Goal: Task Accomplishment & Management: Complete application form

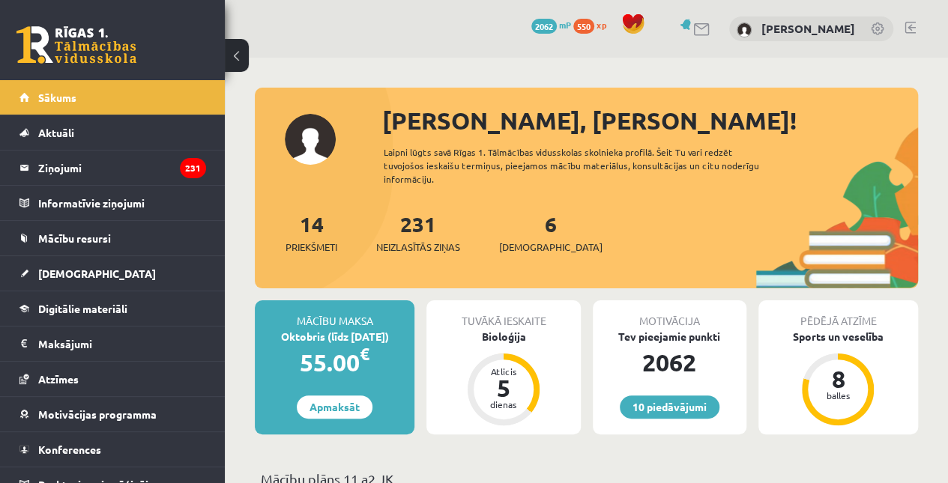
click at [49, 271] on span "[DEMOGRAPHIC_DATA]" at bounding box center [97, 273] width 118 height 13
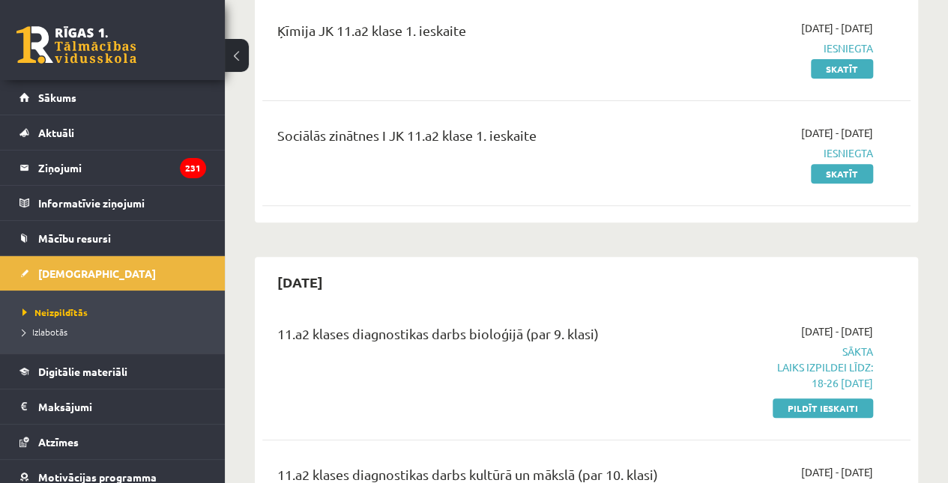
scroll to position [229, 0]
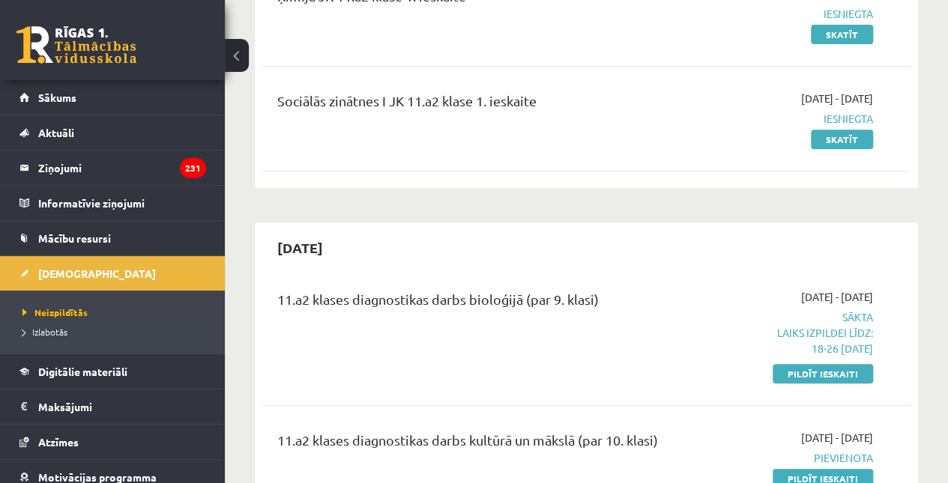
click at [804, 376] on link "Pildīt ieskaiti" at bounding box center [823, 373] width 100 height 19
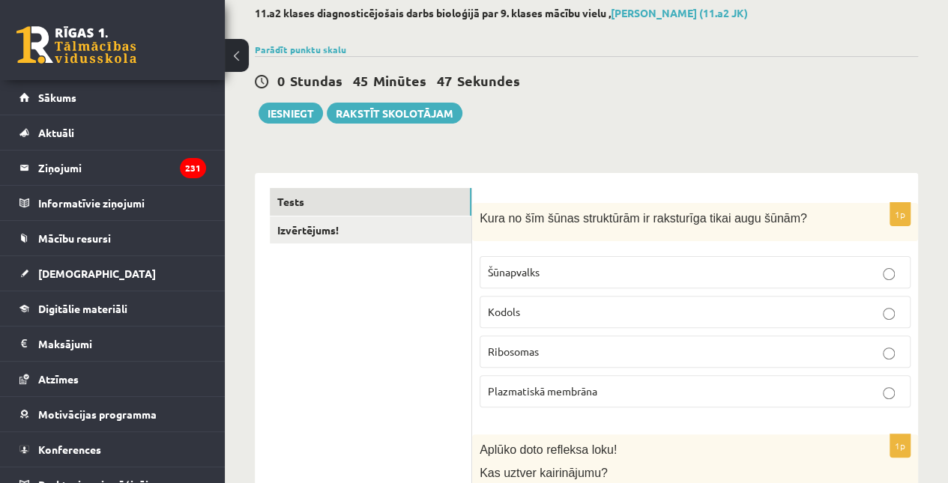
scroll to position [113, 0]
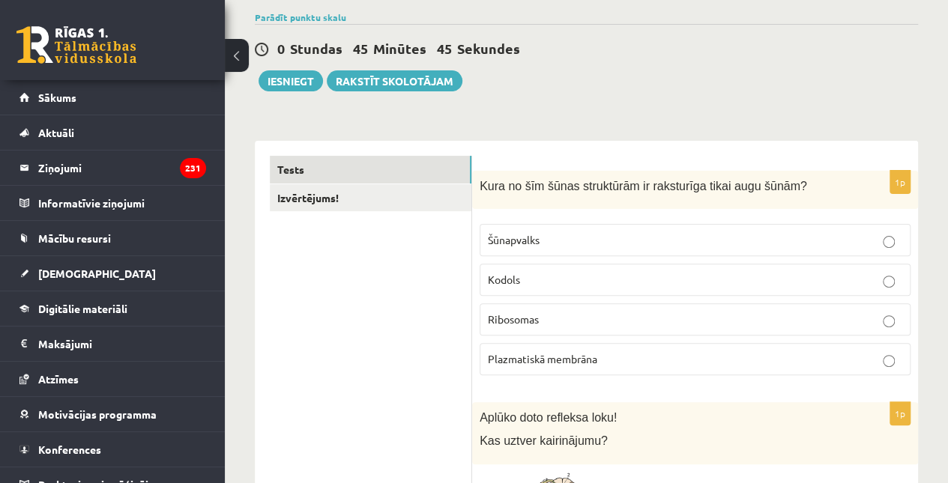
click at [724, 241] on p "Šūnapvalks" at bounding box center [695, 240] width 415 height 16
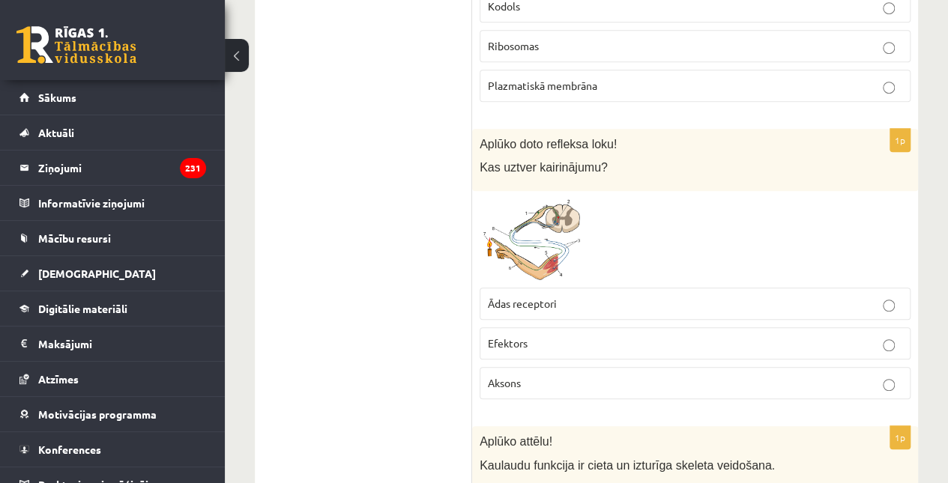
scroll to position [441, 0]
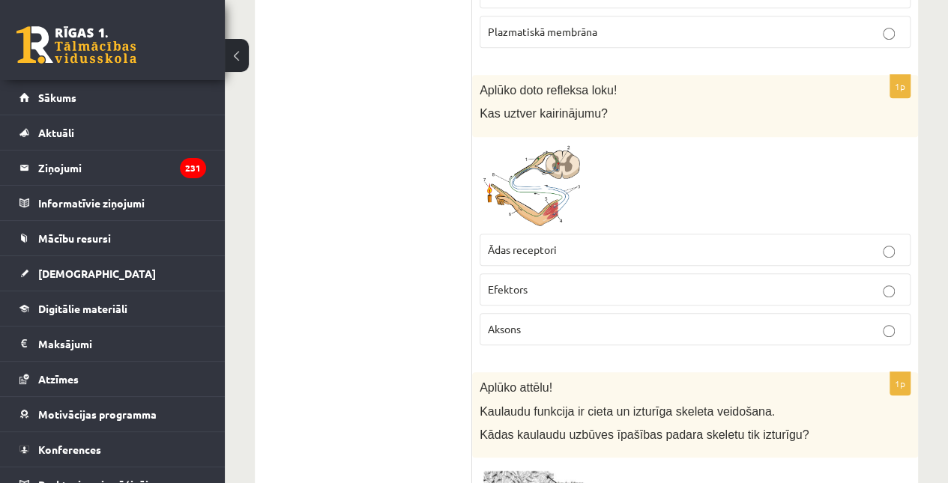
click at [554, 176] on img at bounding box center [536, 186] width 112 height 82
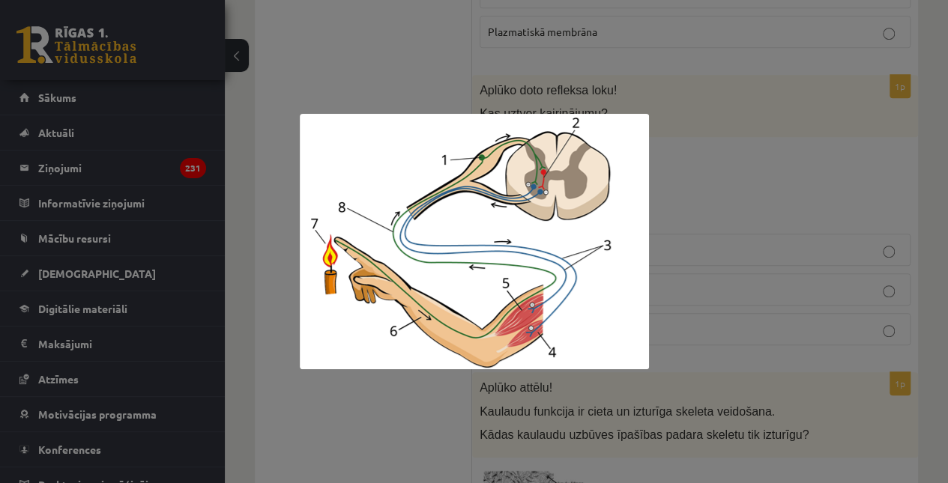
click at [658, 176] on div at bounding box center [474, 241] width 948 height 483
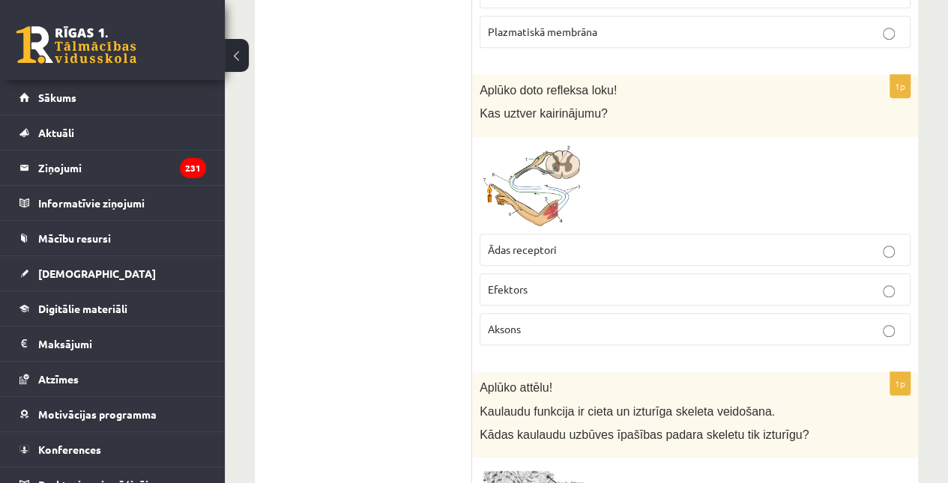
click at [658, 247] on p "Ādas receptori" at bounding box center [695, 250] width 415 height 16
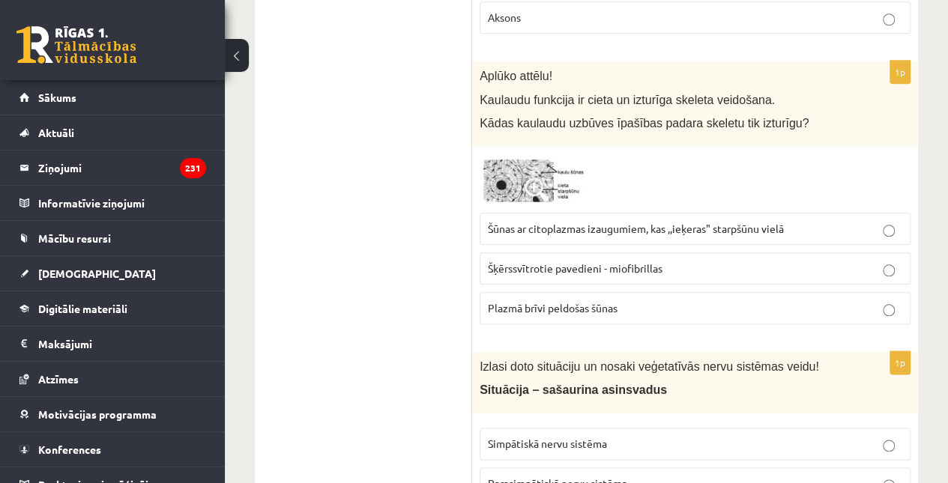
scroll to position [756, 0]
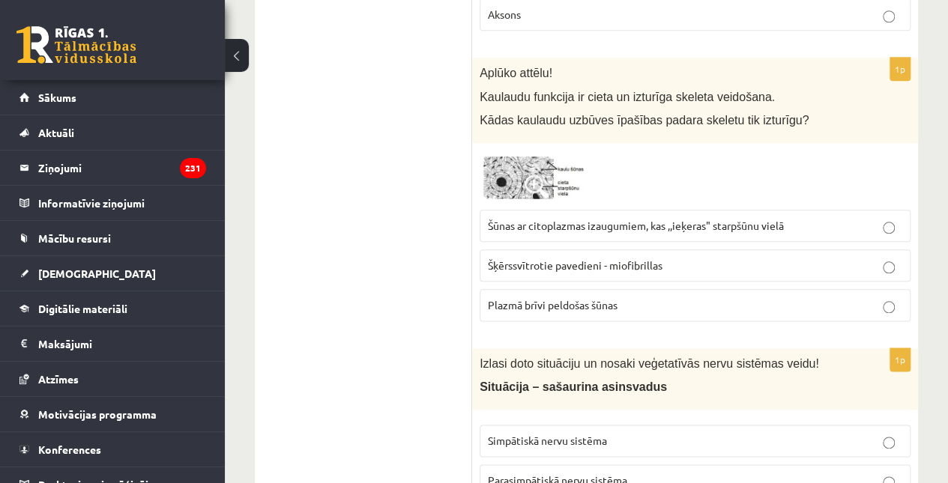
click at [506, 161] on img at bounding box center [536, 177] width 112 height 52
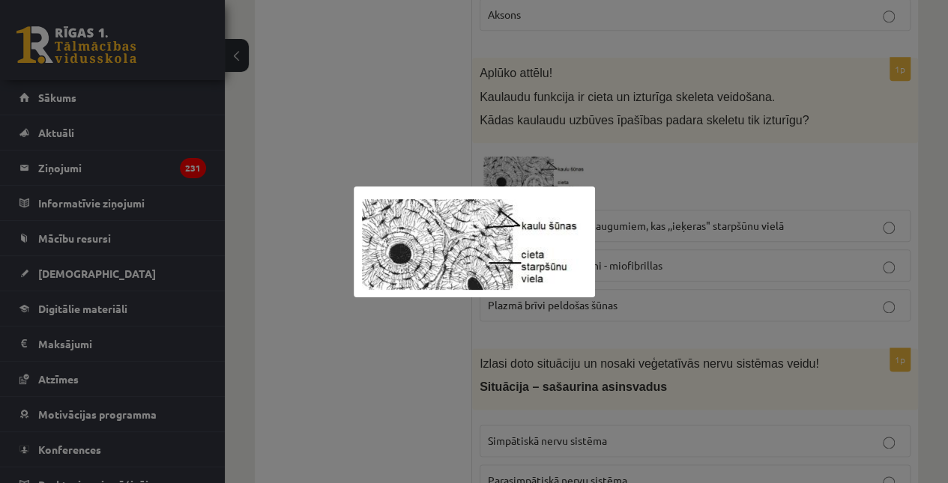
click at [647, 211] on div at bounding box center [474, 241] width 948 height 483
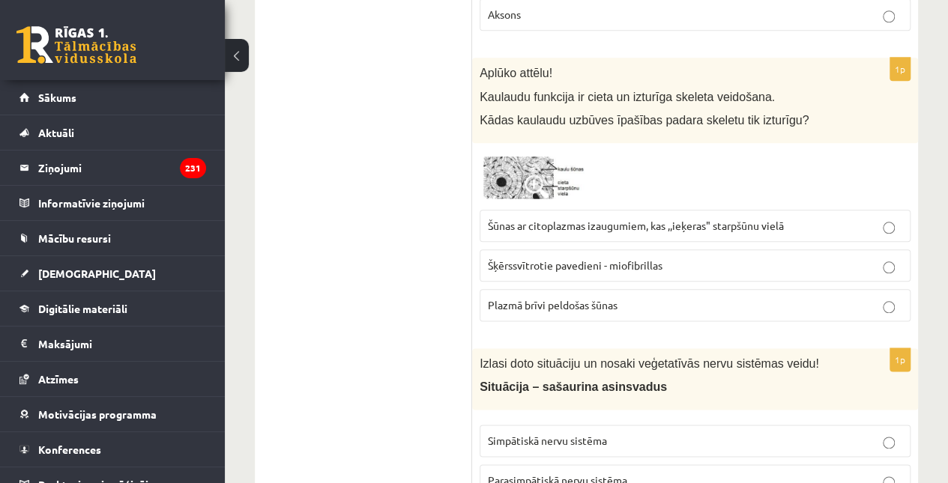
click at [647, 225] on span "Šūnas ar citoplazmas izaugumiem, kas ,,ieķeras" starpšūnu vielā" at bounding box center [636, 225] width 296 height 13
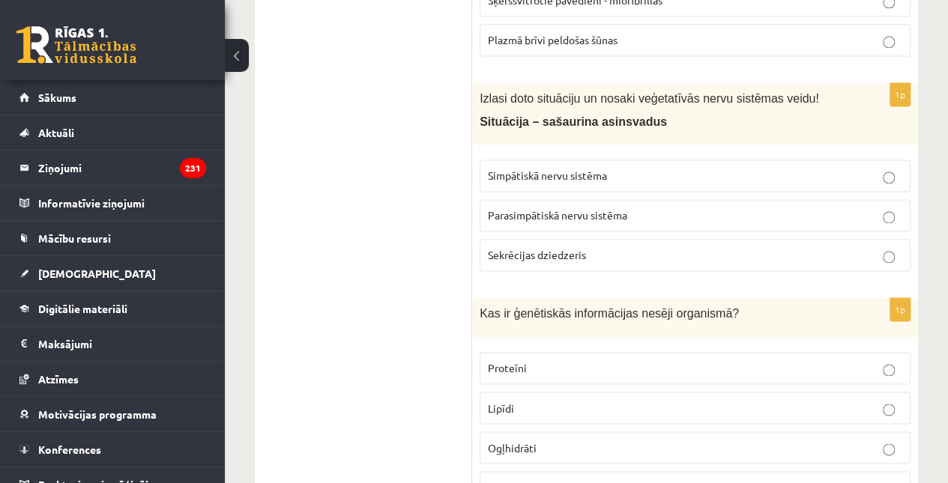
scroll to position [1086, 0]
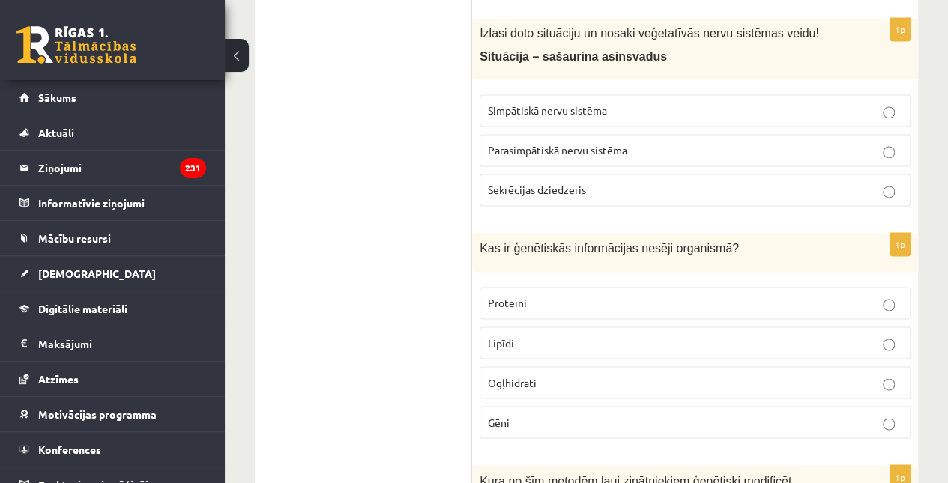
click at [594, 104] on span "Simpātiskā nervu sistēma" at bounding box center [547, 109] width 119 height 13
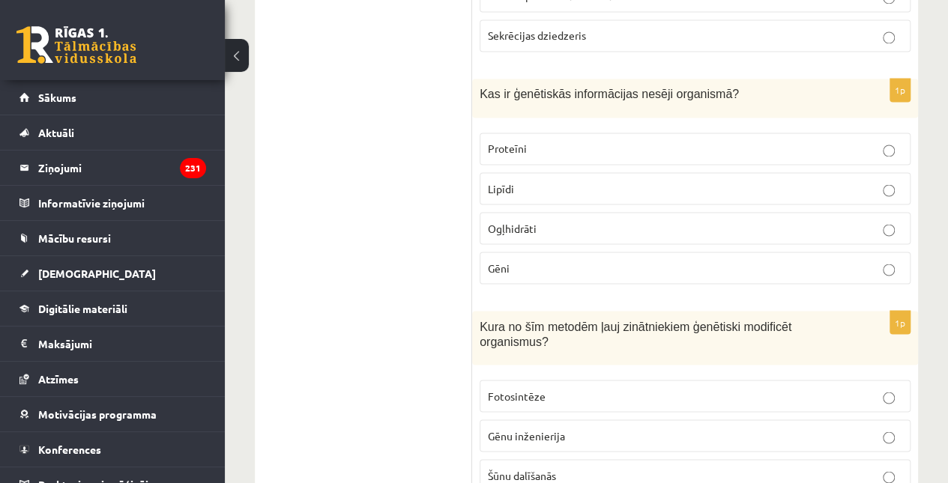
scroll to position [1262, 0]
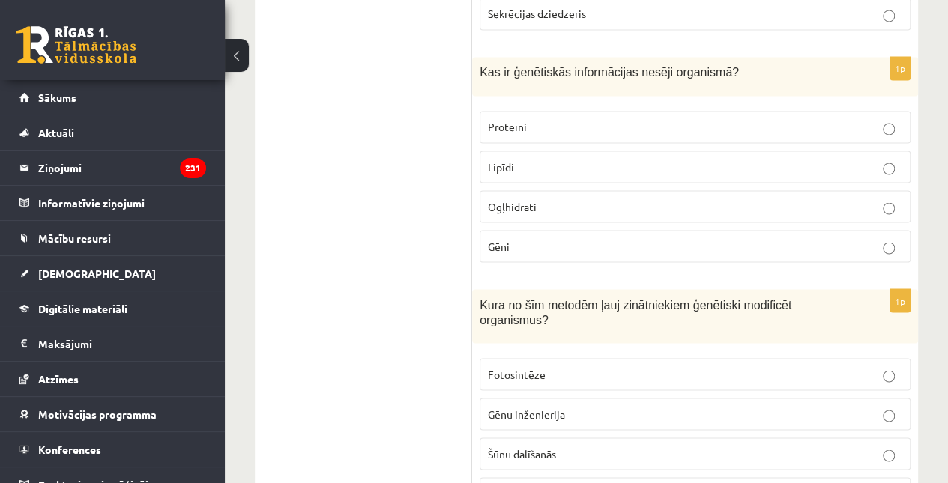
click at [593, 238] on p "Gēni" at bounding box center [695, 246] width 415 height 16
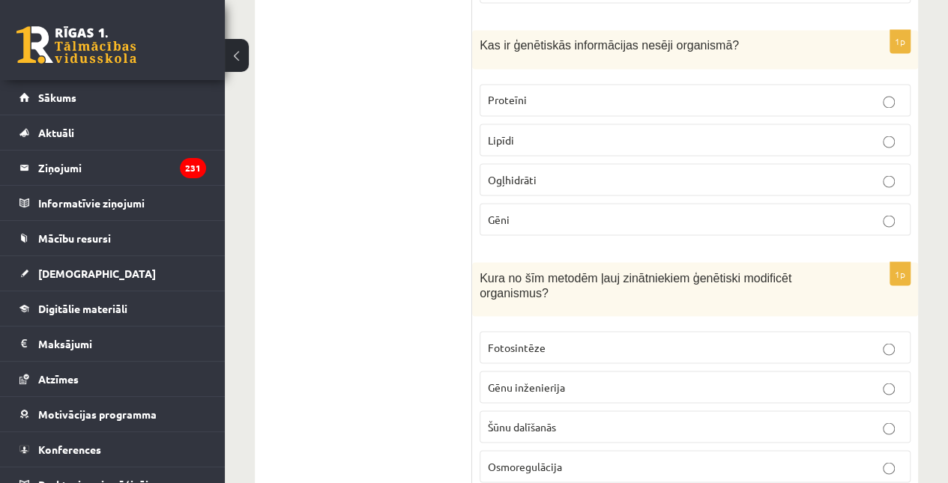
scroll to position [1381, 0]
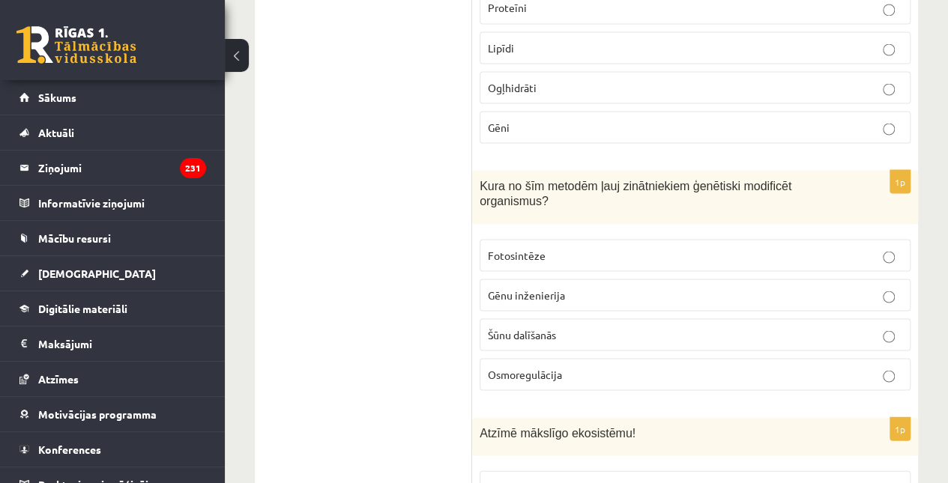
click at [591, 287] on p "Gēnu inženierija" at bounding box center [695, 295] width 415 height 16
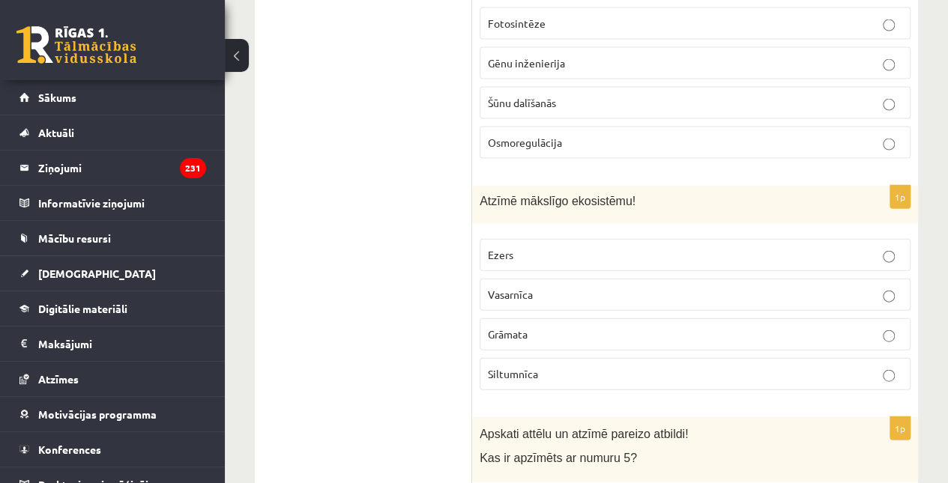
scroll to position [1621, 0]
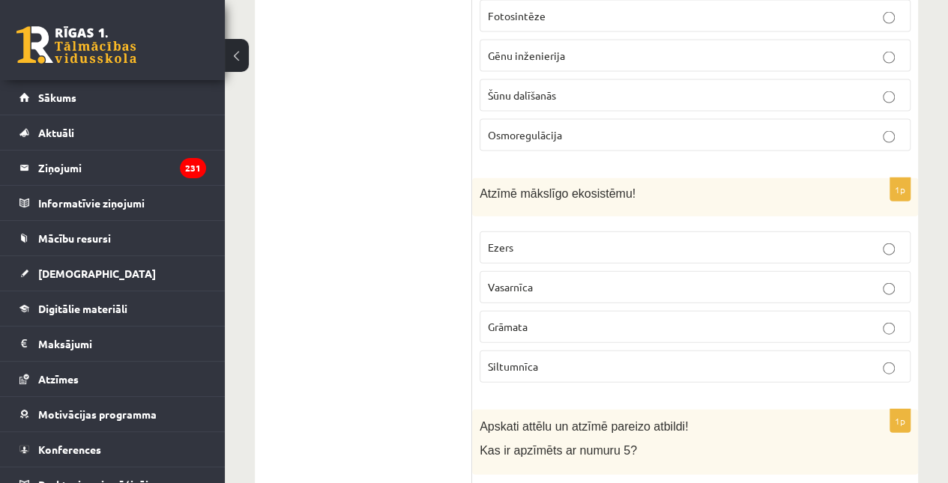
click at [553, 359] on p "Siltumnīca" at bounding box center [695, 367] width 415 height 16
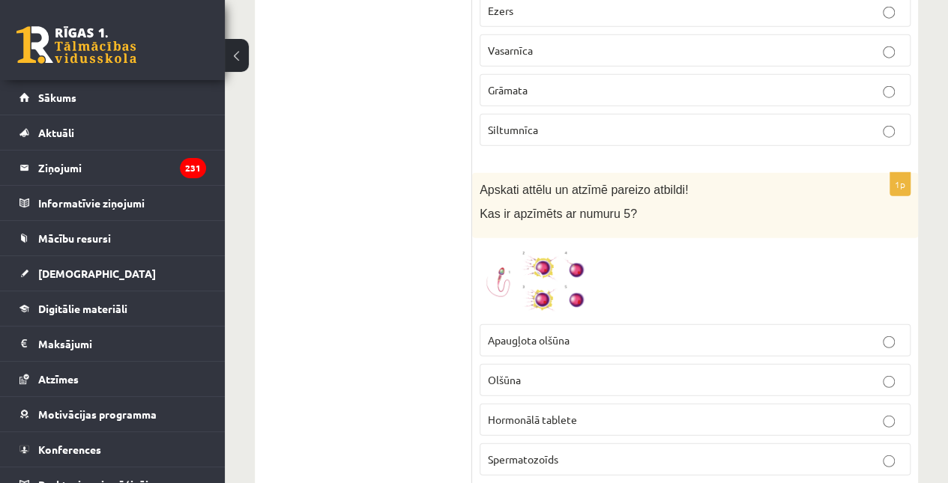
scroll to position [1895, 0]
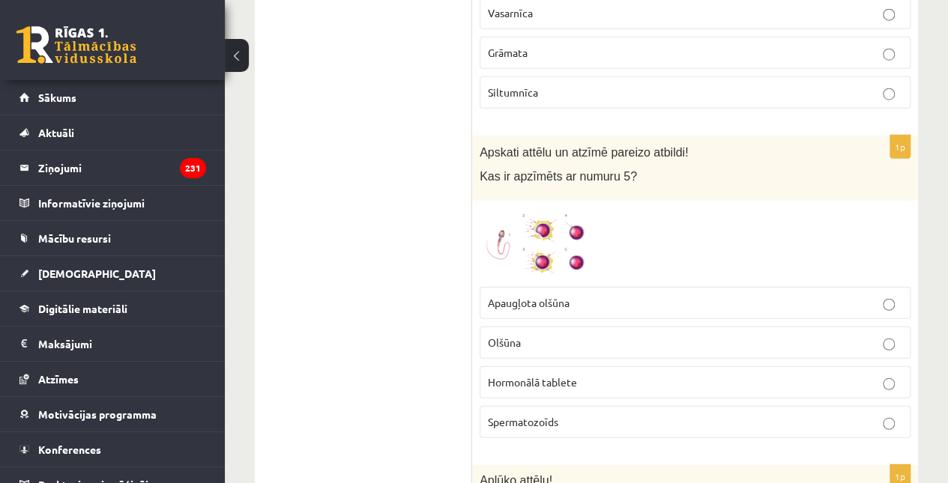
click at [495, 336] on span "Olšūna" at bounding box center [504, 342] width 33 height 13
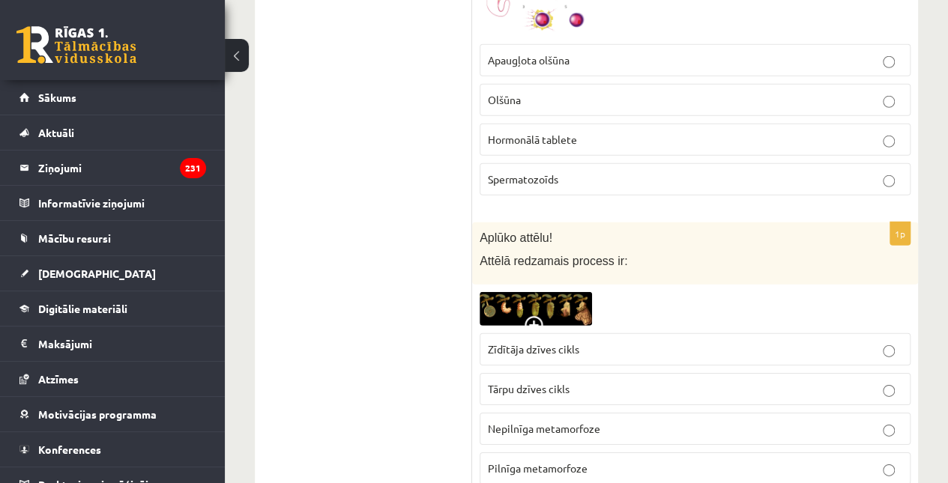
scroll to position [2237, 0]
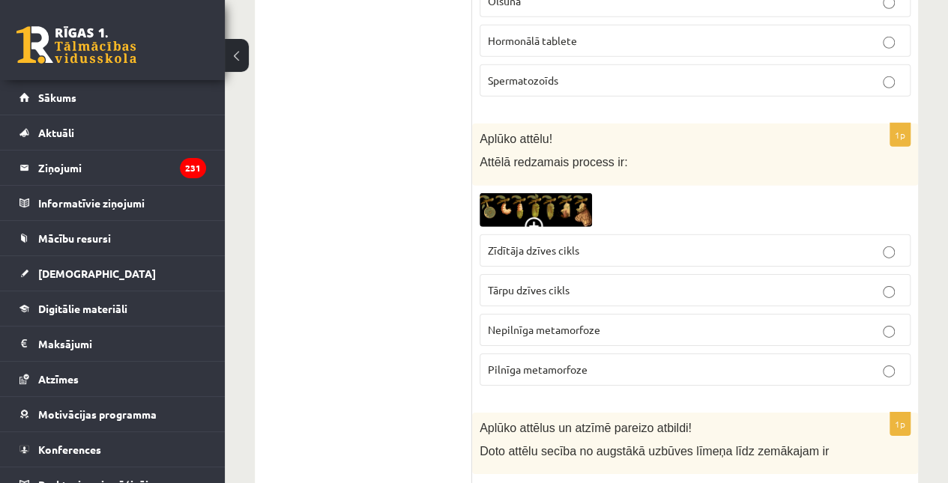
click at [528, 363] on span "Pilnīga metamorfoze" at bounding box center [538, 369] width 100 height 13
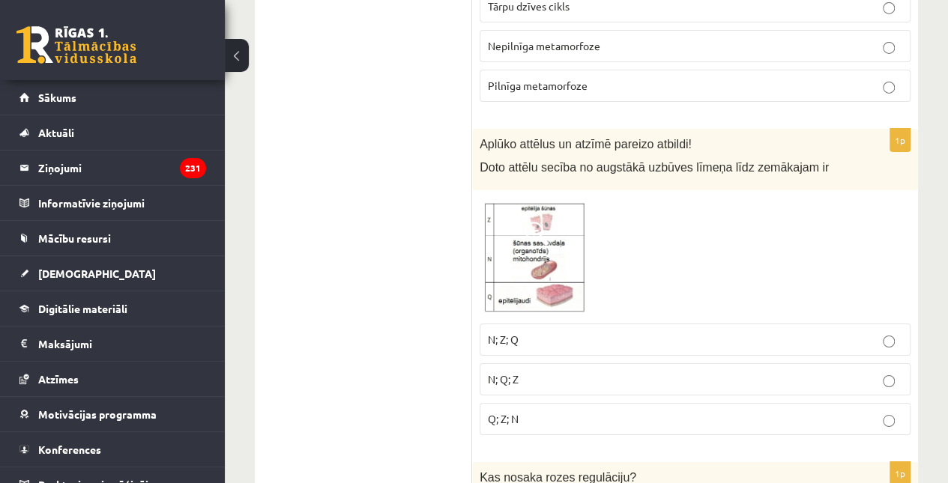
scroll to position [2546, 0]
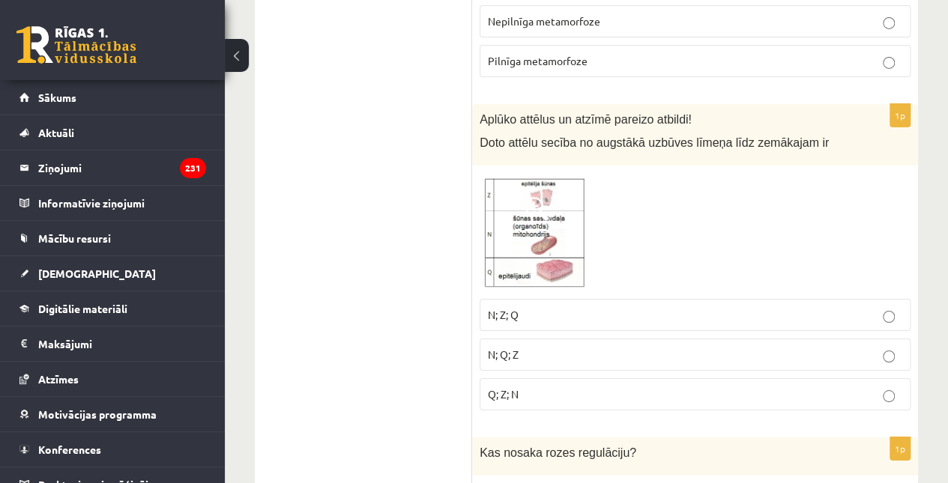
click at [528, 209] on img at bounding box center [536, 232] width 112 height 118
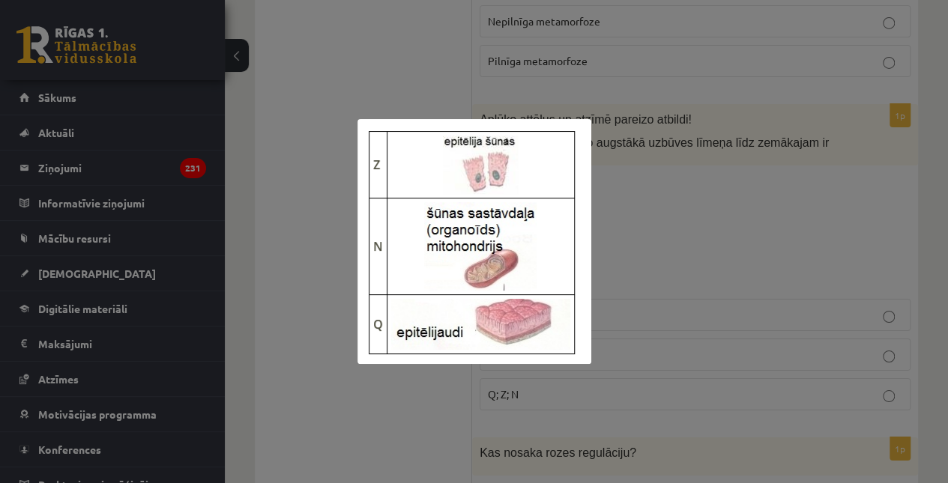
click at [640, 209] on div at bounding box center [474, 241] width 948 height 483
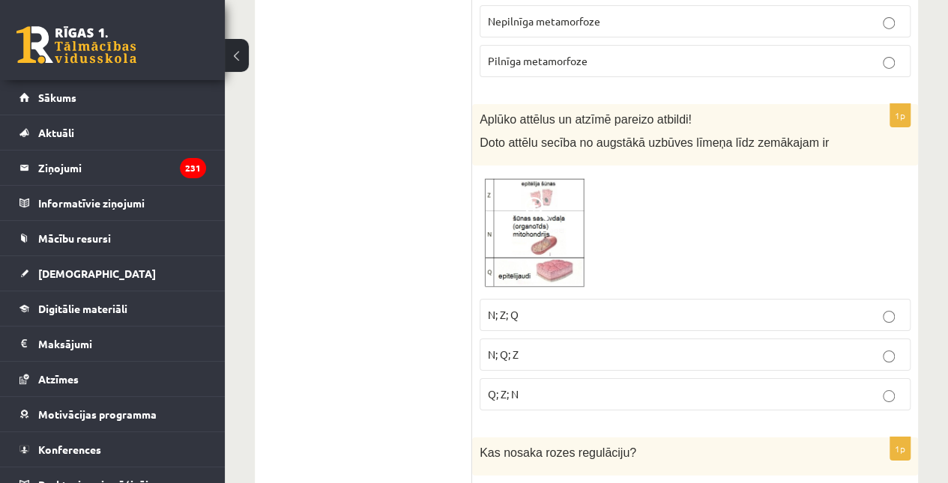
click at [640, 387] on p "Q; Z; N" at bounding box center [695, 395] width 415 height 16
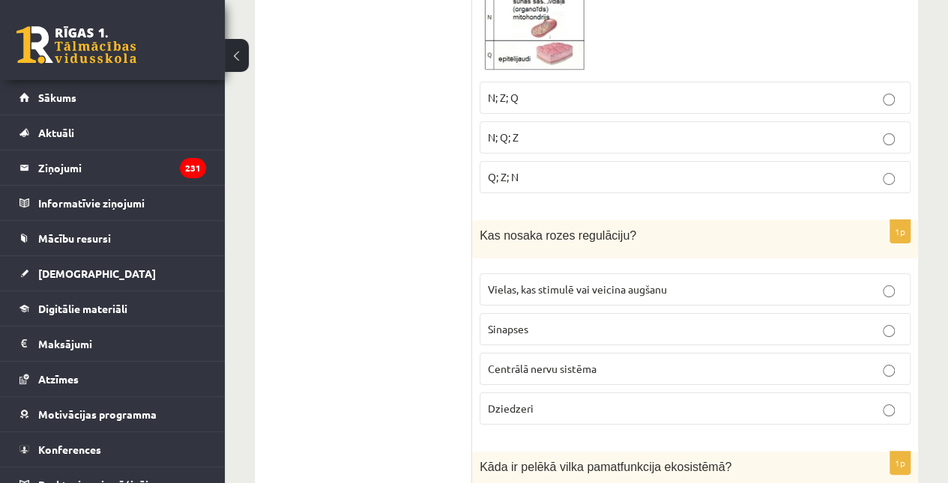
scroll to position [2800, 0]
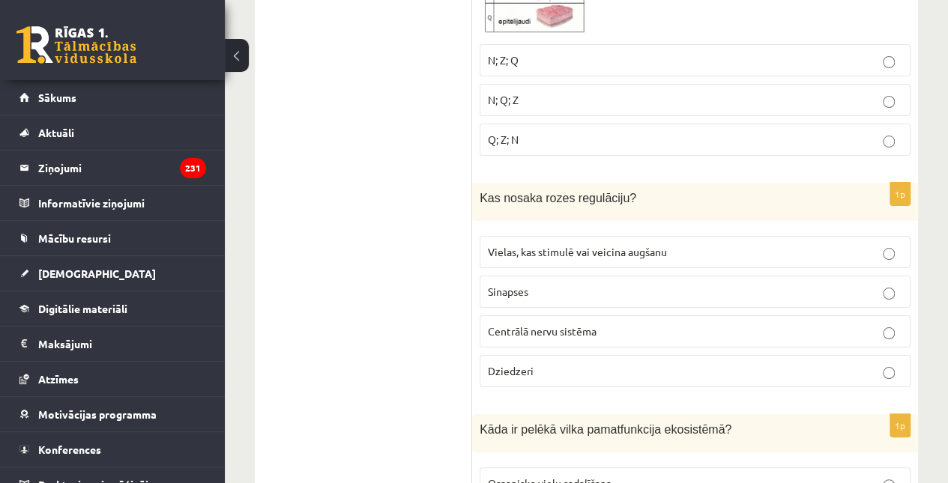
click at [633, 245] on span "Vielas, kas stimulē vai veicina augšanu" at bounding box center [577, 251] width 179 height 13
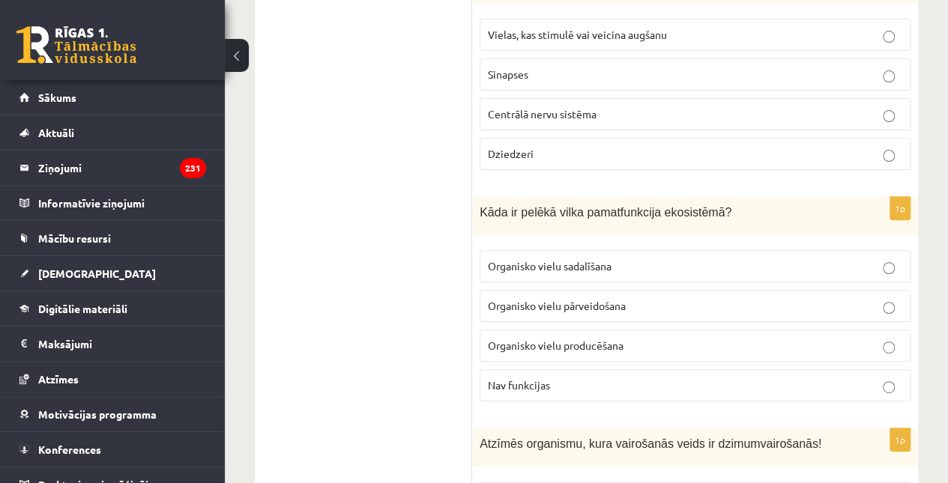
scroll to position [3019, 0]
click at [613, 298] on span "Organisko vielu pārveidošana" at bounding box center [557, 304] width 138 height 13
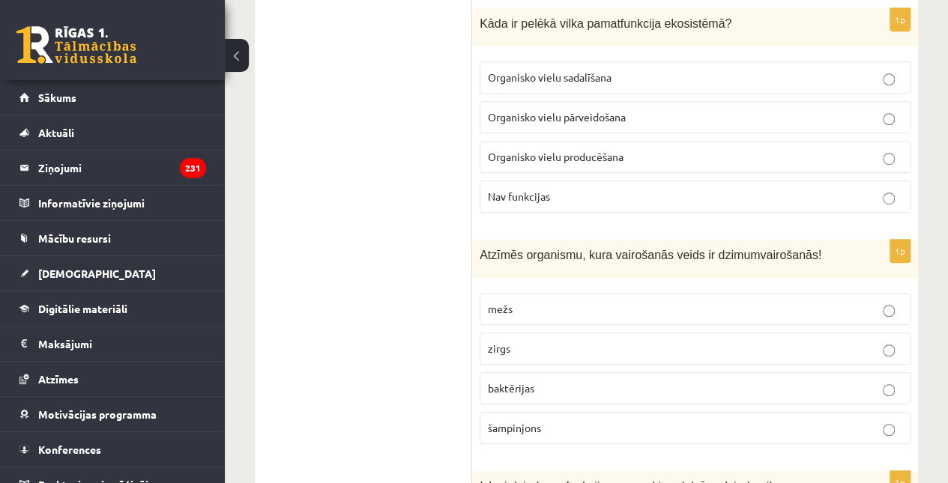
scroll to position [3294, 0]
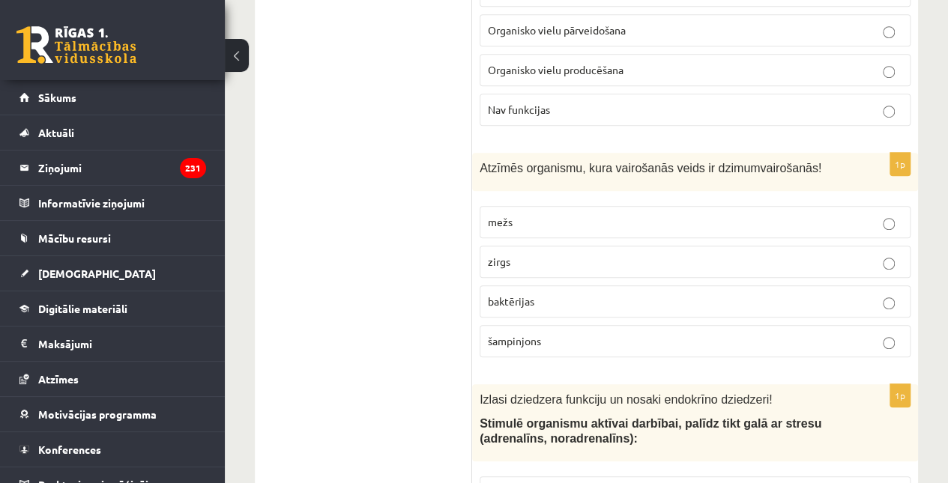
click at [588, 246] on label "zirgs" at bounding box center [695, 262] width 431 height 32
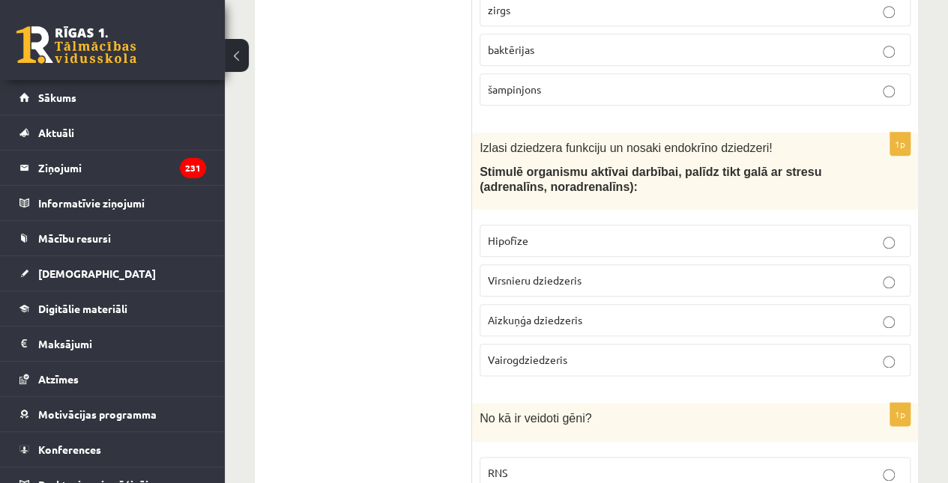
scroll to position [3593, 0]
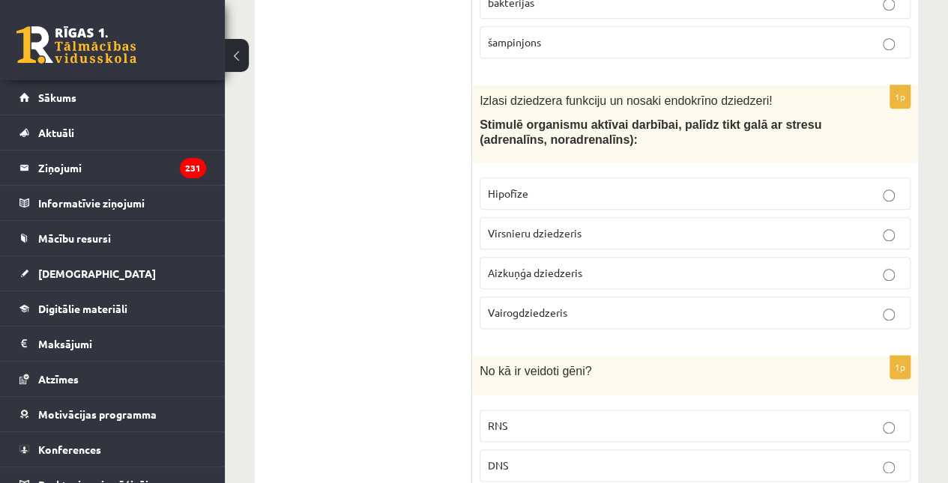
click at [566, 226] on span "Virsnieru dziedzeris" at bounding box center [535, 232] width 94 height 13
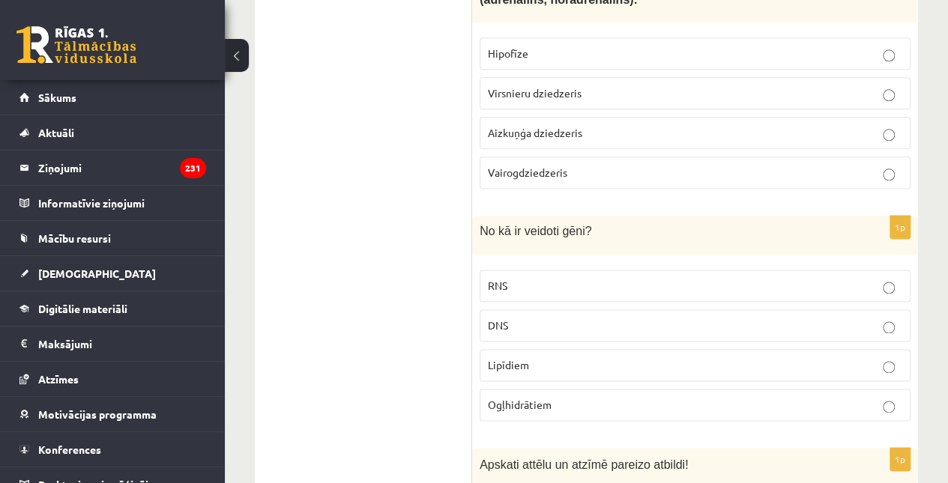
scroll to position [3782, 0]
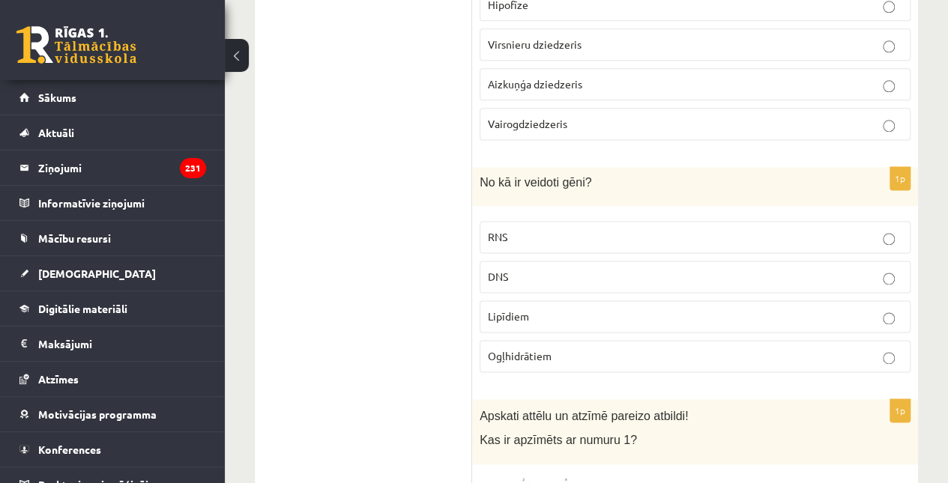
click at [565, 269] on p "DNS" at bounding box center [695, 277] width 415 height 16
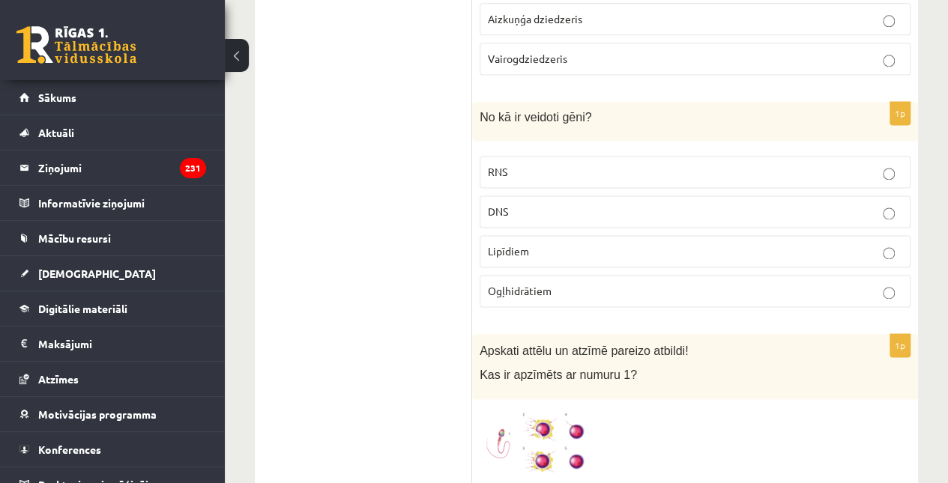
scroll to position [3998, 0]
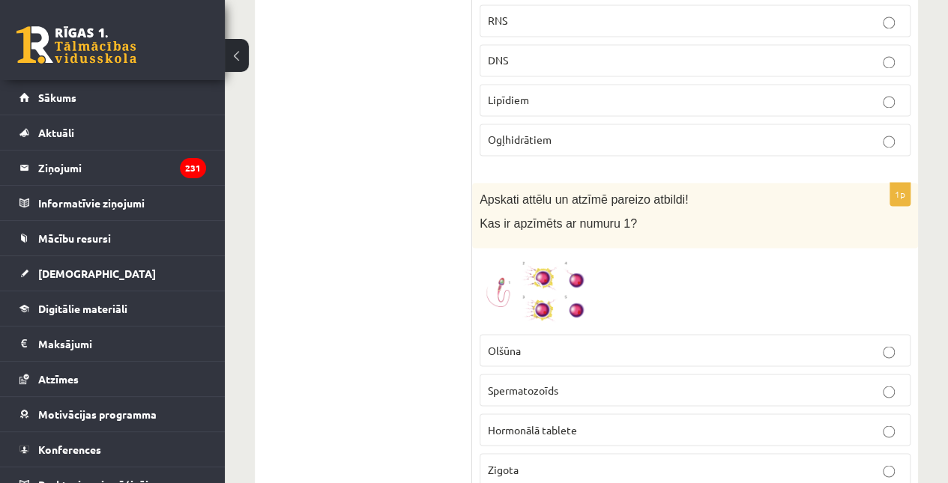
click at [546, 383] on span "Spermatozoīds" at bounding box center [523, 389] width 70 height 13
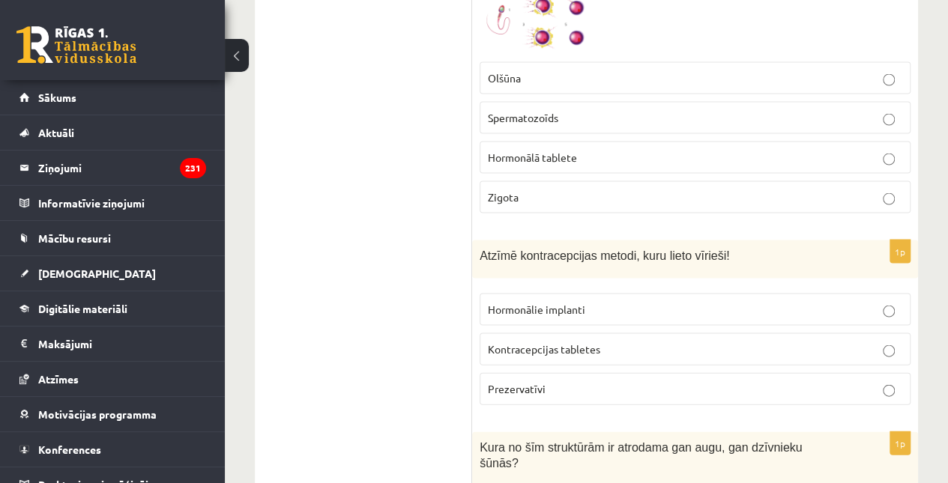
scroll to position [4307, 0]
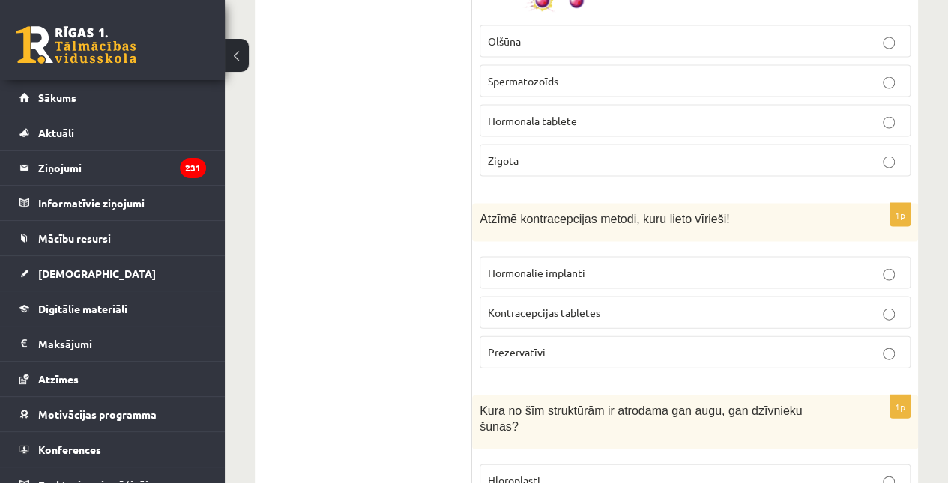
click at [535, 346] on span "Prezervatīvi" at bounding box center [517, 352] width 58 height 13
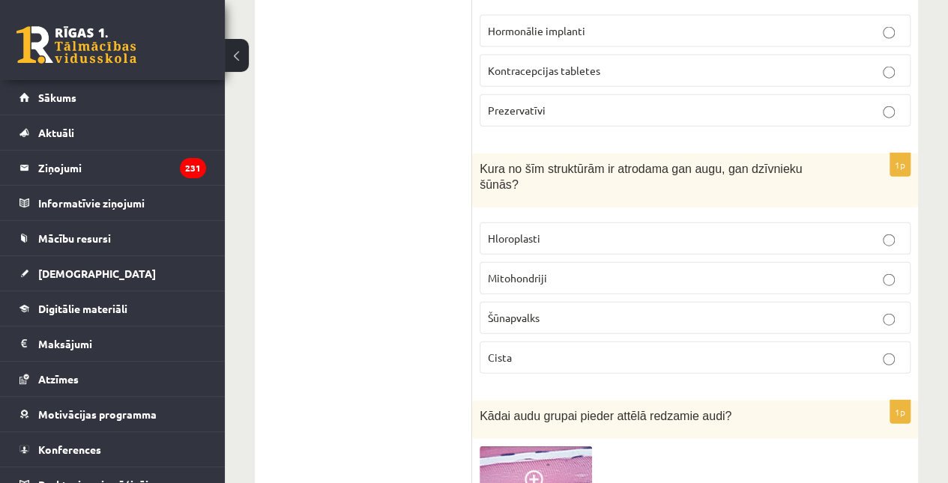
scroll to position [4553, 0]
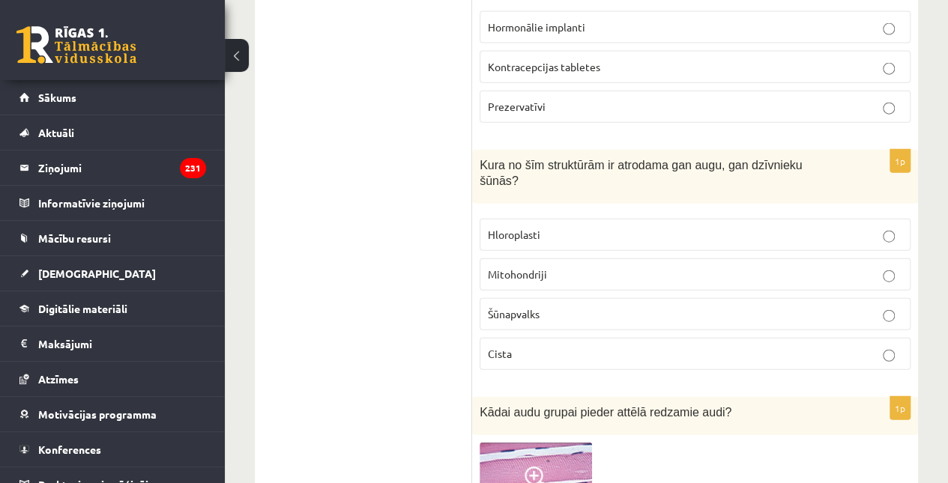
click at [540, 268] on span "Mitohondriji" at bounding box center [517, 274] width 59 height 13
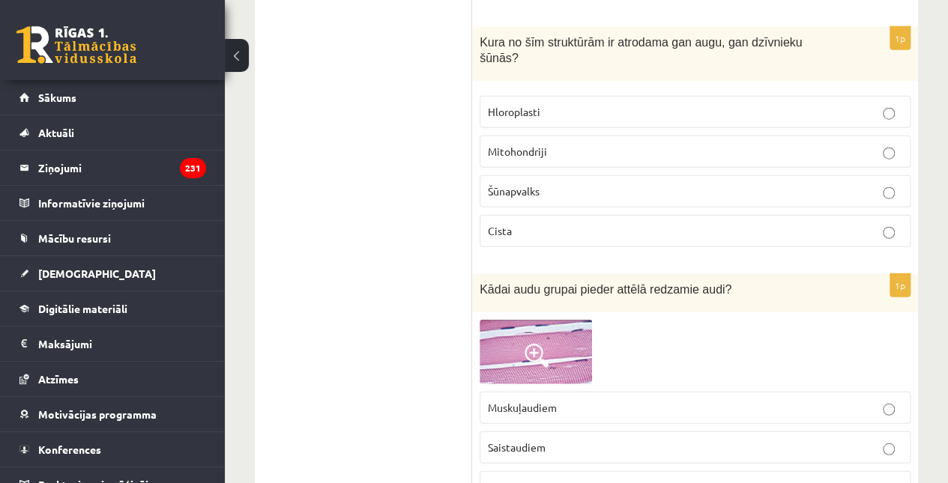
scroll to position [4752, 0]
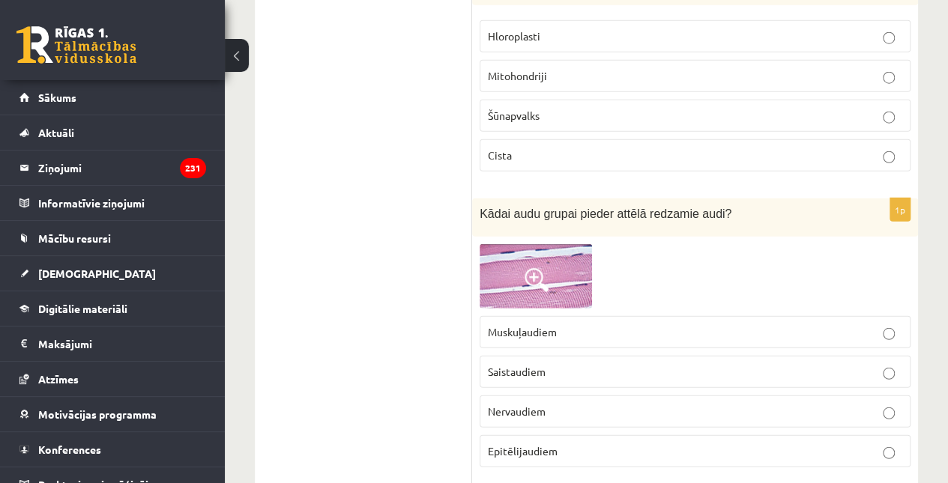
click at [540, 316] on label "Muskuļaudiem" at bounding box center [695, 332] width 431 height 32
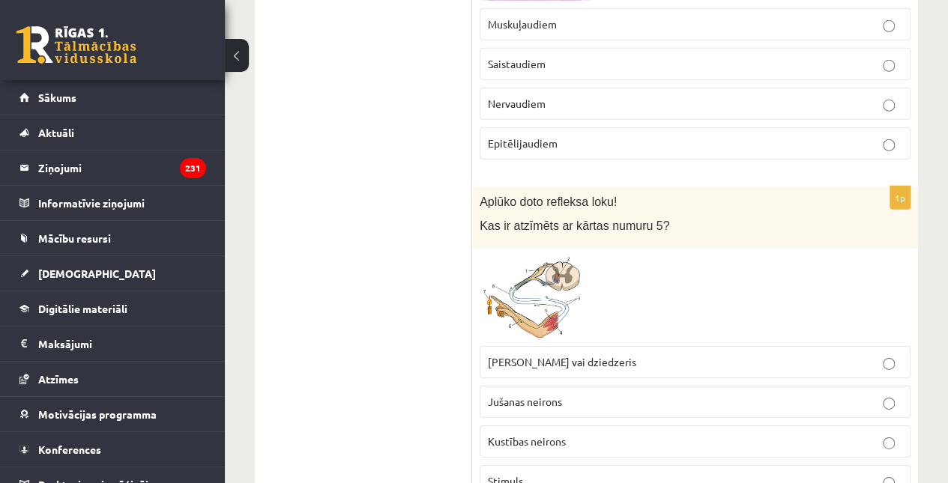
scroll to position [5082, 0]
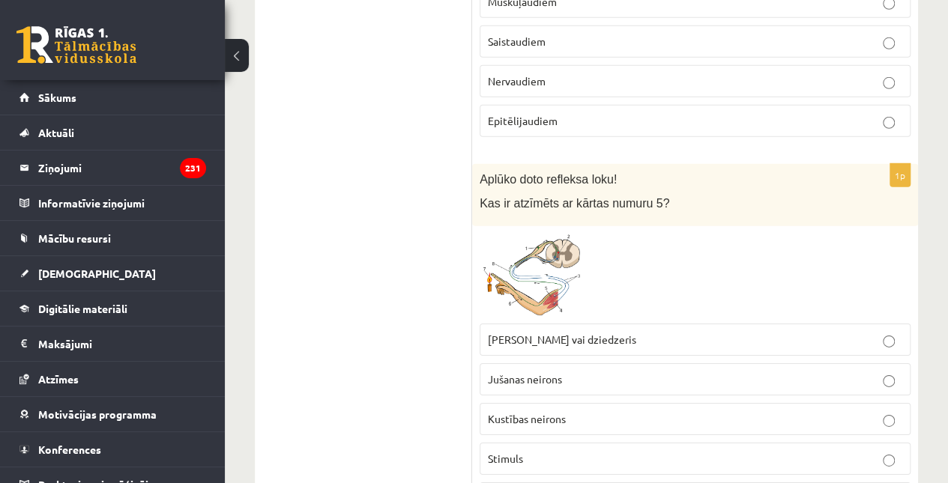
click at [540, 258] on span at bounding box center [537, 270] width 24 height 24
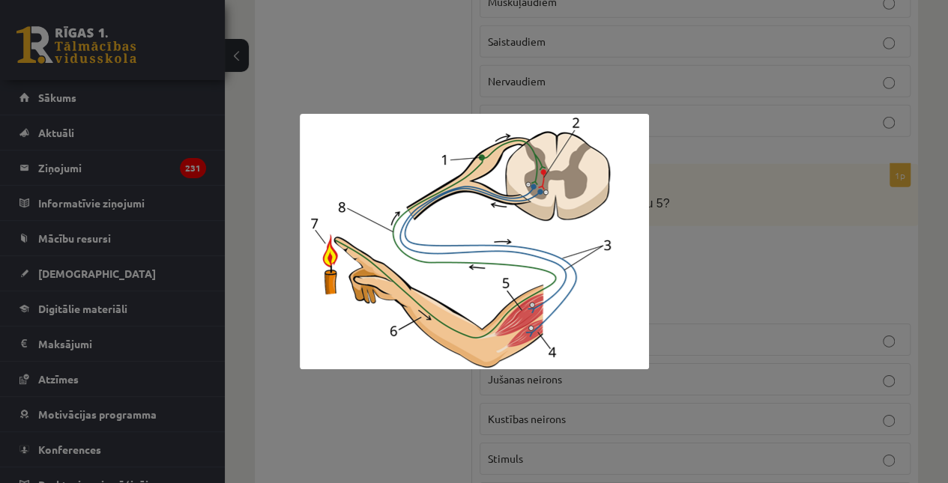
click at [785, 209] on div at bounding box center [474, 241] width 948 height 483
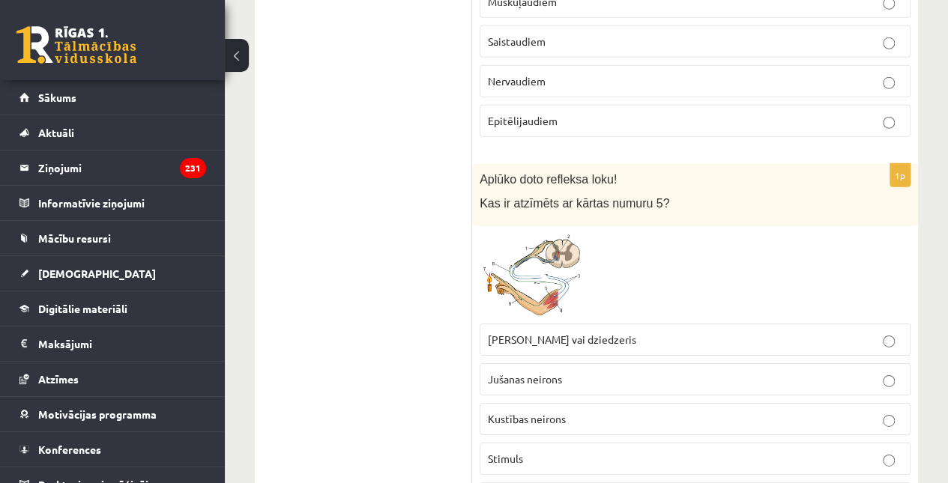
click at [750, 332] on p "Muskulis vai dziedzeris" at bounding box center [695, 340] width 415 height 16
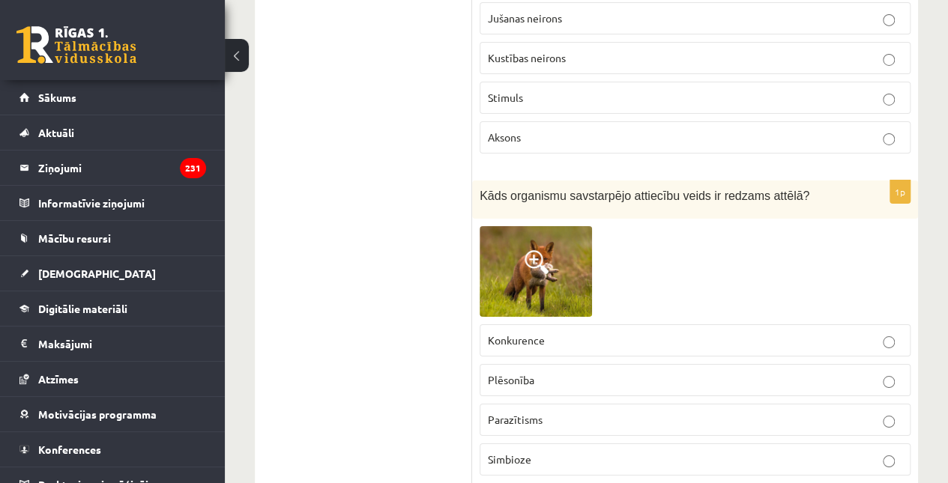
scroll to position [5472, 0]
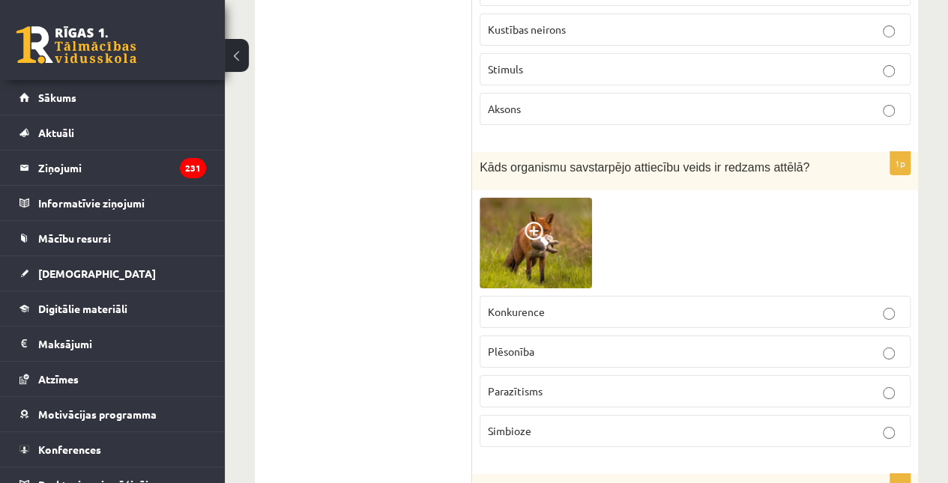
click at [652, 344] on p "Plēsonība" at bounding box center [695, 352] width 415 height 16
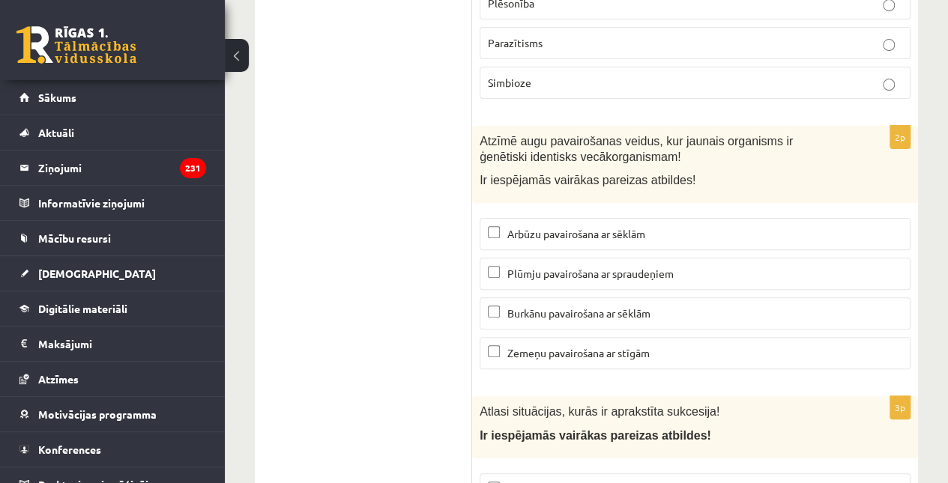
scroll to position [5829, 0]
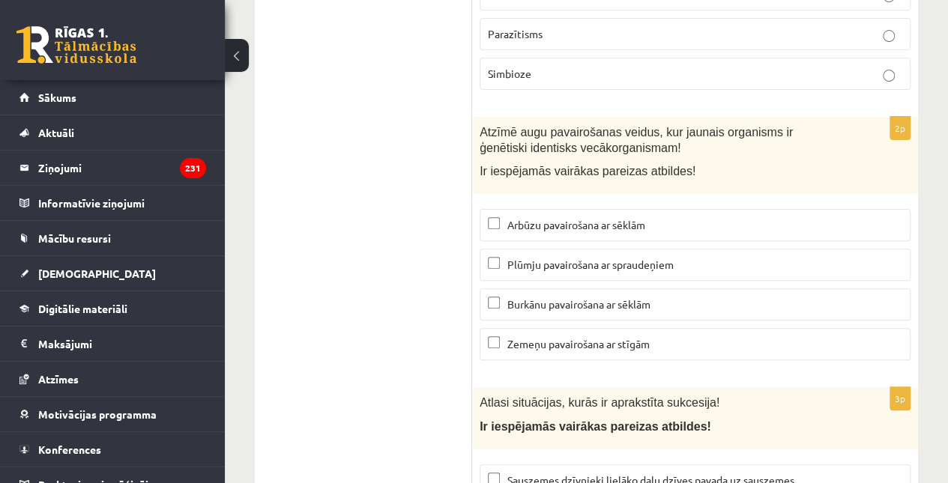
click at [615, 337] on span "Zemeņu pavairošana ar stīgām" at bounding box center [578, 343] width 142 height 13
click at [615, 258] on span "Plūmju pavairošana ar spraudeņiem" at bounding box center [590, 264] width 166 height 13
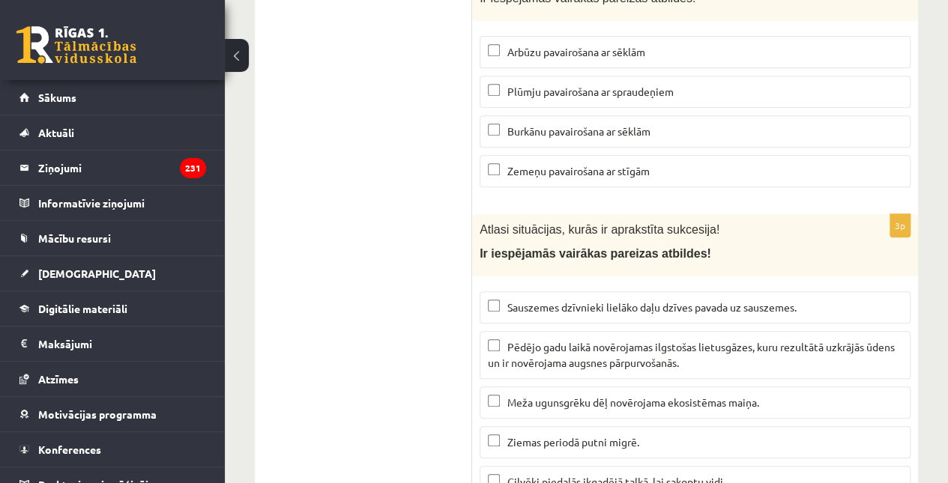
scroll to position [6060, 0]
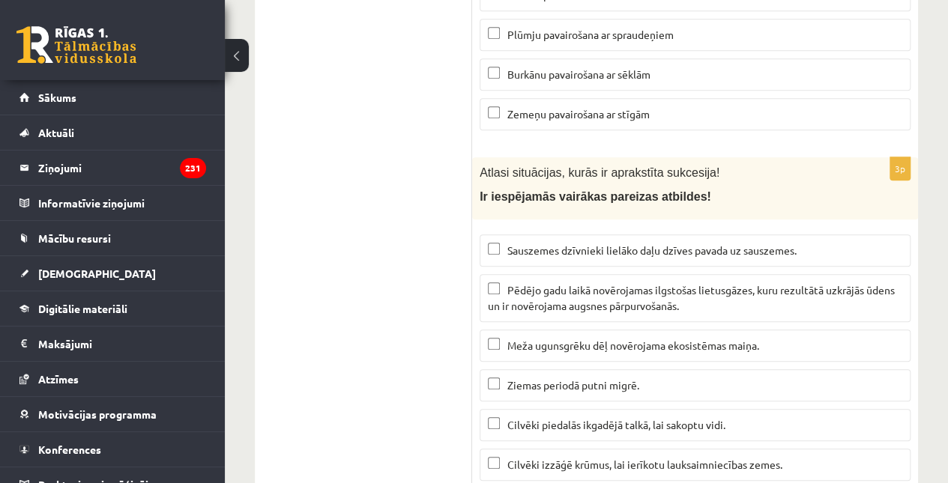
click at [615, 283] on span "Pēdējo gadu laikā novērojamas ilgstošas lietusgāzes, kuru rezultātā uzkrājās ūd…" at bounding box center [691, 297] width 407 height 29
click at [615, 339] on span "Meža ugunsgrēku dēļ novērojama ekosistēmas maiņa." at bounding box center [633, 345] width 252 height 13
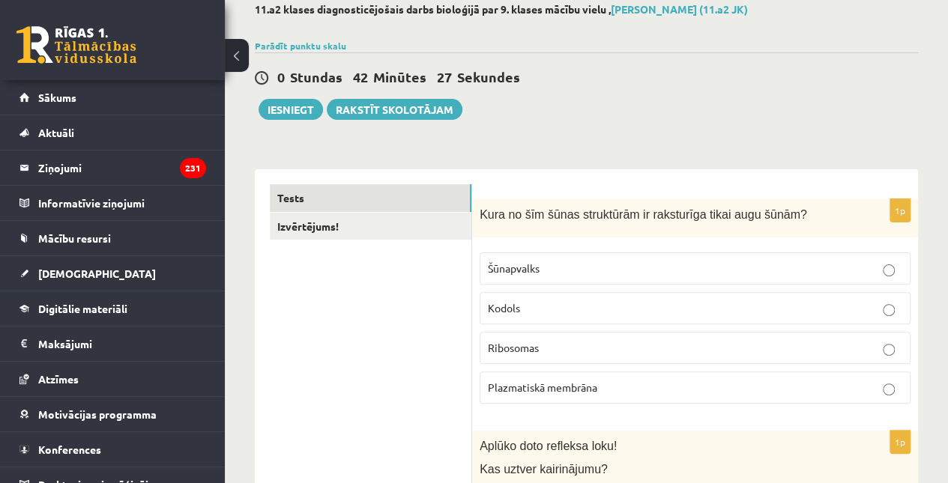
scroll to position [0, 0]
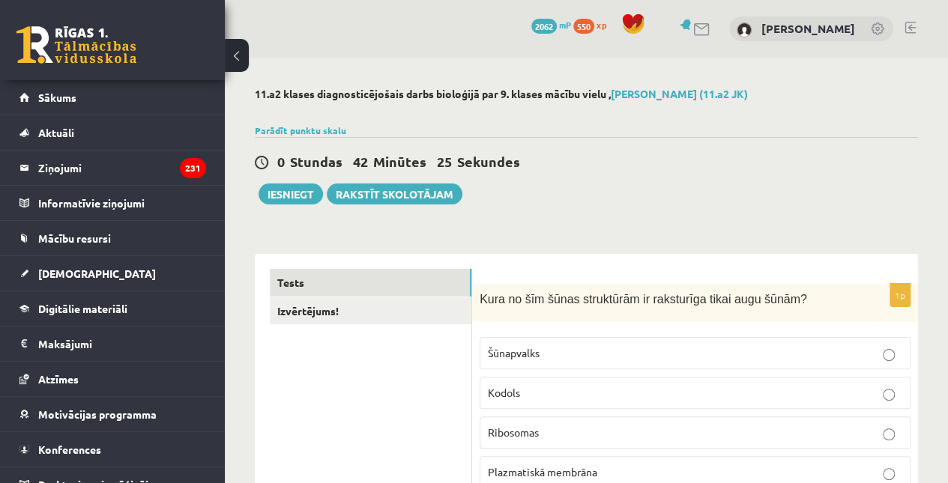
click at [367, 318] on link "Izvērtējums!" at bounding box center [371, 312] width 202 height 28
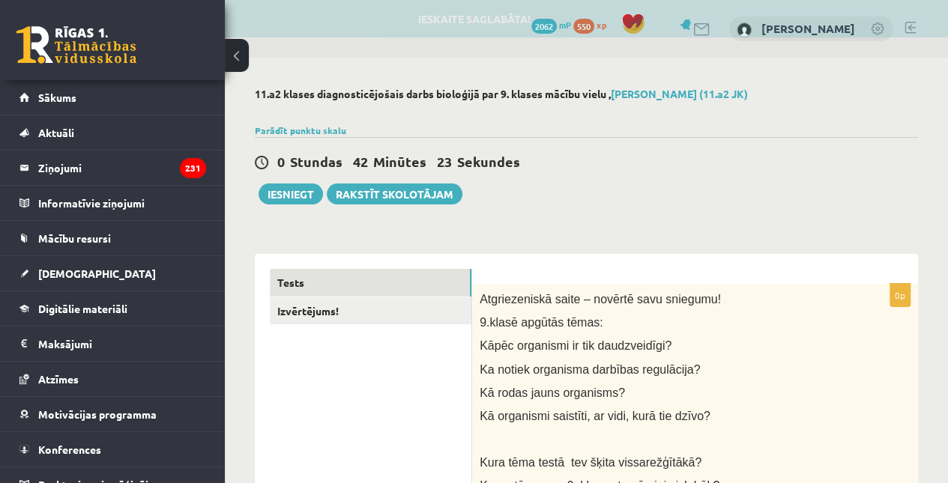
click at [367, 277] on link "Tests" at bounding box center [371, 283] width 202 height 28
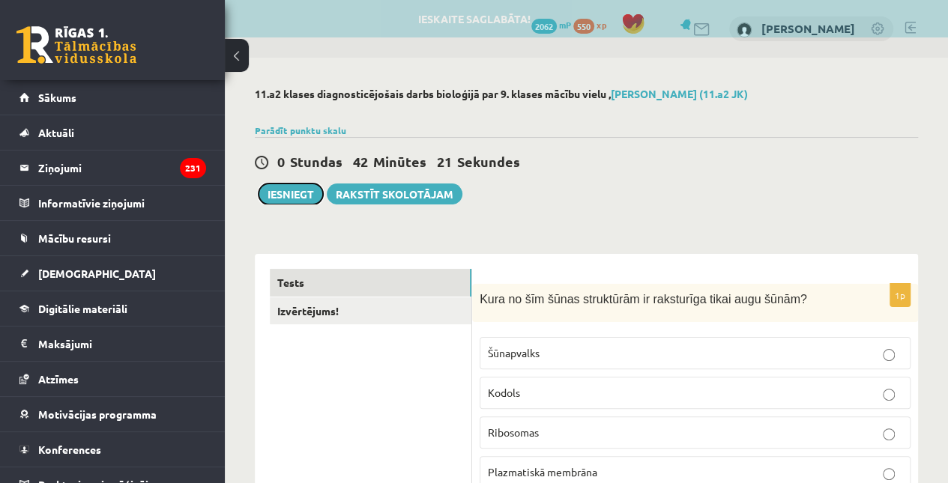
click at [262, 198] on button "Iesniegt" at bounding box center [291, 194] width 64 height 21
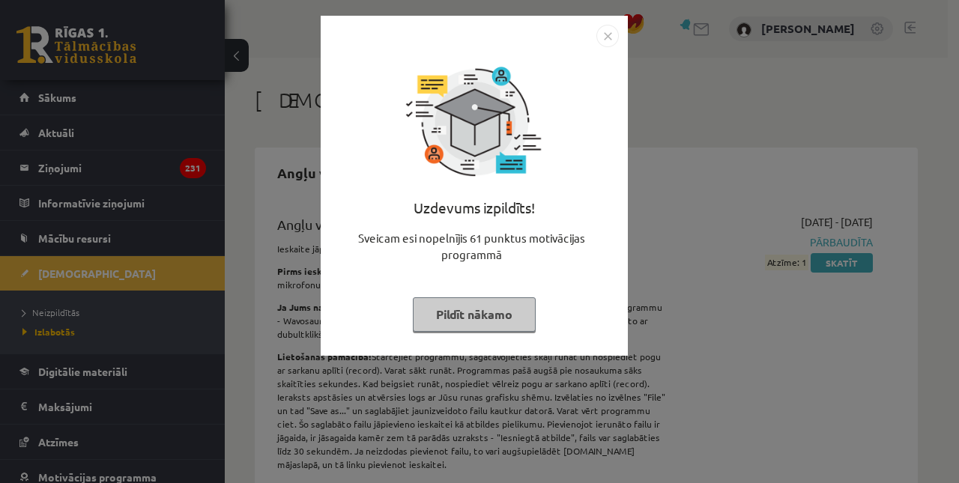
click at [610, 43] on img "Close" at bounding box center [608, 36] width 22 height 22
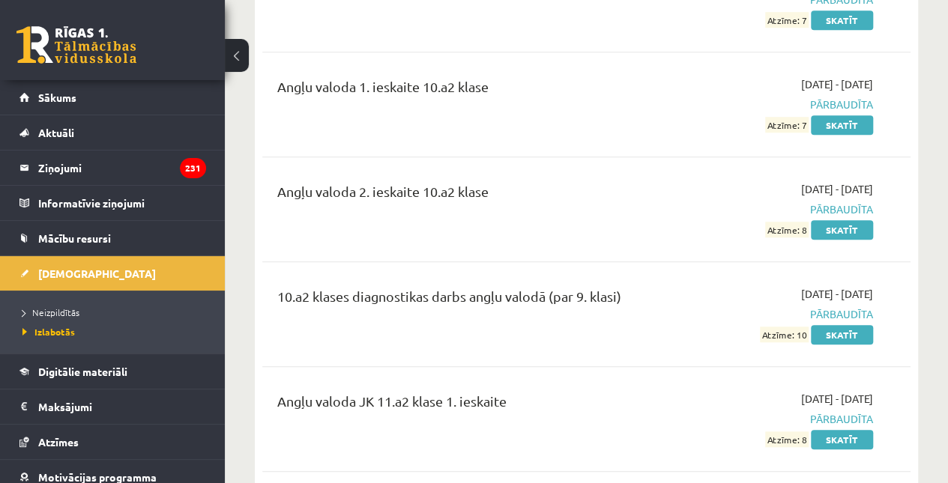
scroll to position [595, 0]
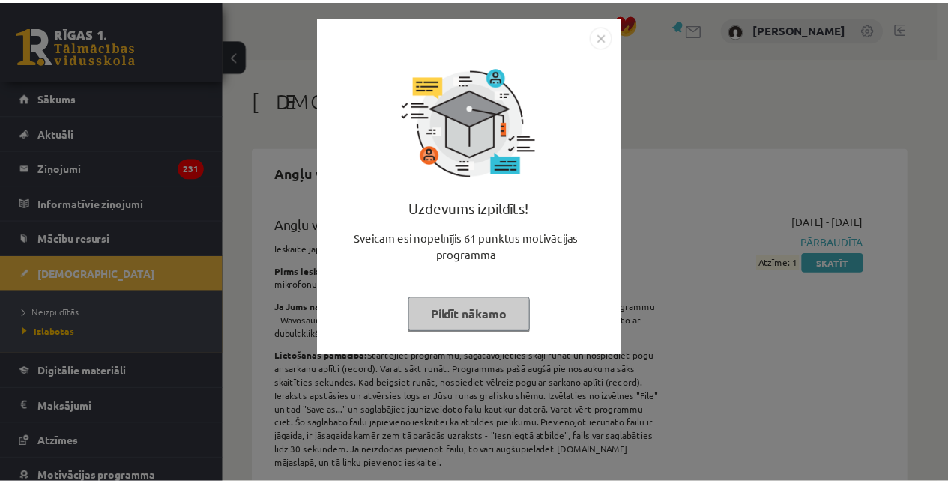
scroll to position [595, 0]
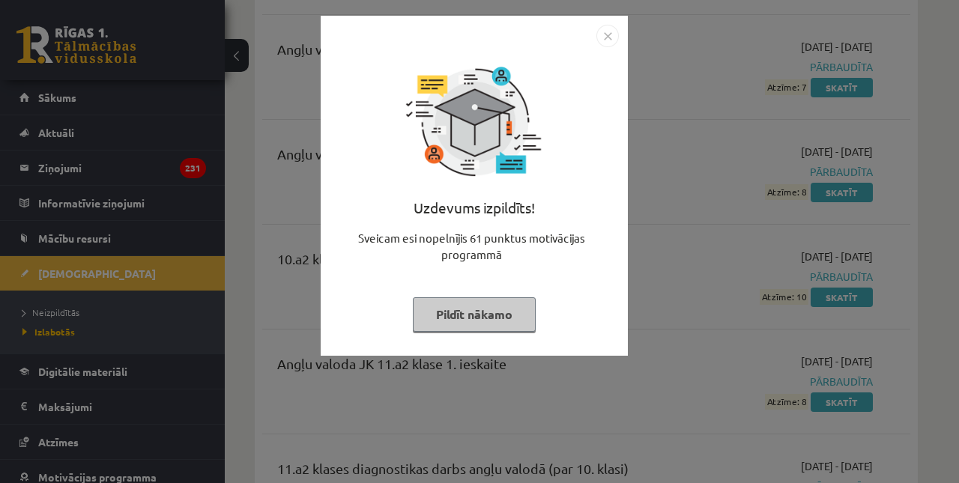
click at [606, 33] on img "Close" at bounding box center [608, 36] width 22 height 22
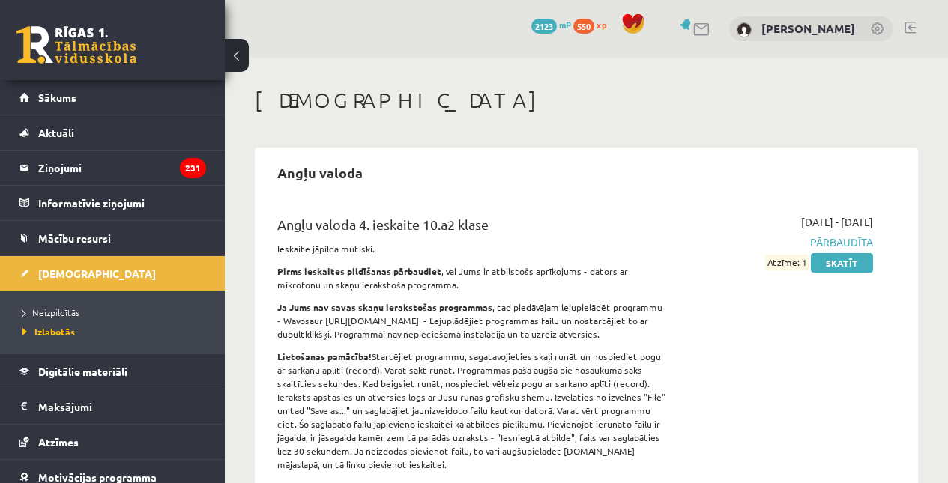
scroll to position [595, 0]
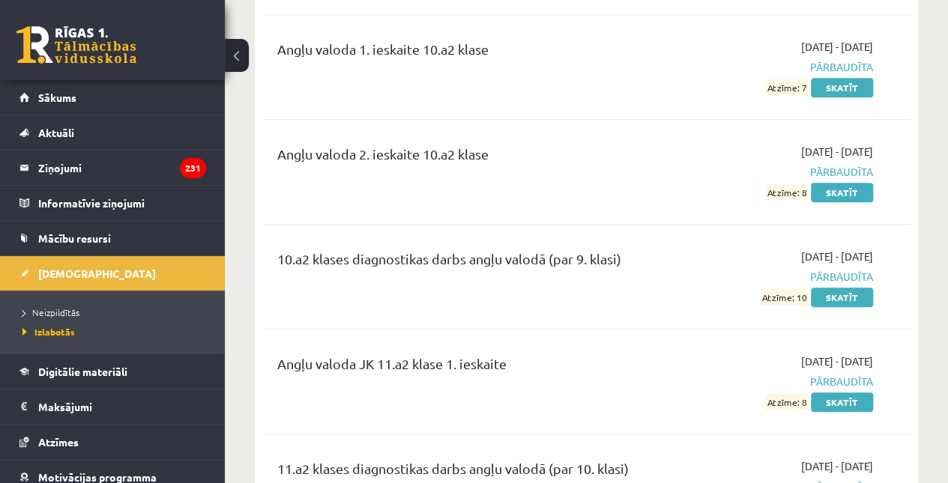
click at [37, 316] on span "Neizpildītās" at bounding box center [50, 313] width 57 height 12
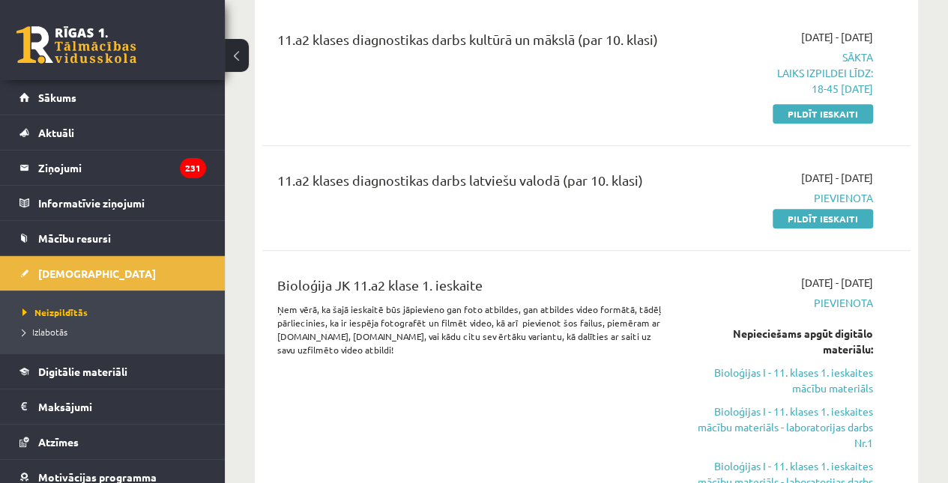
scroll to position [455, 0]
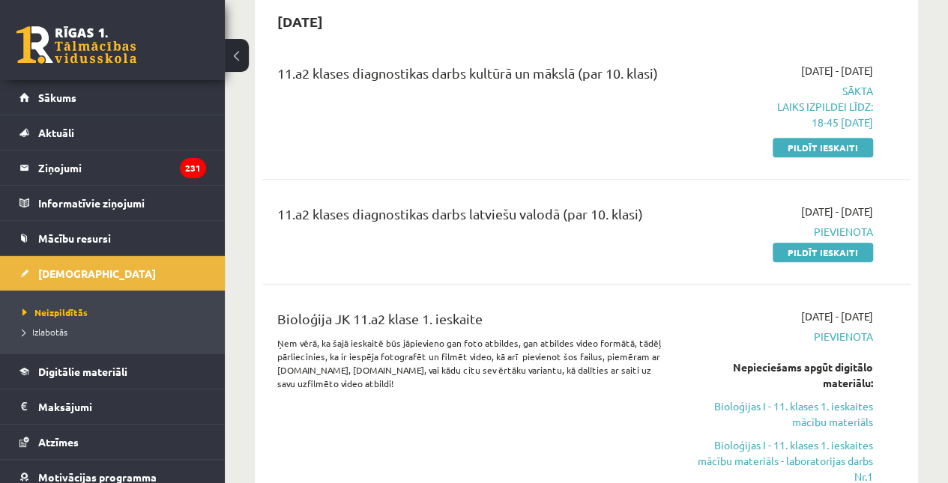
click at [826, 151] on link "Pildīt ieskaiti" at bounding box center [823, 147] width 100 height 19
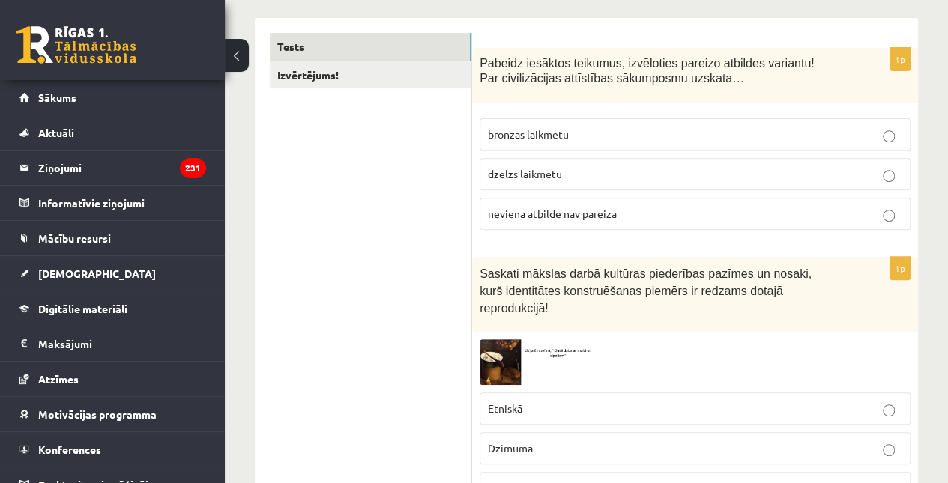
scroll to position [253, 0]
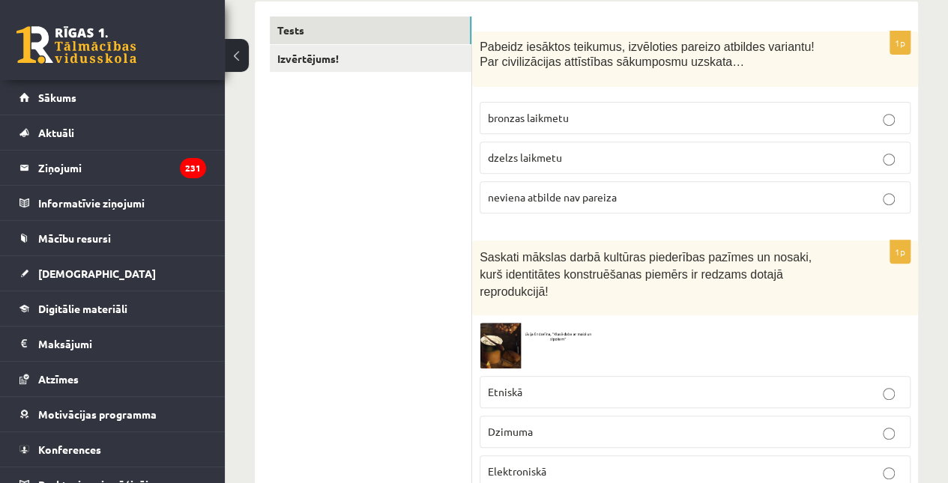
click at [633, 211] on label "neviena atbilde nav pareiza" at bounding box center [695, 197] width 431 height 32
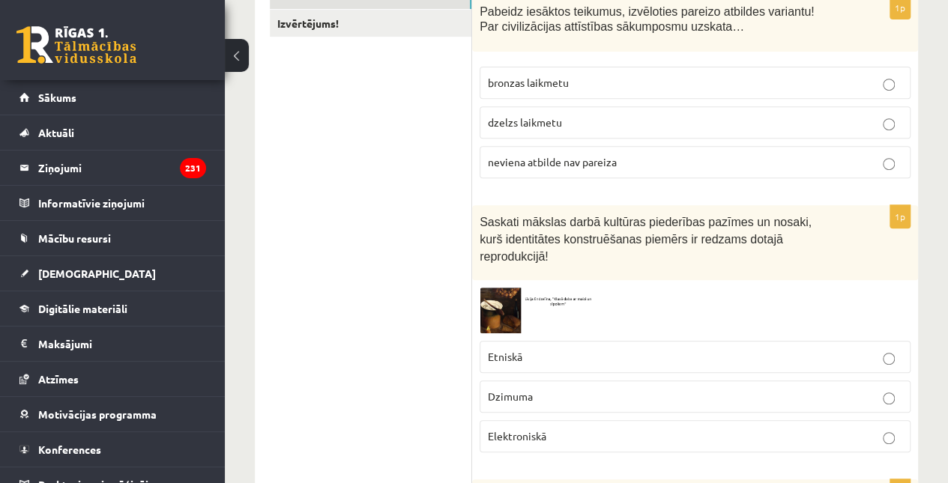
scroll to position [379, 0]
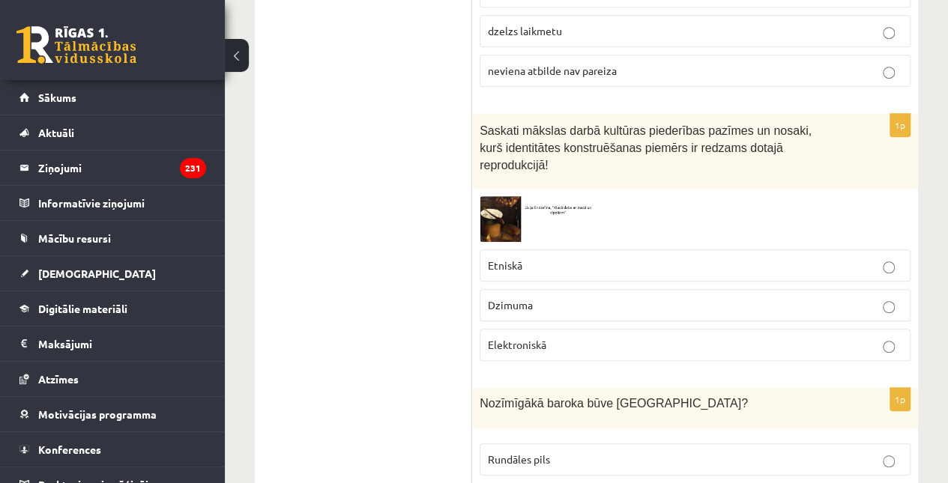
click at [616, 258] on p "Etniskā" at bounding box center [695, 266] width 415 height 16
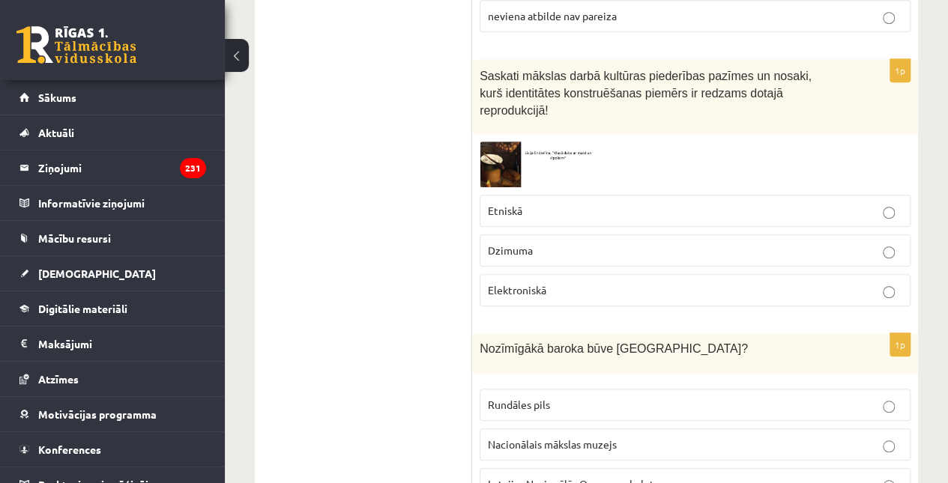
scroll to position [580, 0]
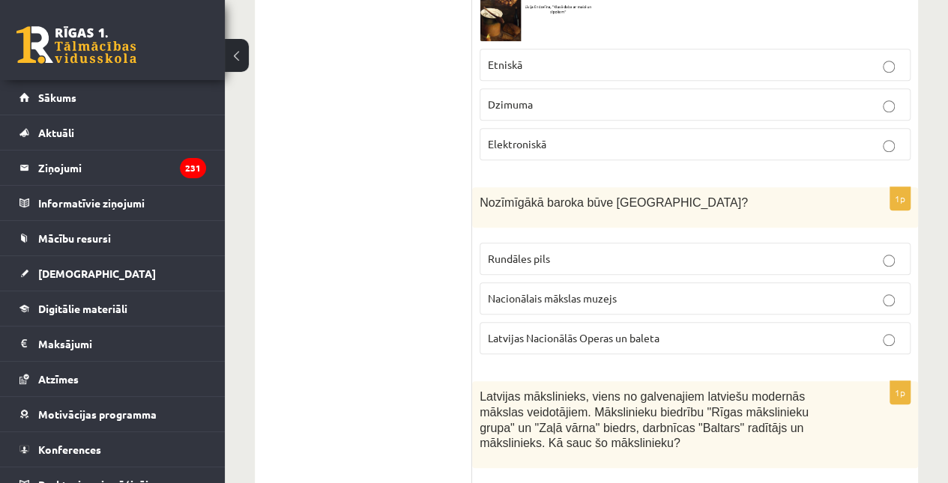
click at [616, 243] on label "Rundāles pils" at bounding box center [695, 259] width 431 height 32
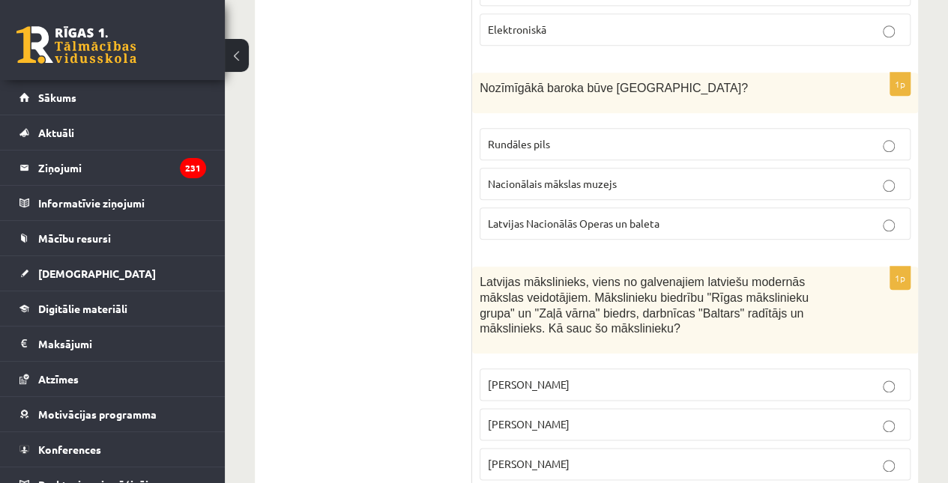
scroll to position [847, 0]
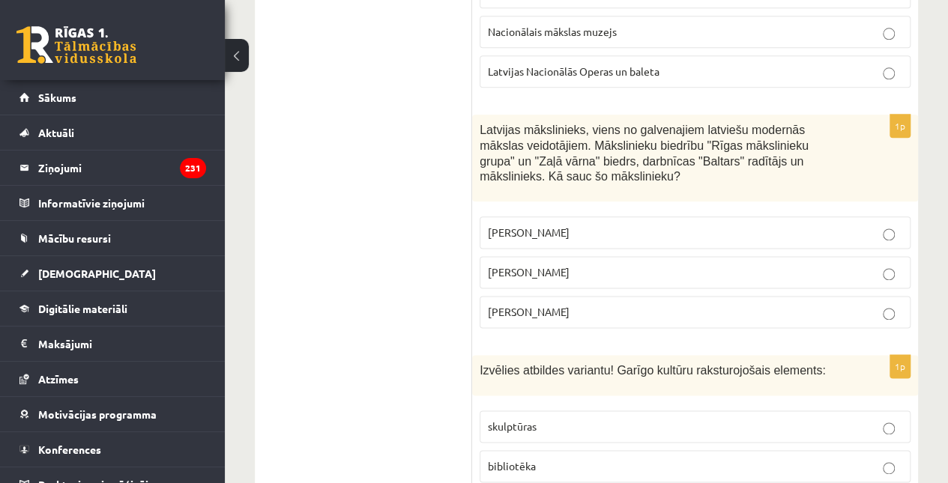
click at [617, 256] on label "Romāns Suta" at bounding box center [695, 272] width 431 height 32
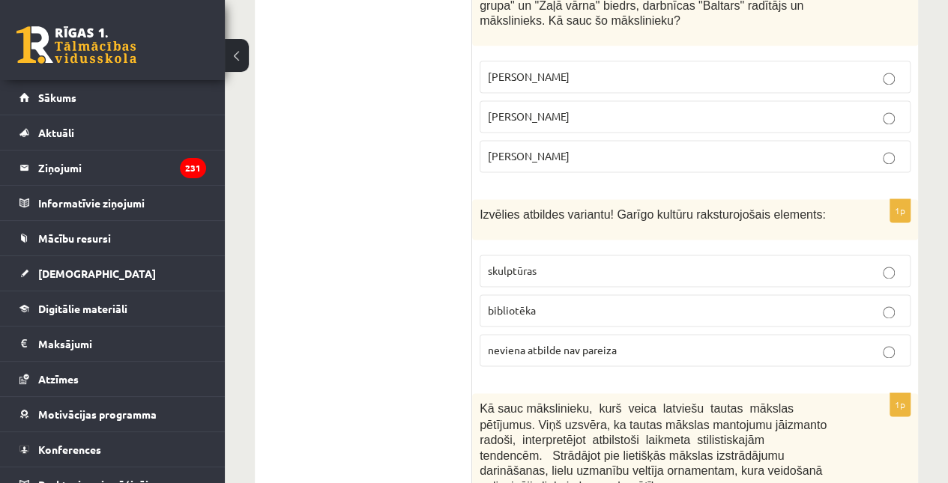
scroll to position [1028, 0]
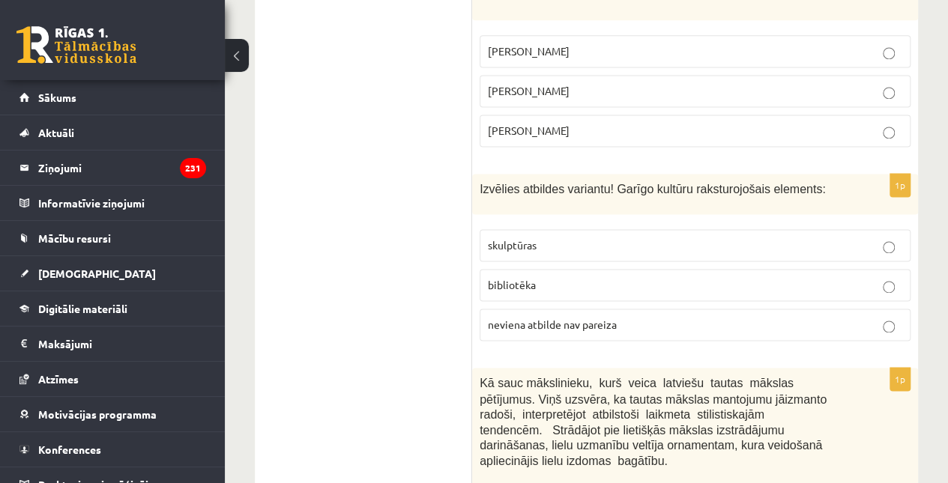
click at [617, 277] on p "bibliotēka" at bounding box center [695, 285] width 415 height 16
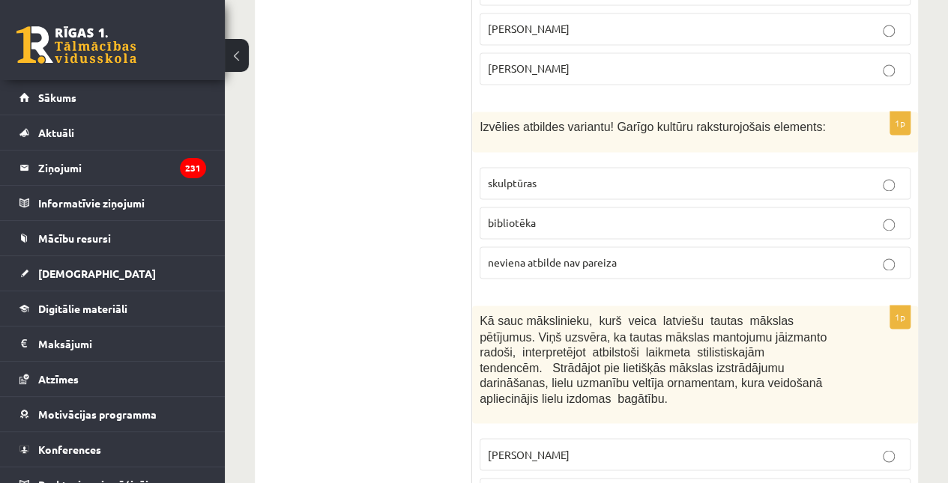
scroll to position [1258, 0]
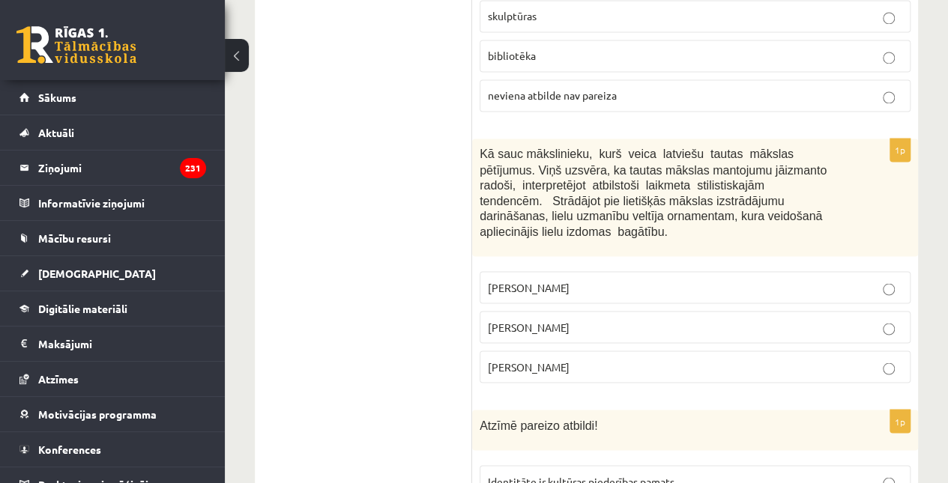
click at [616, 319] on p "Jūlijs Madernieks" at bounding box center [695, 327] width 415 height 16
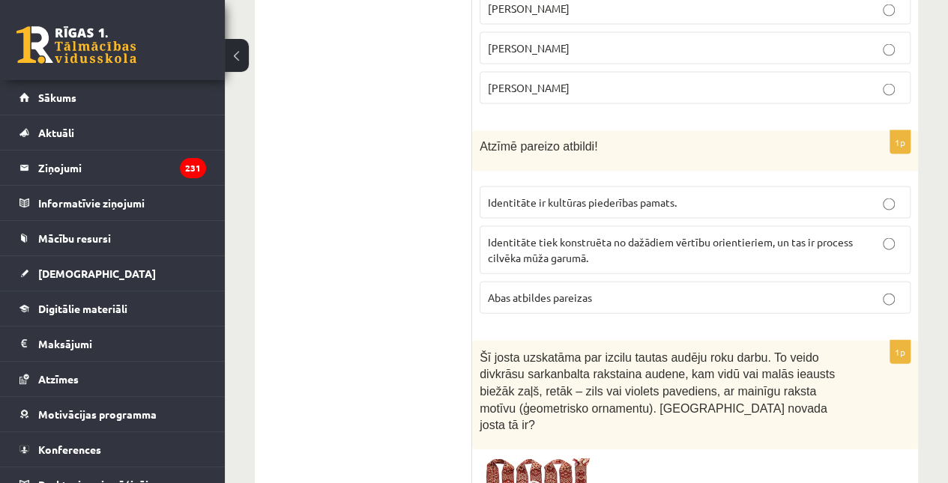
scroll to position [1543, 0]
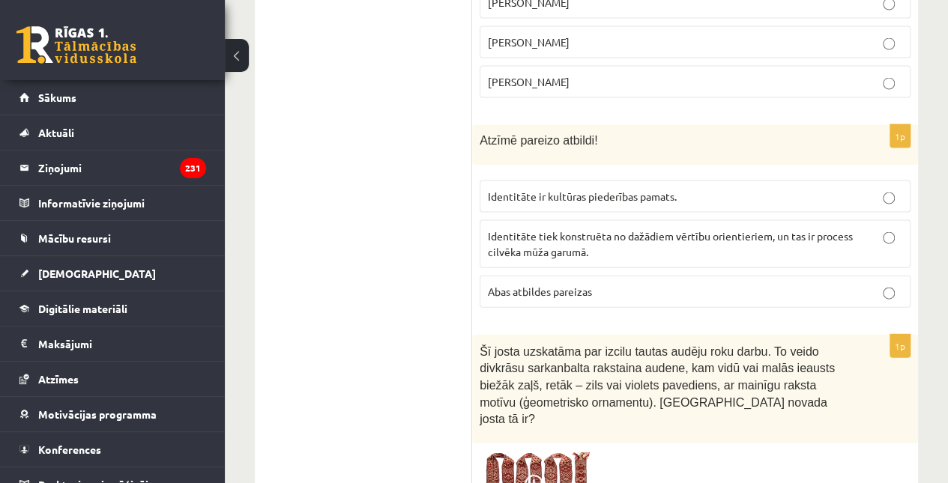
click at [616, 284] on p "Abas atbildes pareizas" at bounding box center [695, 292] width 415 height 16
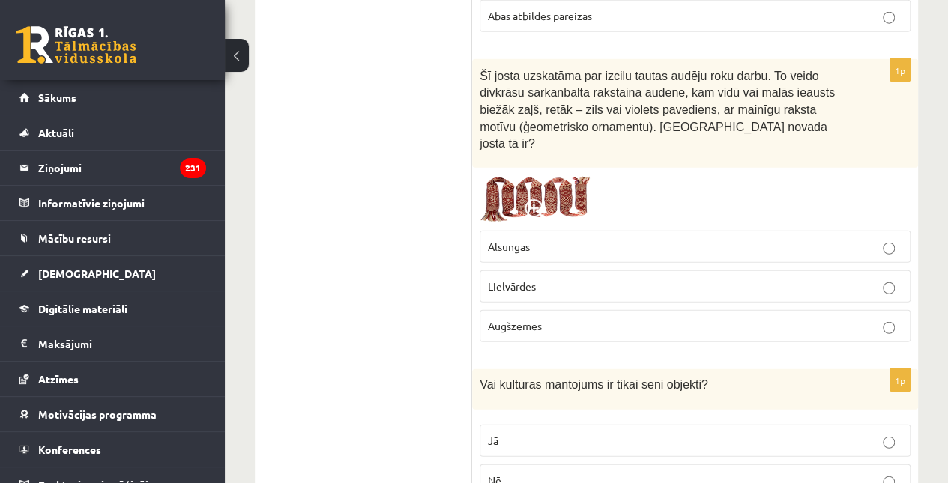
scroll to position [1823, 0]
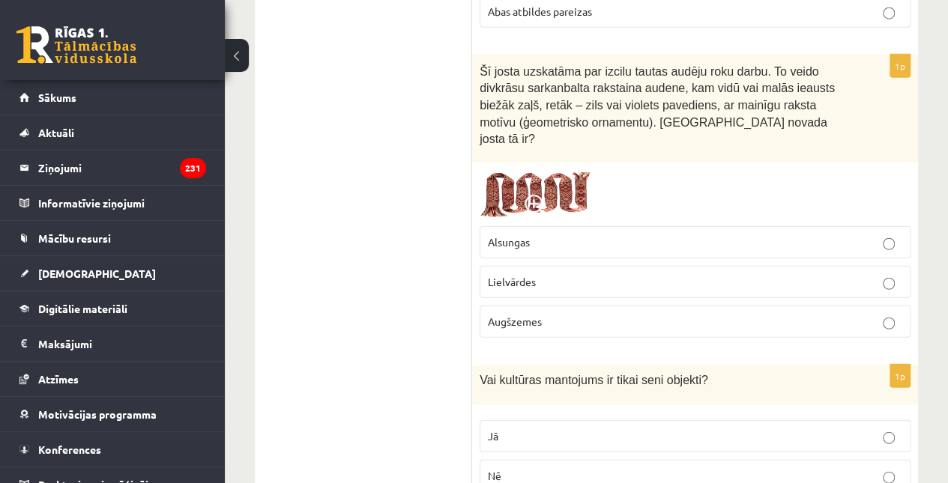
click at [616, 274] on p "Lielvārdes" at bounding box center [695, 282] width 415 height 16
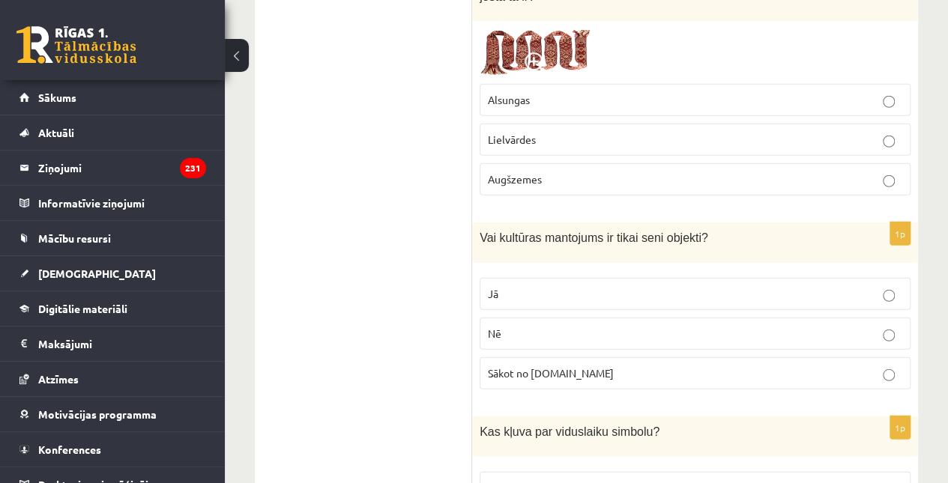
scroll to position [1987, 0]
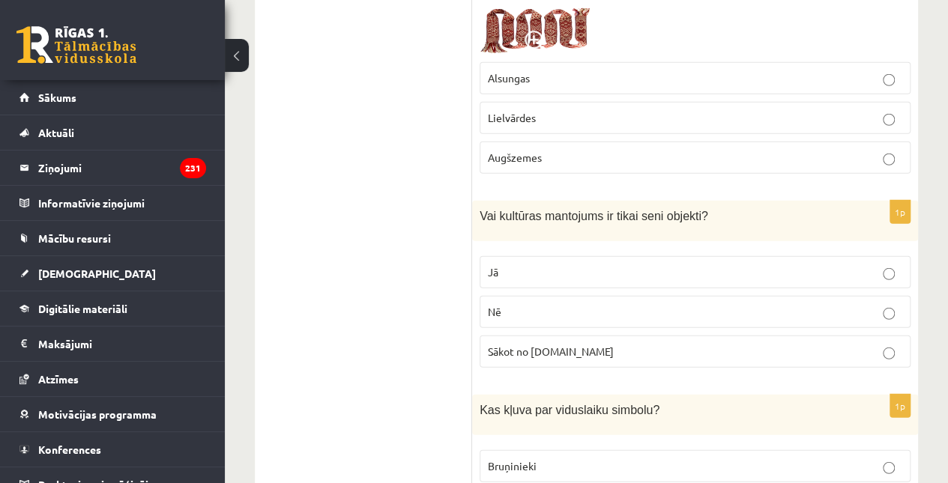
click at [615, 296] on label "Nē" at bounding box center [695, 312] width 431 height 32
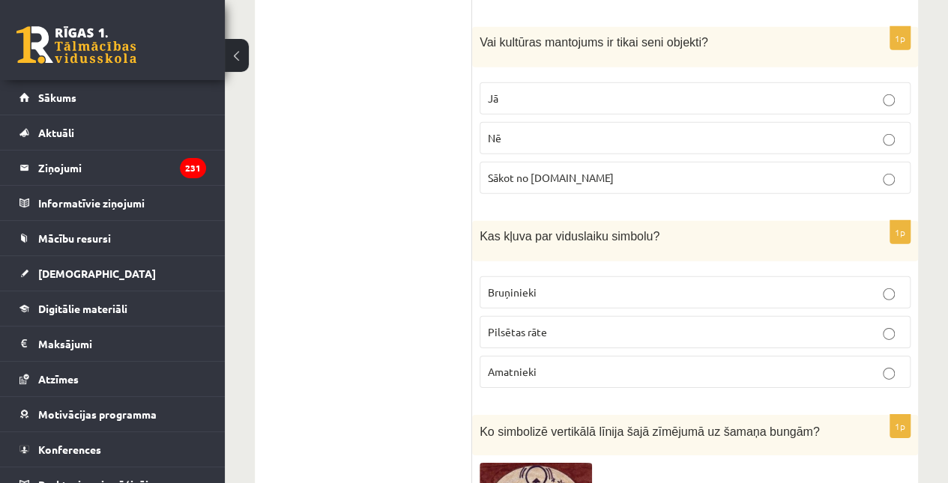
scroll to position [2194, 0]
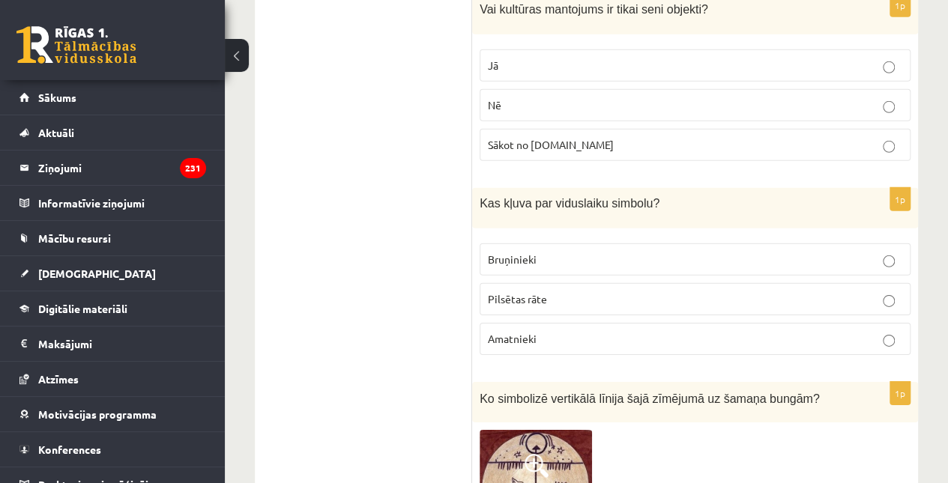
click at [612, 252] on p "Bruņinieki" at bounding box center [695, 260] width 415 height 16
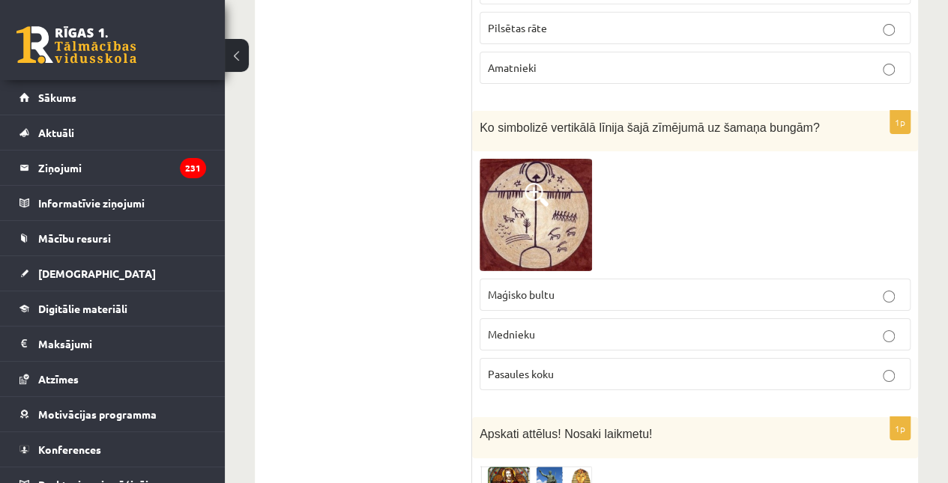
scroll to position [2468, 0]
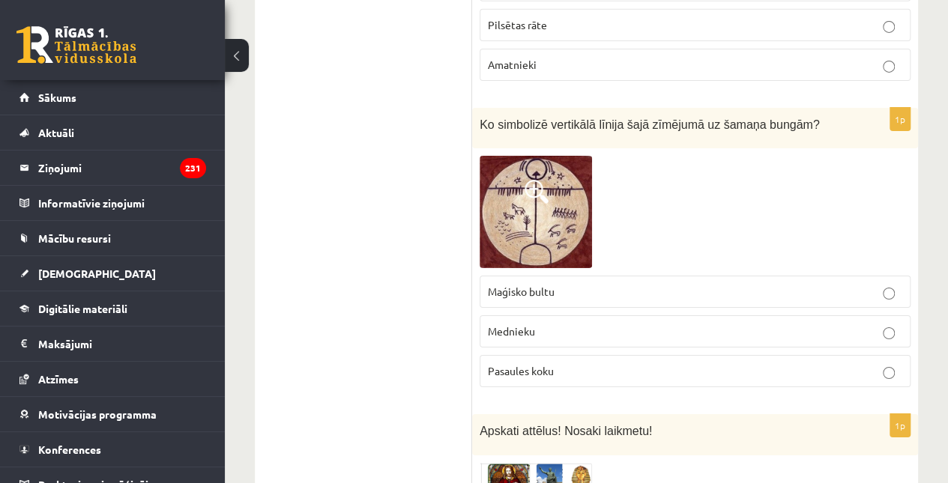
click at [592, 364] on p "Pasaules koku" at bounding box center [695, 372] width 415 height 16
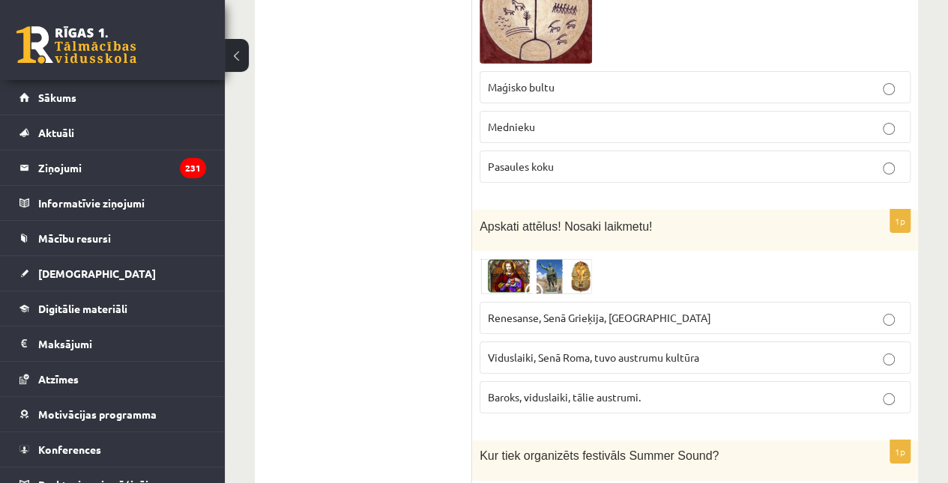
scroll to position [2700, 0]
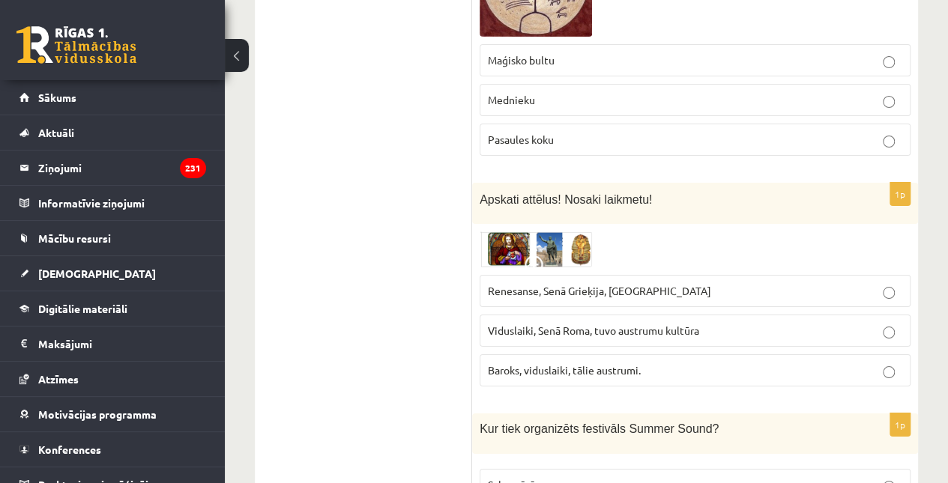
click at [593, 363] on p "Baroks, viduslaiki, tālie austrumi." at bounding box center [695, 371] width 415 height 16
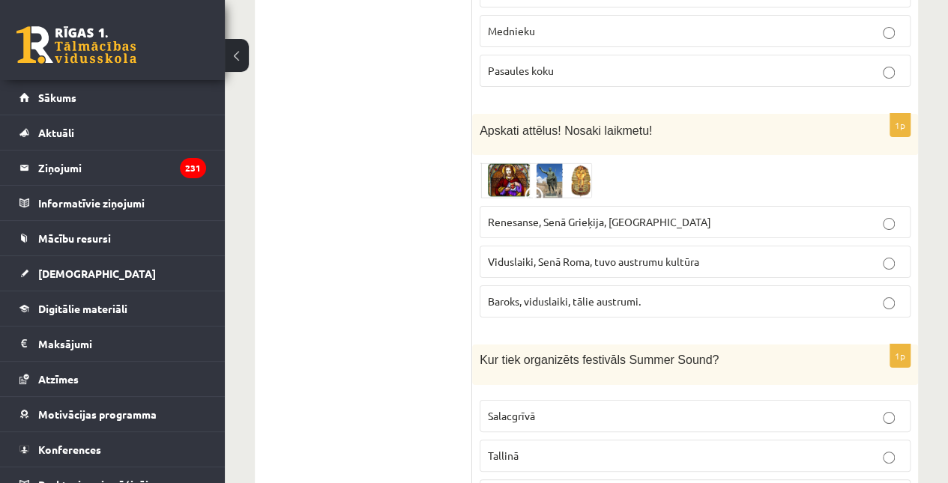
scroll to position [2909, 0]
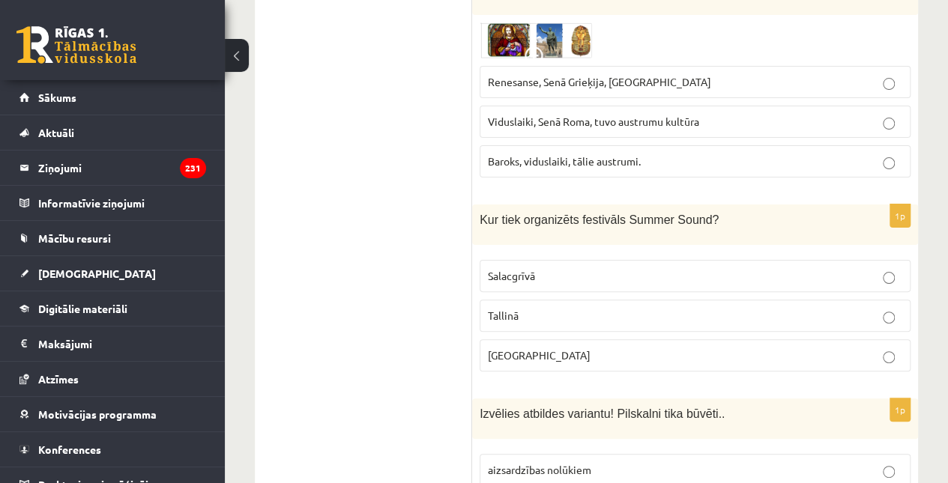
click at [612, 348] on p "Liepājā" at bounding box center [695, 356] width 415 height 16
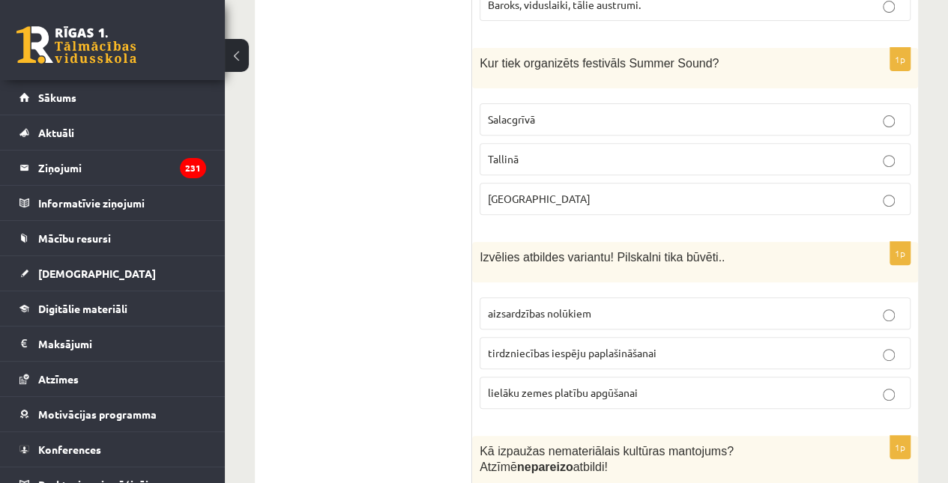
scroll to position [3074, 0]
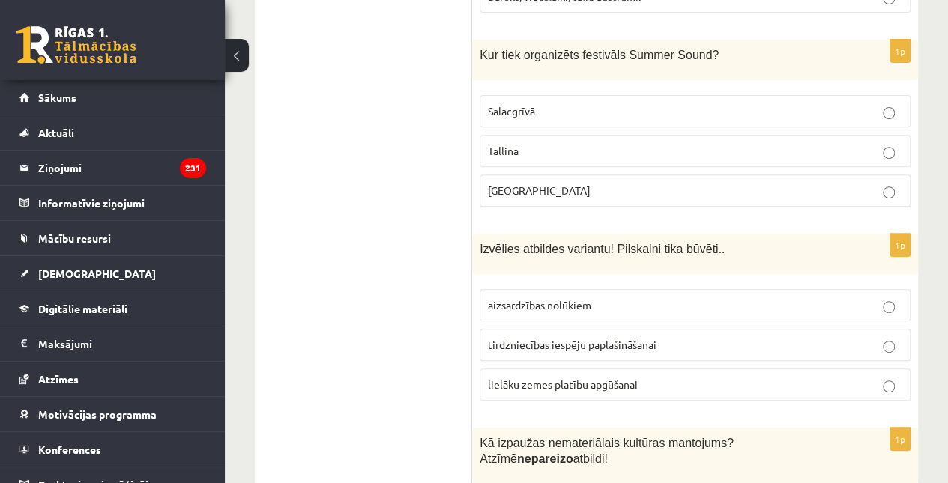
click at [609, 298] on p "aizsardzības nolūkiem" at bounding box center [695, 306] width 415 height 16
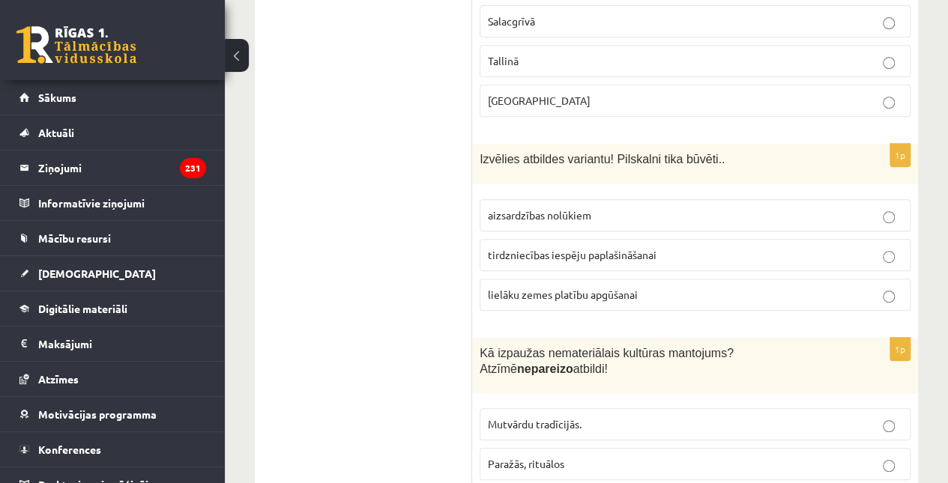
scroll to position [3245, 0]
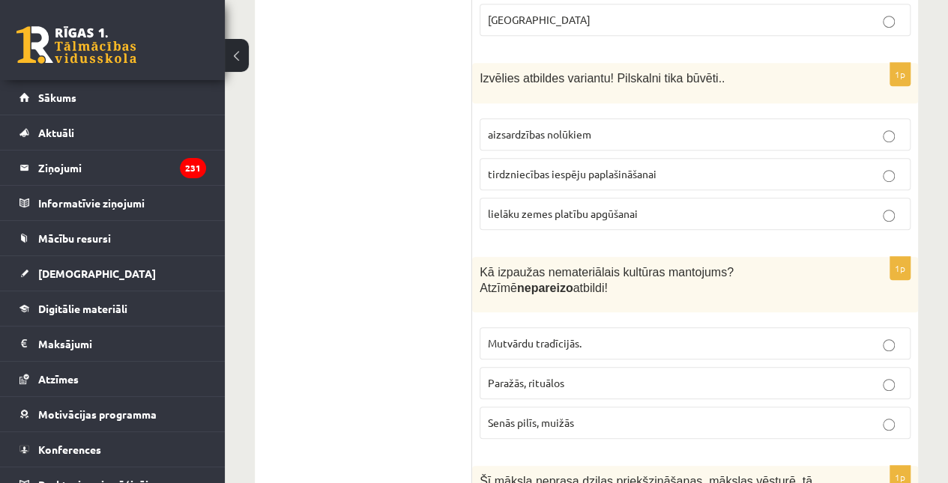
click at [609, 415] on p "Senās pilīs, muižās" at bounding box center [695, 423] width 415 height 16
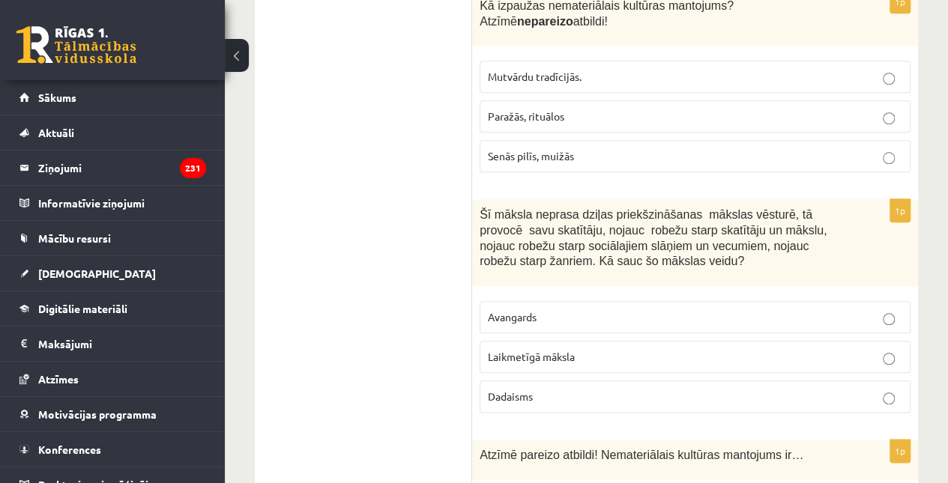
scroll to position [3531, 0]
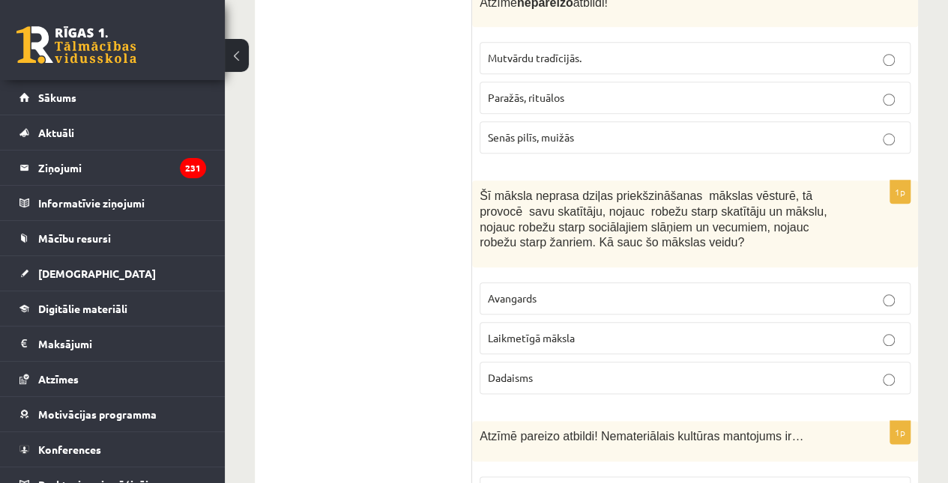
click at [616, 331] on p "Laikmetīgā māksla" at bounding box center [695, 339] width 415 height 16
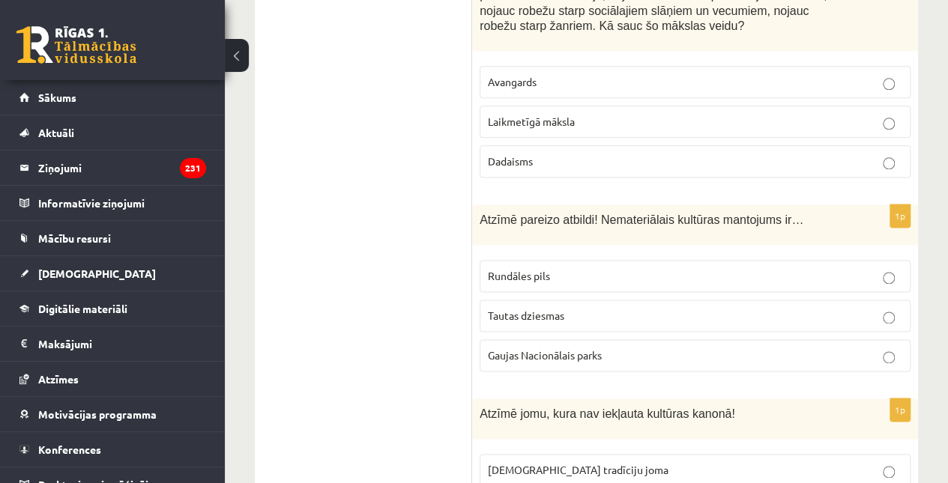
scroll to position [3779, 0]
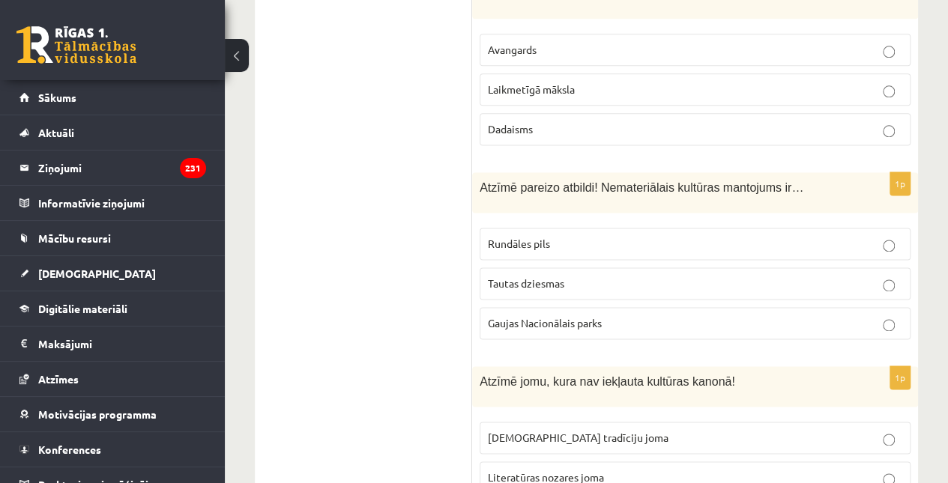
click at [616, 276] on p "Tautas dziesmas" at bounding box center [695, 284] width 415 height 16
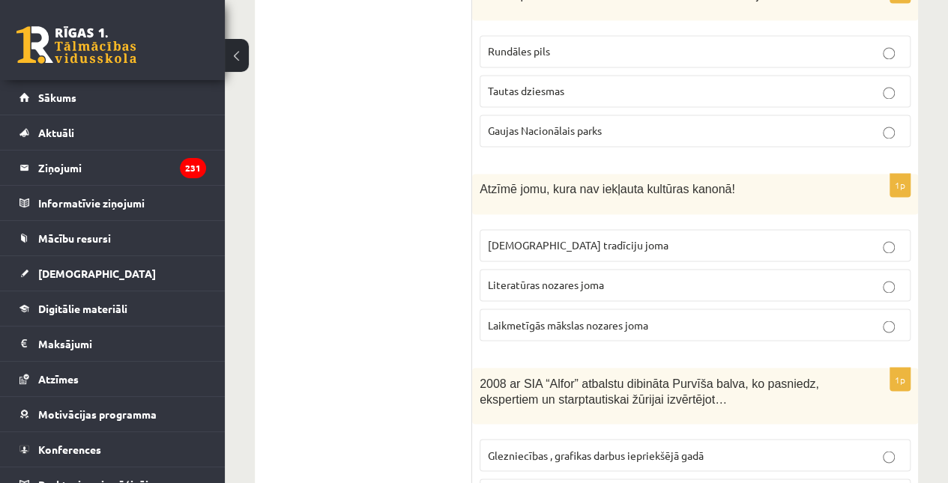
scroll to position [3998, 0]
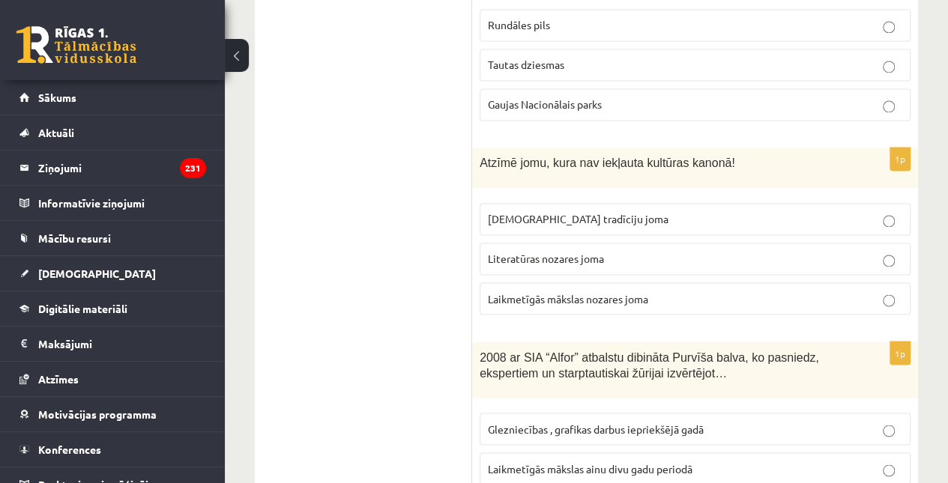
click at [621, 292] on span "Laikmetīgās mākslas nozares joma" at bounding box center [568, 298] width 160 height 13
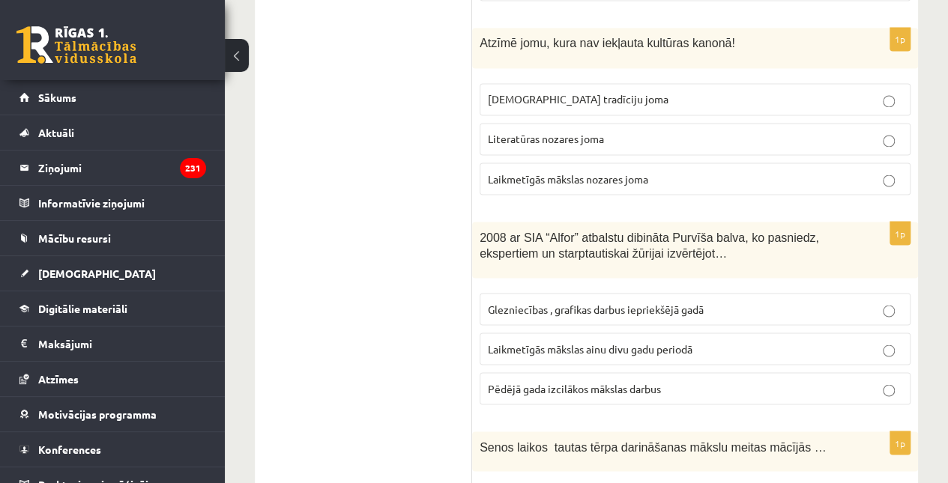
scroll to position [4163, 0]
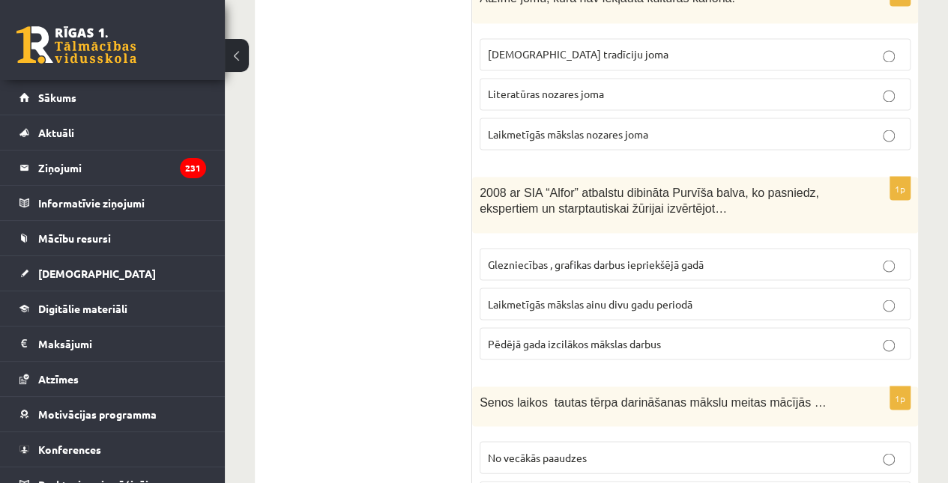
click at [621, 297] on span "Laikmetīgās mākslas ainu divu gadu periodā" at bounding box center [590, 303] width 205 height 13
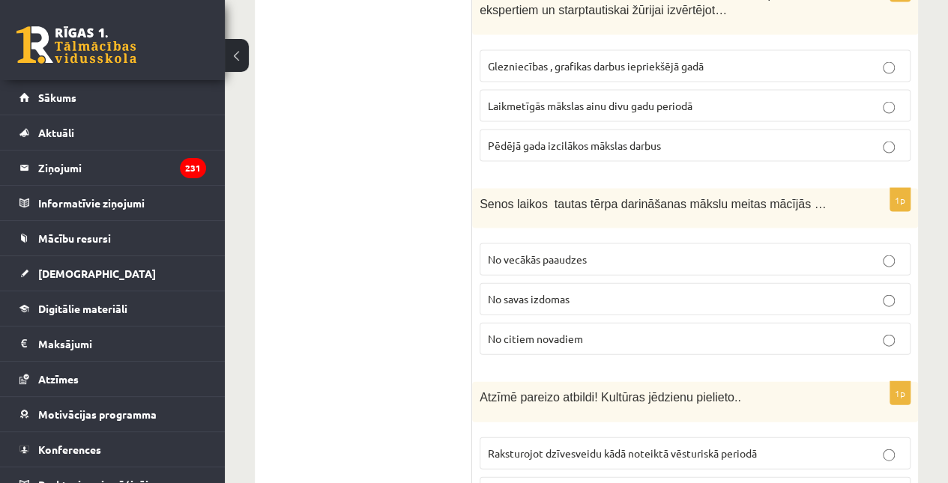
scroll to position [4414, 0]
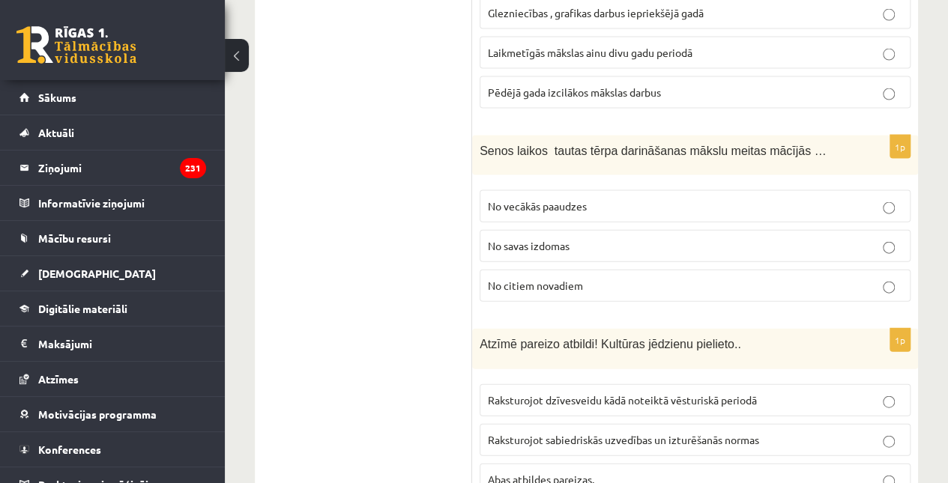
click at [601, 190] on label "No vecākās paaudzes" at bounding box center [695, 206] width 431 height 32
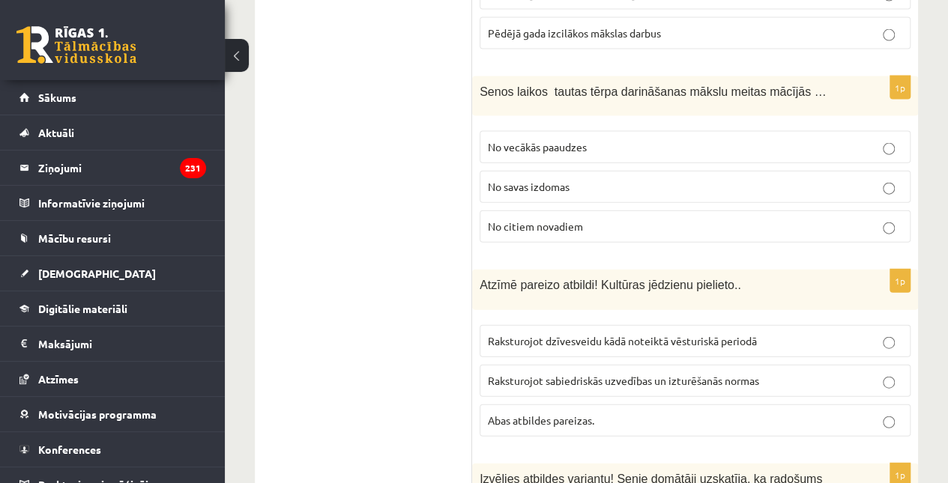
scroll to position [4467, 0]
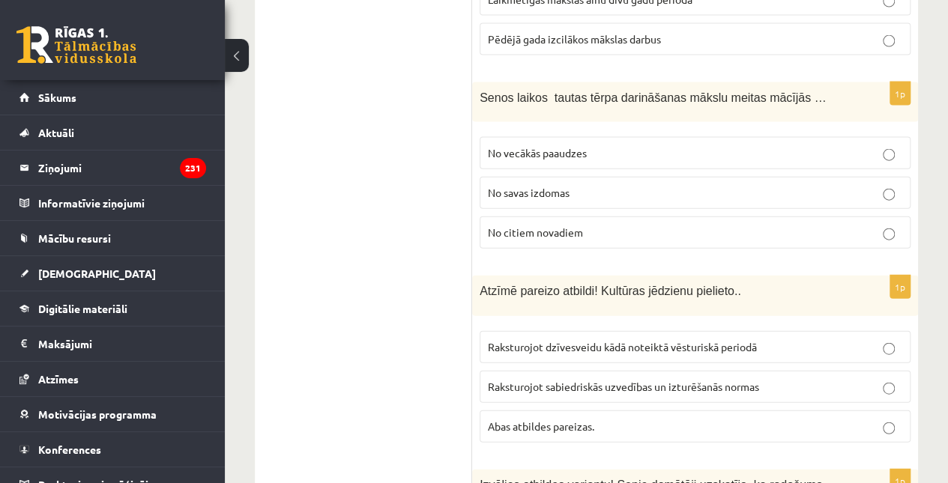
click at [612, 411] on label "Abas atbildes pareizas." at bounding box center [695, 427] width 431 height 32
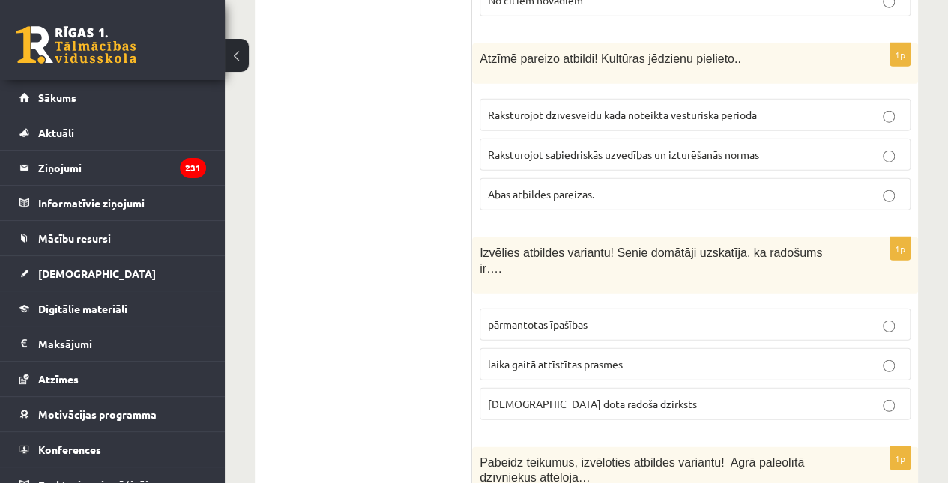
scroll to position [4708, 0]
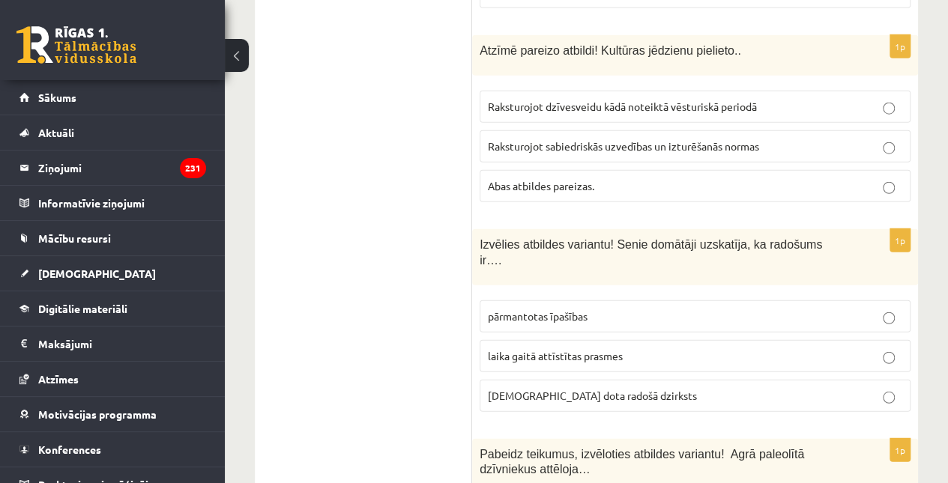
click at [612, 388] on p "dieva dota radošā dzirksts" at bounding box center [695, 396] width 415 height 16
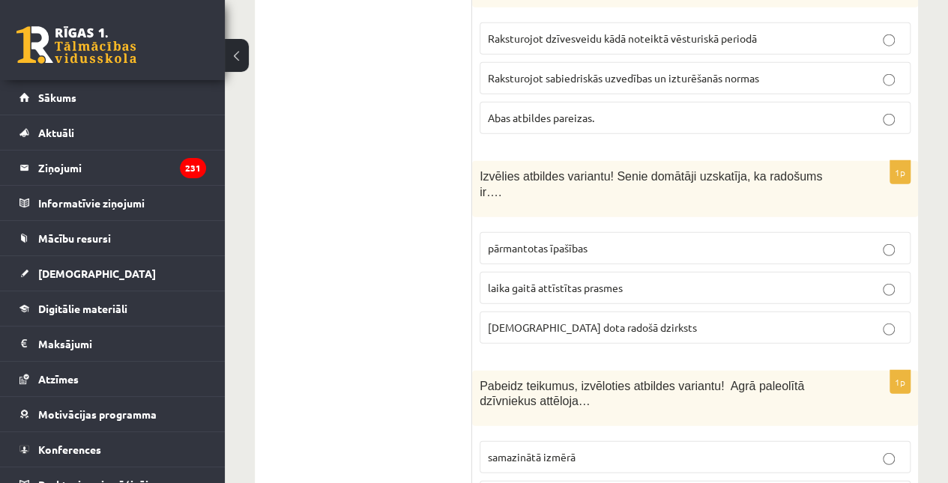
scroll to position [4782, 0]
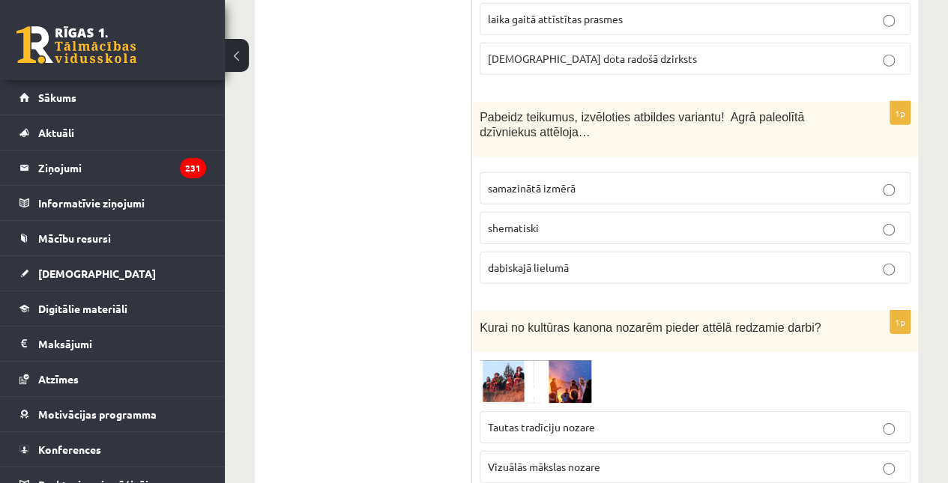
scroll to position [5058, 0]
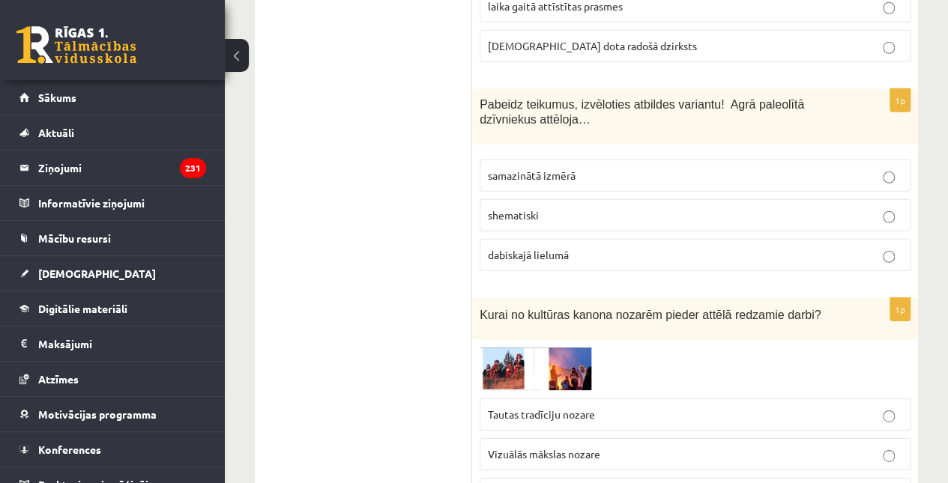
click at [612, 447] on p "Vizuālās mākslas nozare" at bounding box center [695, 455] width 415 height 16
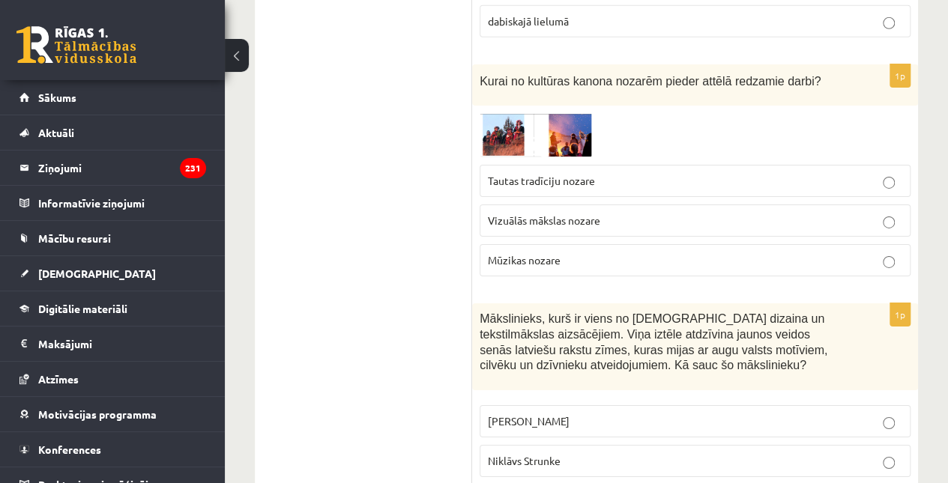
scroll to position [5328, 0]
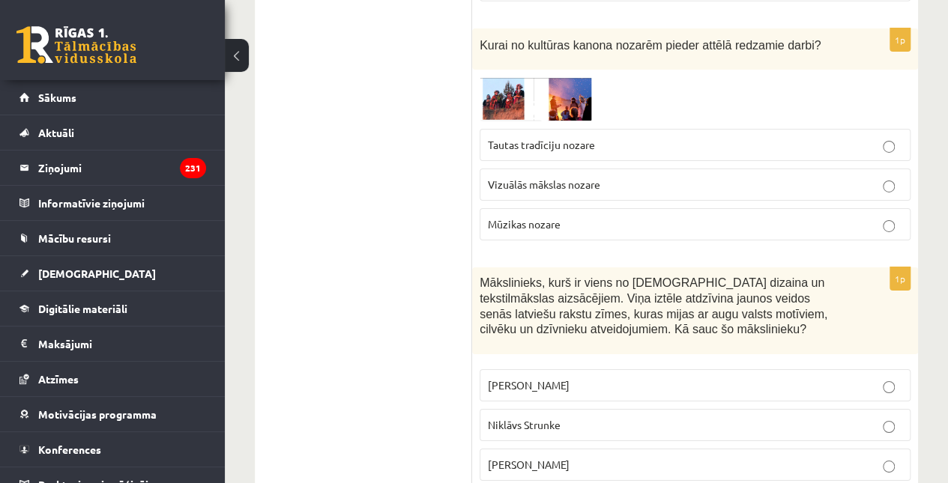
click at [610, 370] on label "Ansis Cīrulis" at bounding box center [695, 386] width 431 height 32
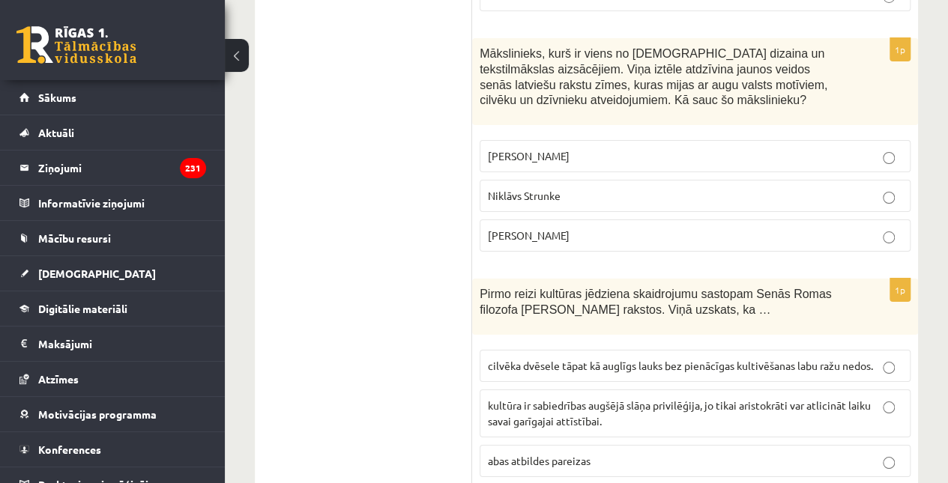
scroll to position [5566, 0]
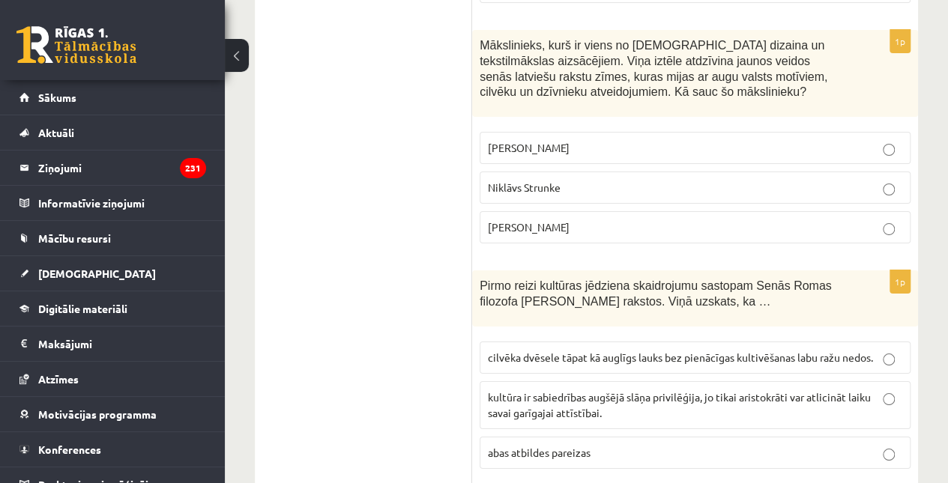
click at [576, 351] on span "cilvēka dvēsele tāpat kā auglīgs lauks bez pienācīgas kultivēšanas labu ražu ne…" at bounding box center [680, 357] width 385 height 13
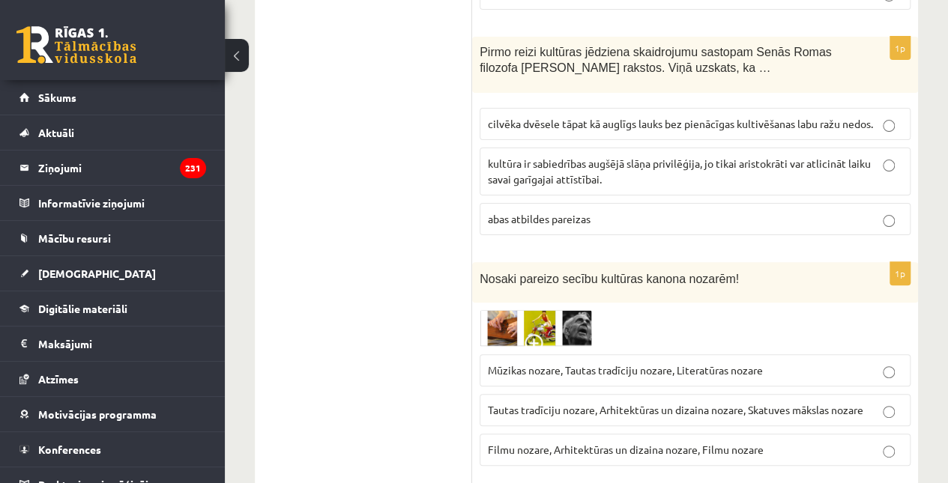
scroll to position [5815, 0]
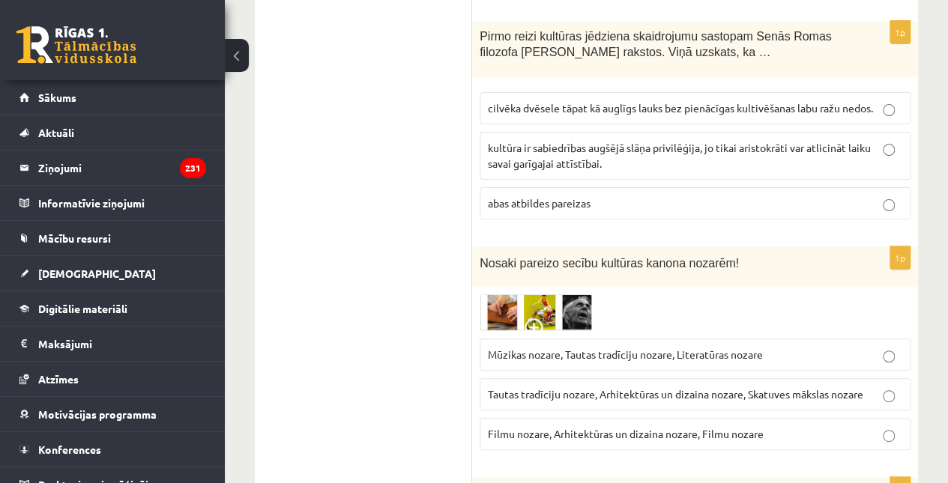
click at [574, 388] on span "Tautas tradīciju nozare, Arhitektūras un dizaina nozare, Skatuves mākslas nozare" at bounding box center [676, 394] width 376 height 13
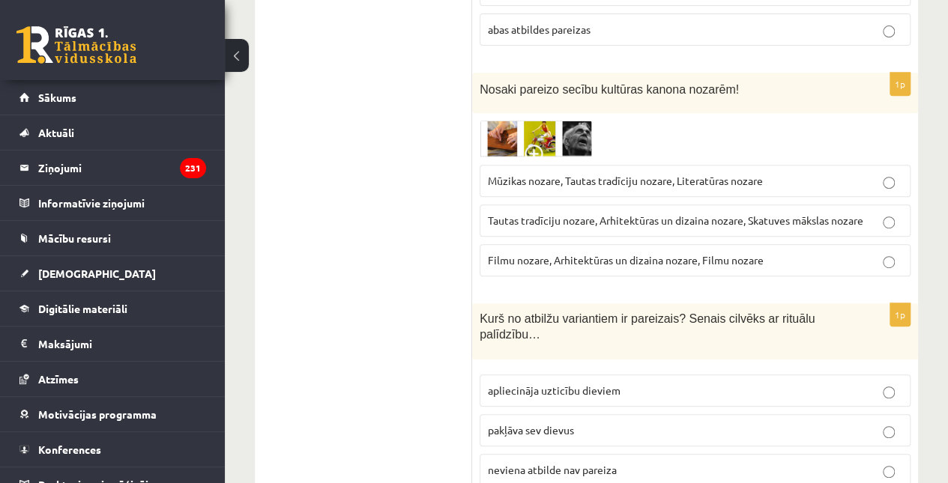
scroll to position [6009, 0]
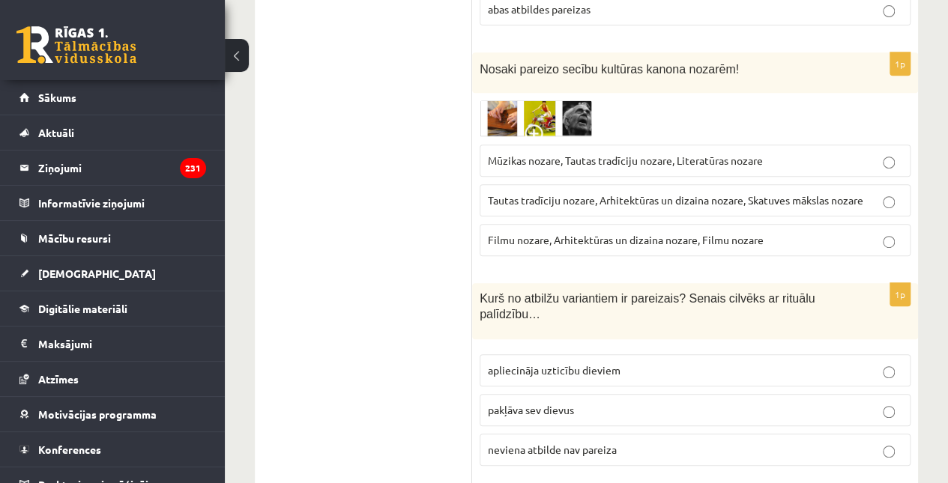
click at [576, 364] on span "apliecināja uzticību dieviem" at bounding box center [554, 370] width 133 height 13
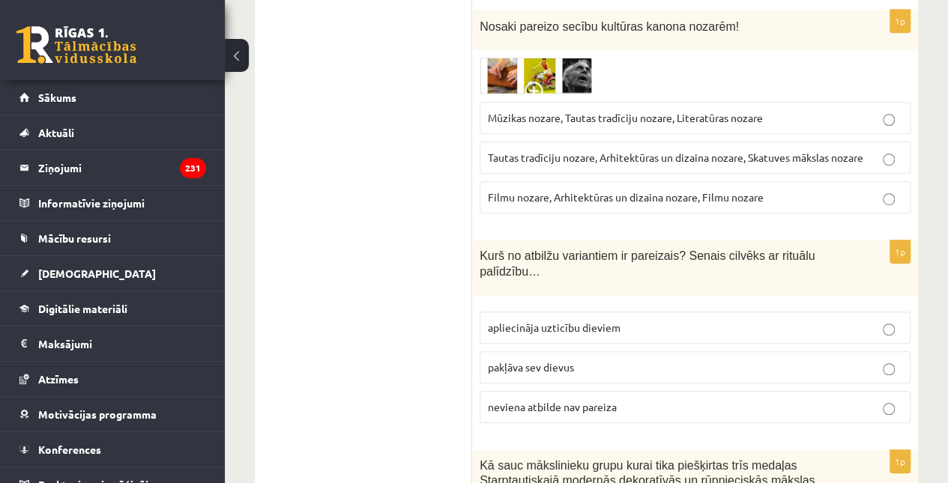
scroll to position [6175, 0]
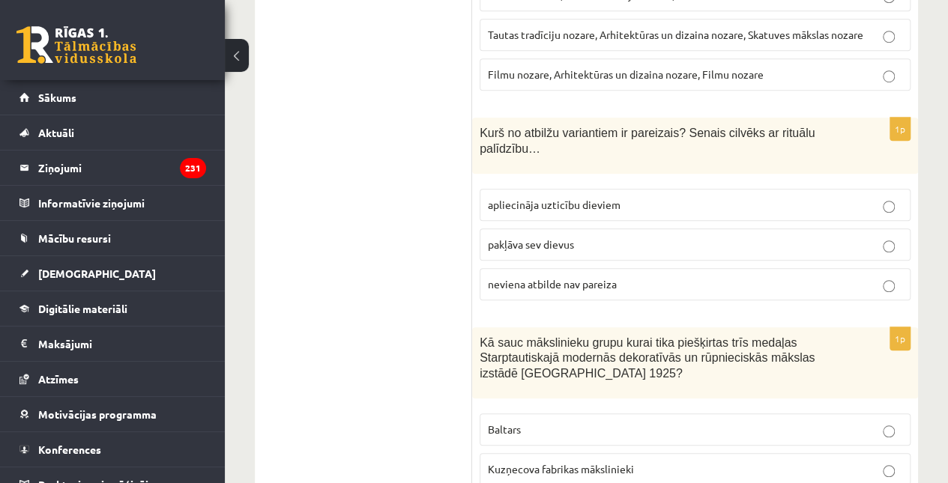
click at [582, 422] on p "Baltars" at bounding box center [695, 430] width 415 height 16
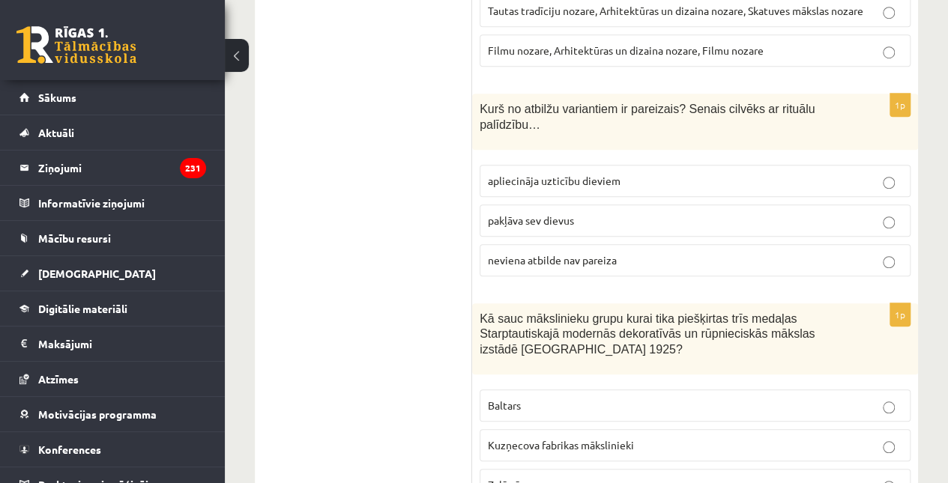
scroll to position [6305, 0]
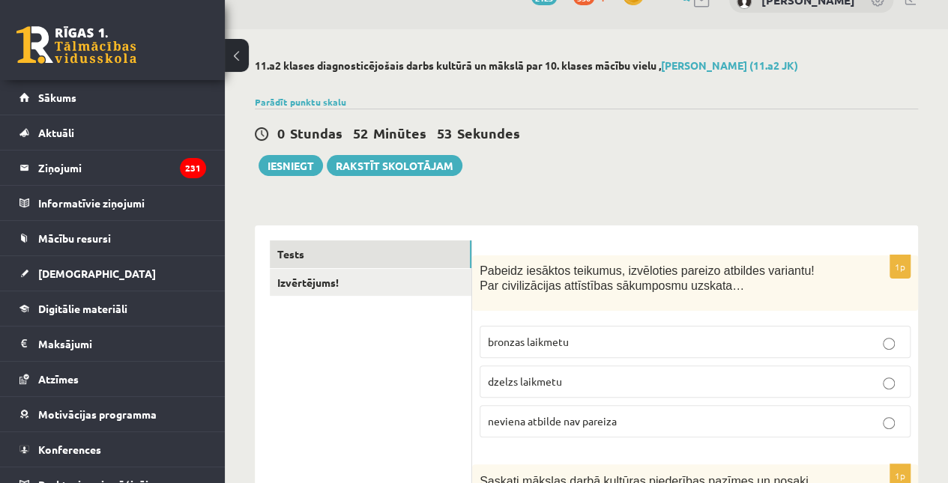
scroll to position [0, 0]
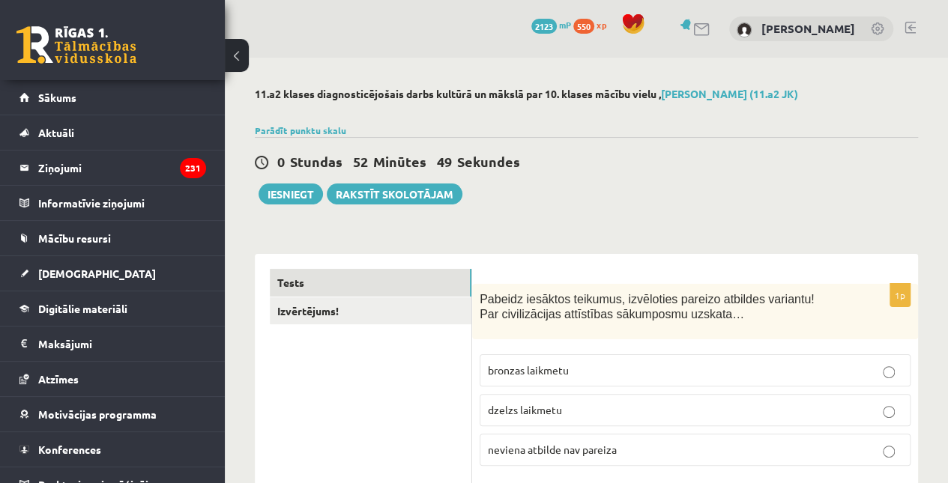
click at [444, 322] on link "Izvērtējums!" at bounding box center [371, 312] width 202 height 28
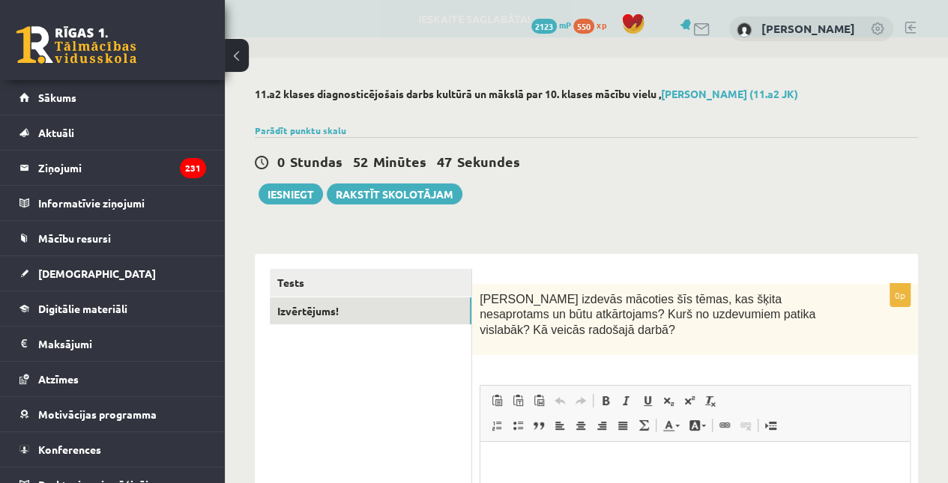
click at [376, 292] on link "Tests" at bounding box center [371, 283] width 202 height 28
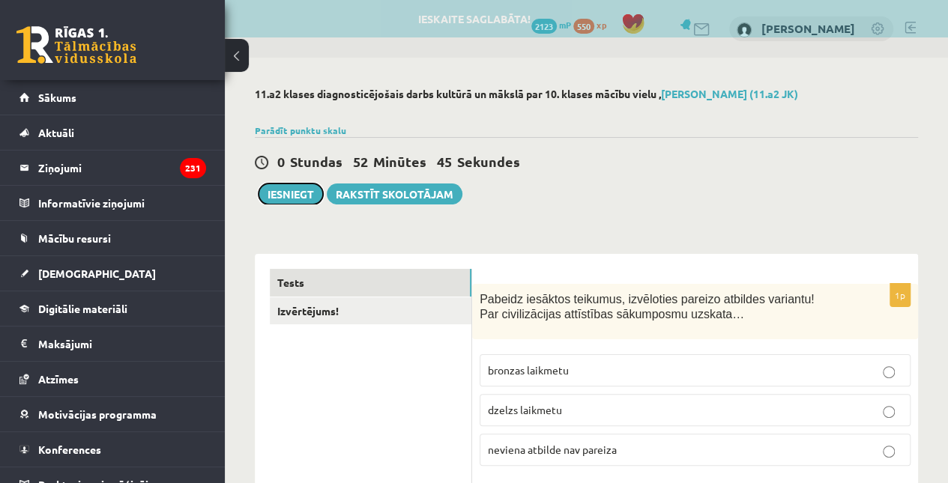
click at [301, 187] on button "Iesniegt" at bounding box center [291, 194] width 64 height 21
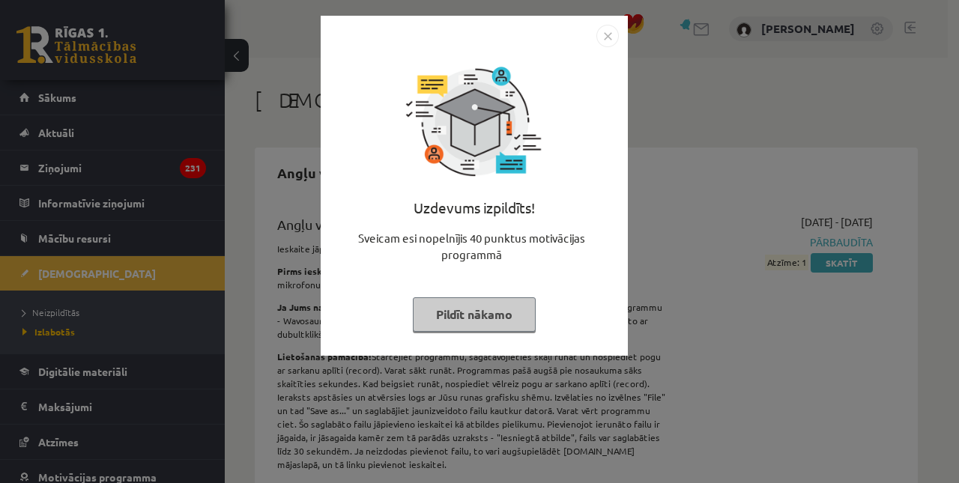
click at [612, 31] on img "Close" at bounding box center [608, 36] width 22 height 22
click at [608, 31] on img "Close" at bounding box center [608, 36] width 22 height 22
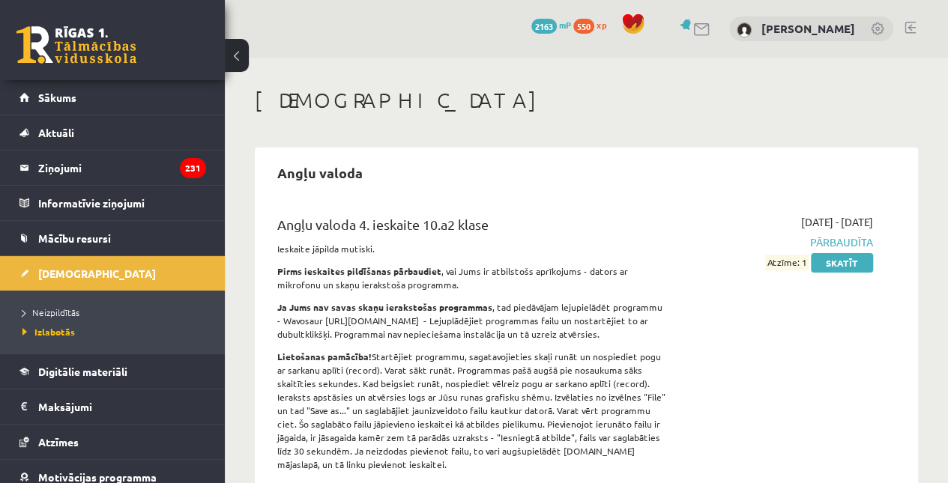
click at [55, 313] on span "Neizpildītās" at bounding box center [50, 313] width 57 height 12
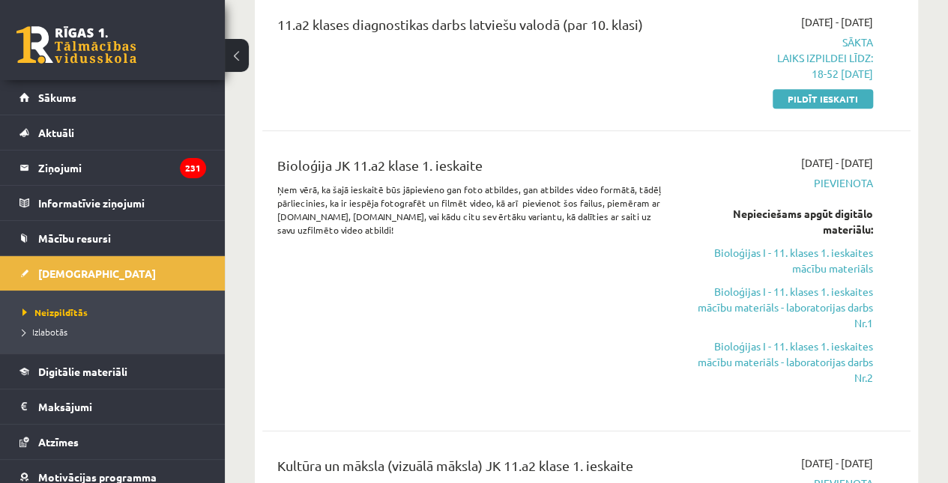
scroll to position [498, 0]
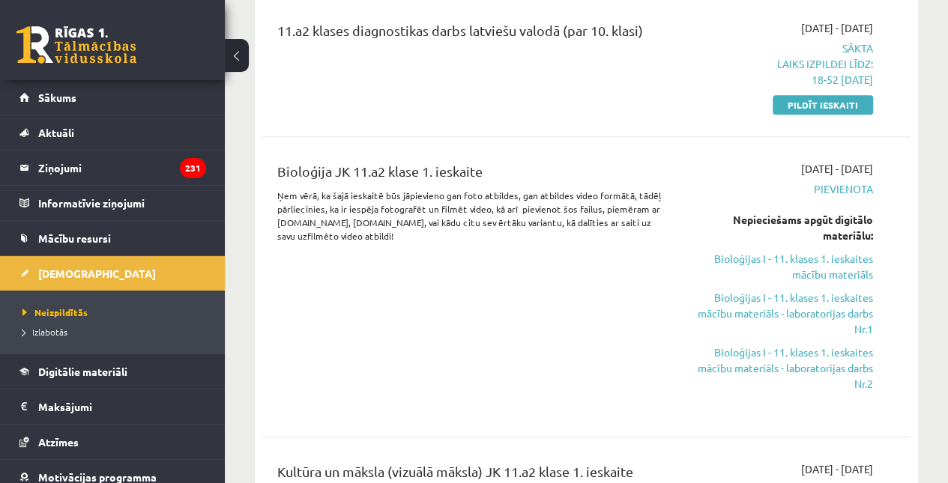
click at [835, 103] on link "Pildīt ieskaiti" at bounding box center [823, 104] width 100 height 19
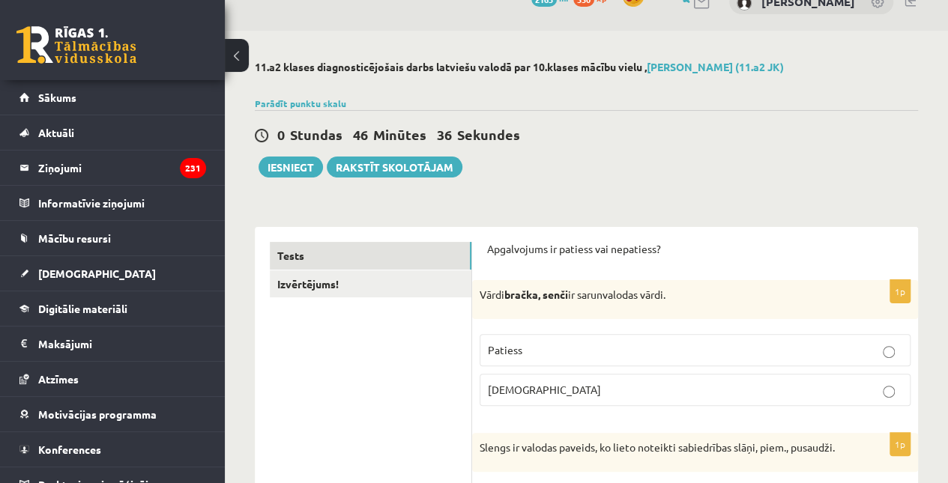
scroll to position [89, 0]
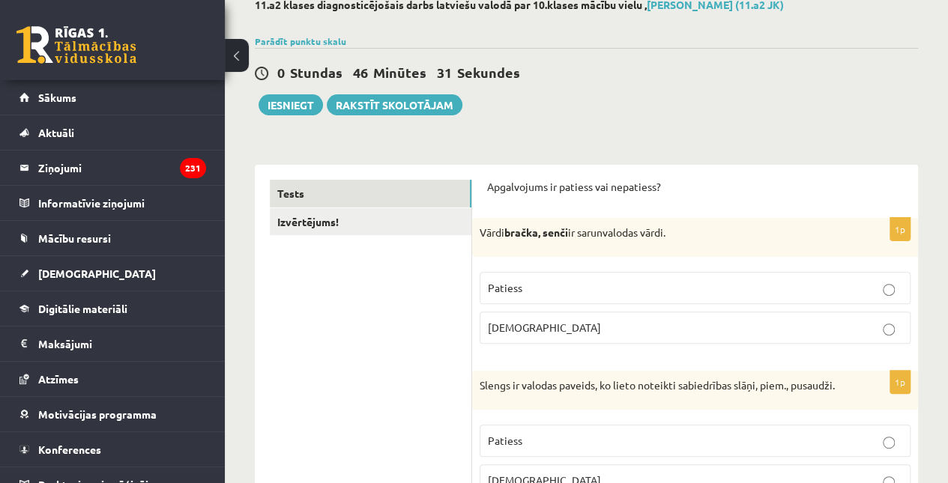
click at [648, 275] on label "Patiess" at bounding box center [695, 288] width 431 height 32
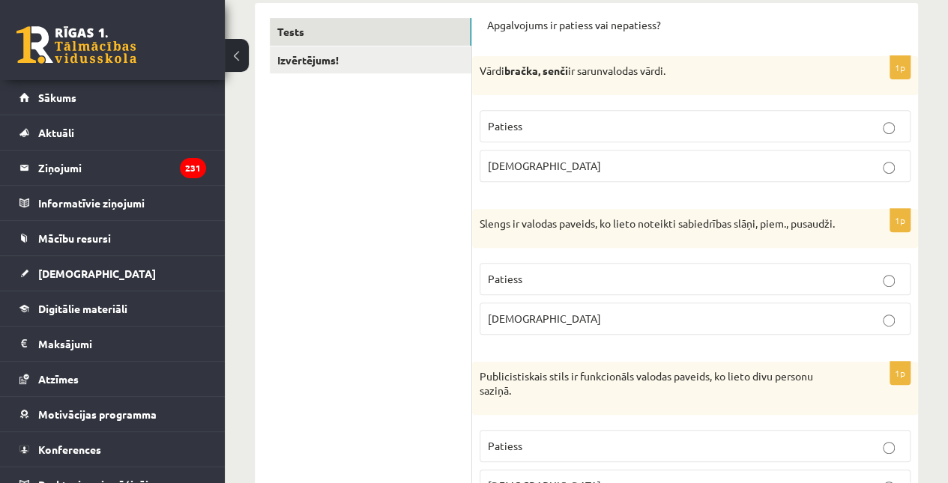
scroll to position [297, 0]
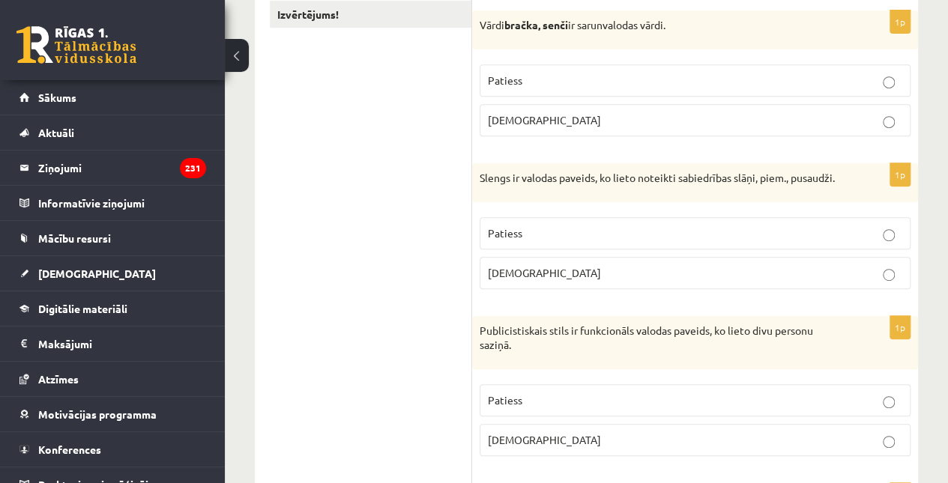
click at [630, 241] on p "Patiess" at bounding box center [695, 234] width 415 height 16
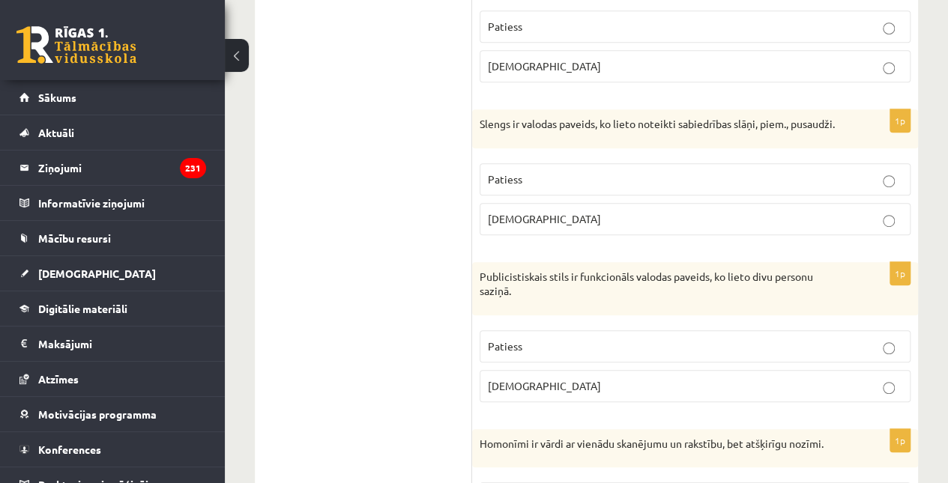
scroll to position [406, 0]
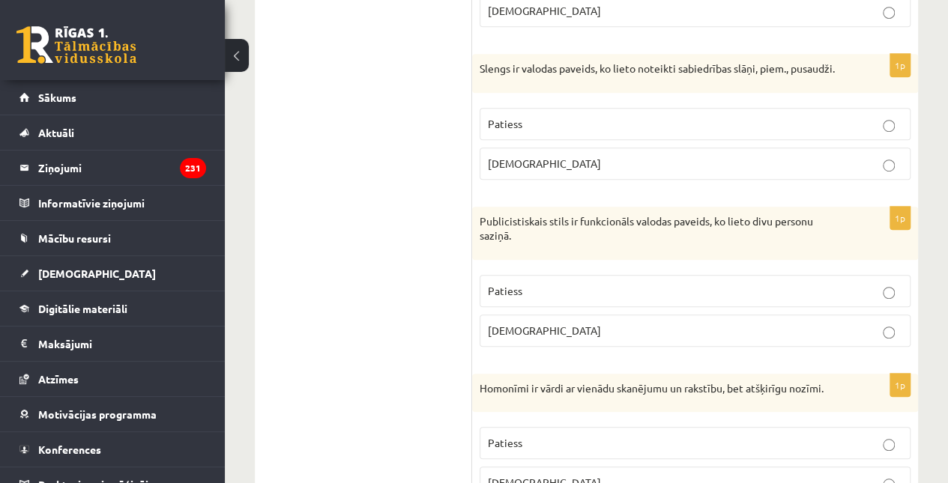
click at [630, 347] on label "[DEMOGRAPHIC_DATA]" at bounding box center [695, 331] width 431 height 32
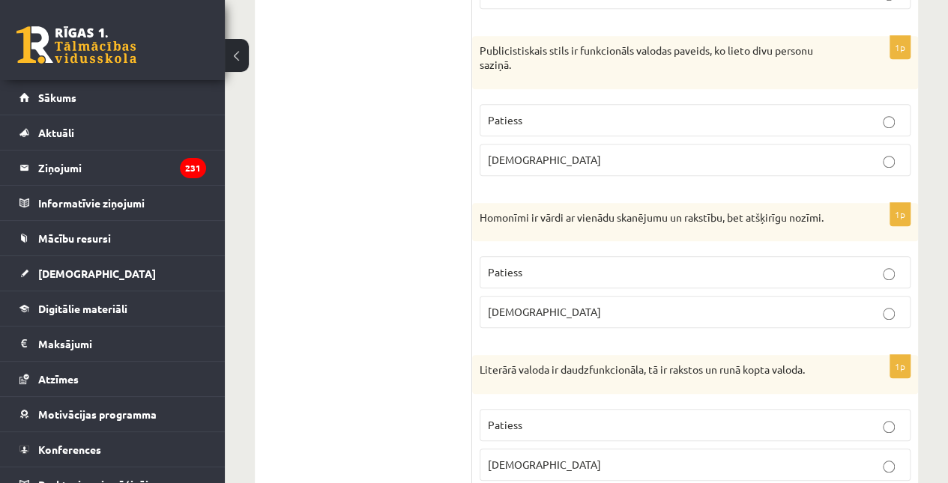
scroll to position [582, 0]
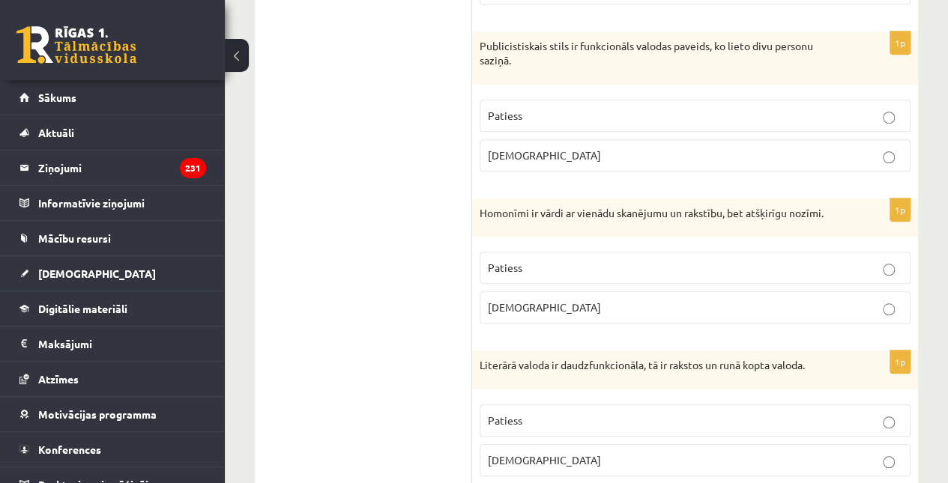
click at [625, 272] on p "Patiess" at bounding box center [695, 268] width 415 height 16
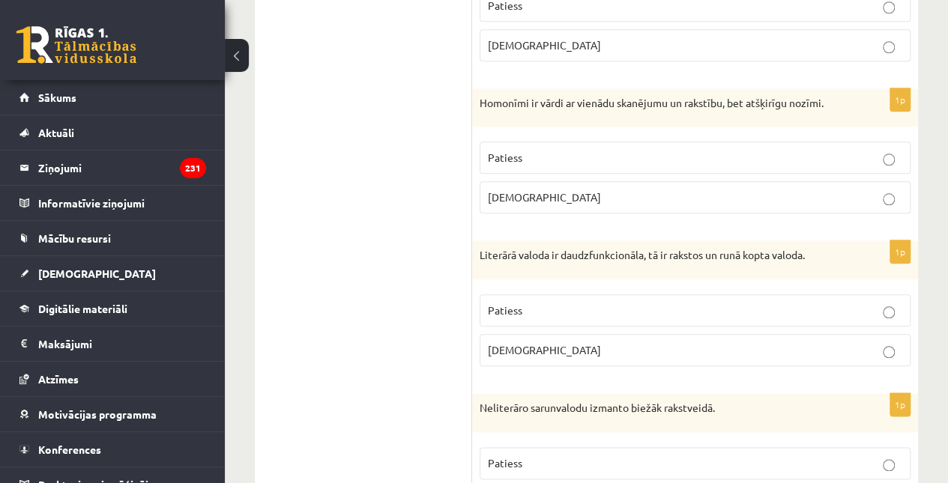
scroll to position [738, 0]
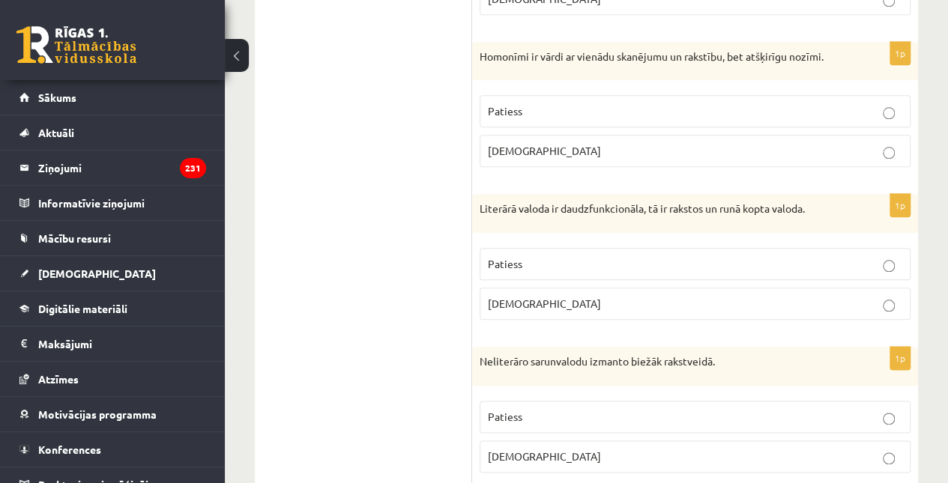
click at [625, 272] on p "Patiess" at bounding box center [695, 264] width 415 height 16
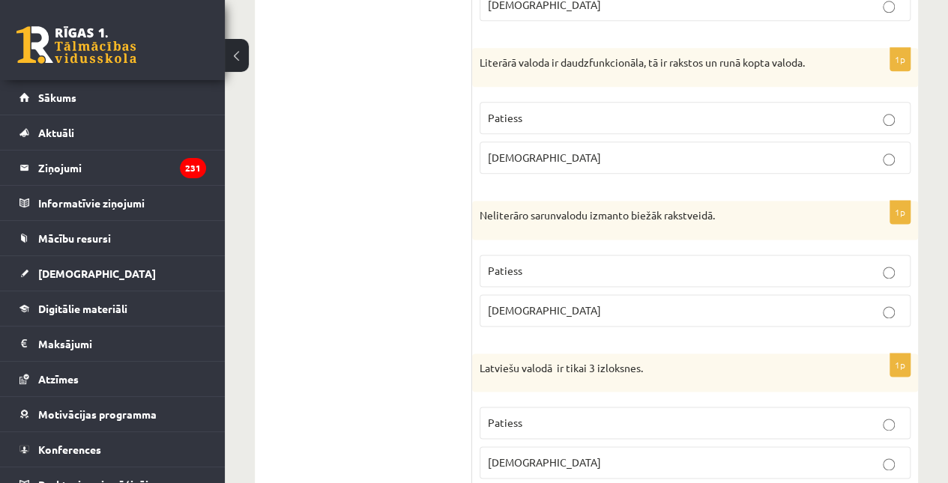
scroll to position [956, 0]
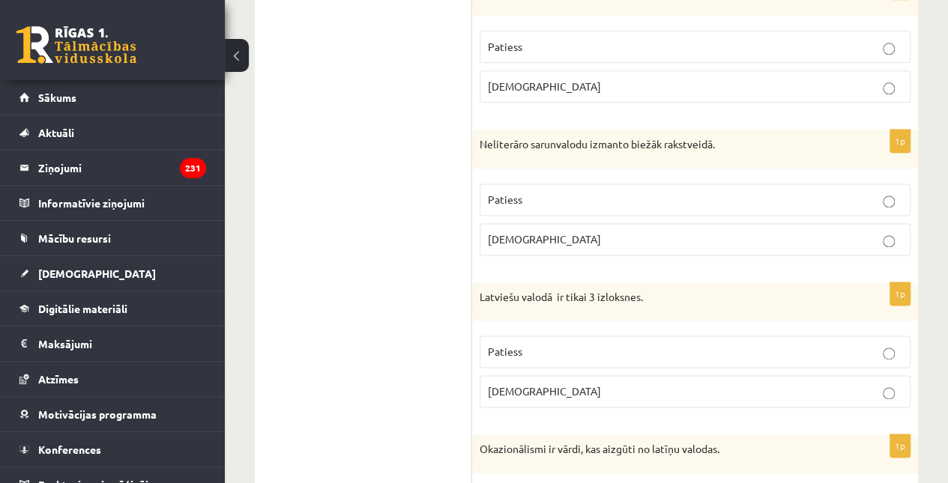
click at [625, 247] on p "Aplams" at bounding box center [695, 240] width 415 height 16
click at [625, 356] on p "Patiess" at bounding box center [695, 352] width 415 height 16
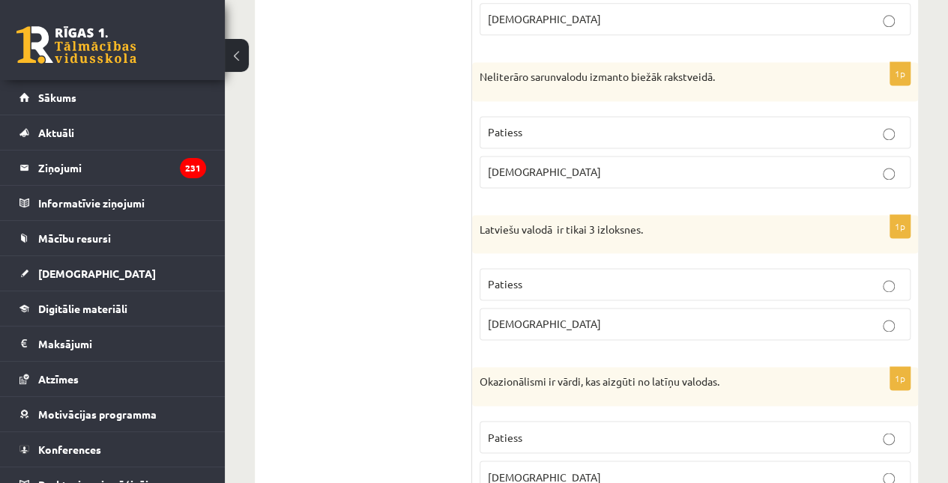
scroll to position [1178, 0]
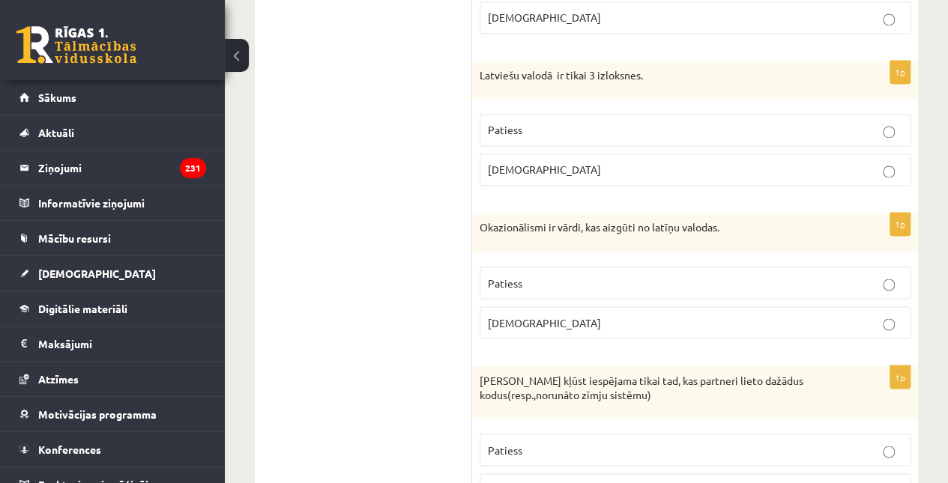
click at [612, 326] on p "Aplams" at bounding box center [695, 323] width 415 height 16
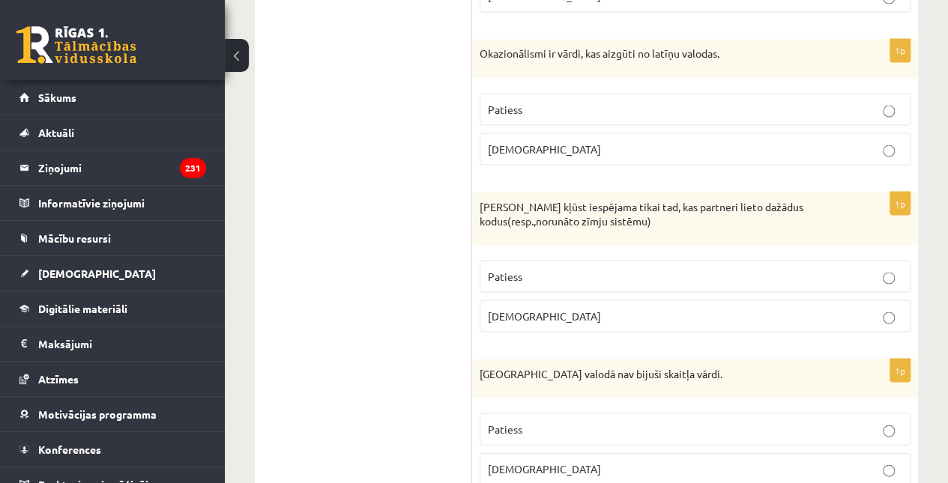
scroll to position [1358, 0]
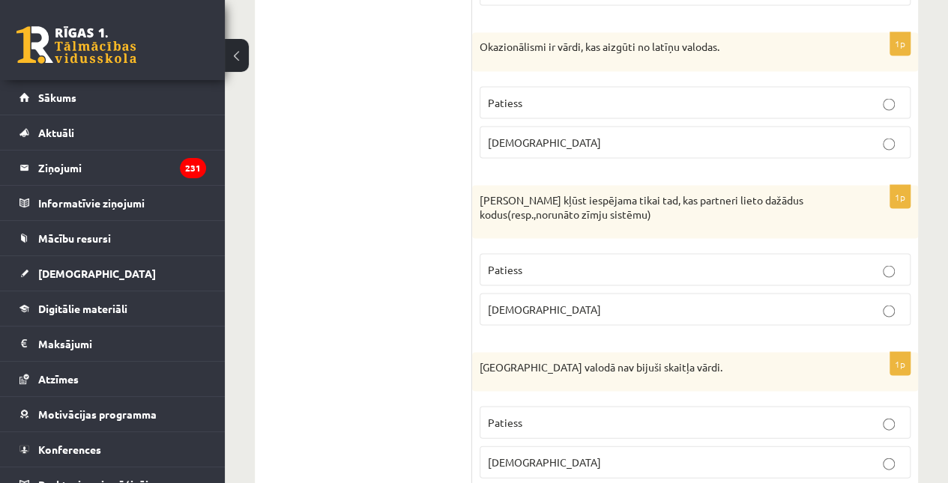
click at [542, 313] on p "Aplams" at bounding box center [695, 309] width 415 height 16
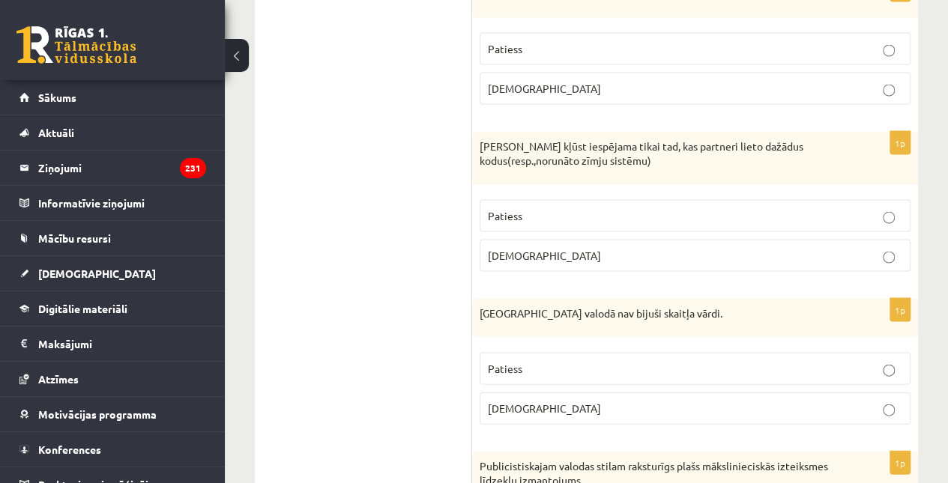
scroll to position [1516, 0]
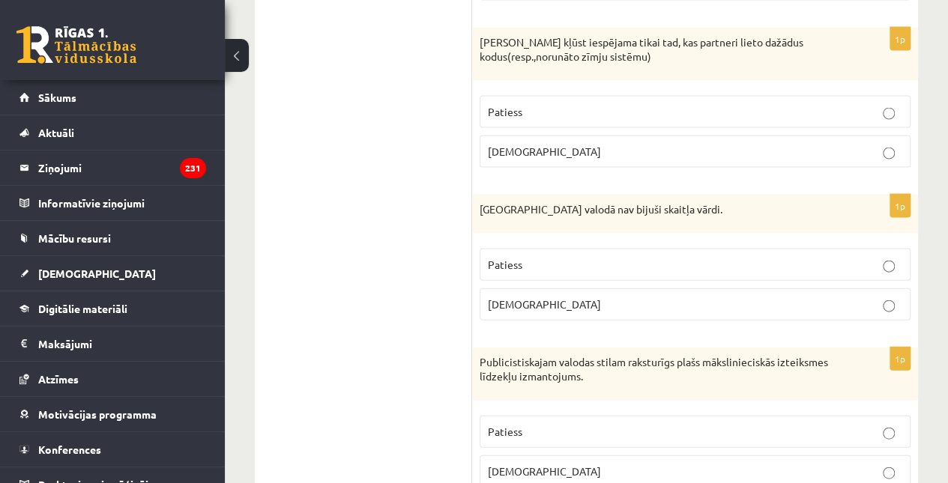
click at [540, 269] on p "Patiess" at bounding box center [695, 265] width 415 height 16
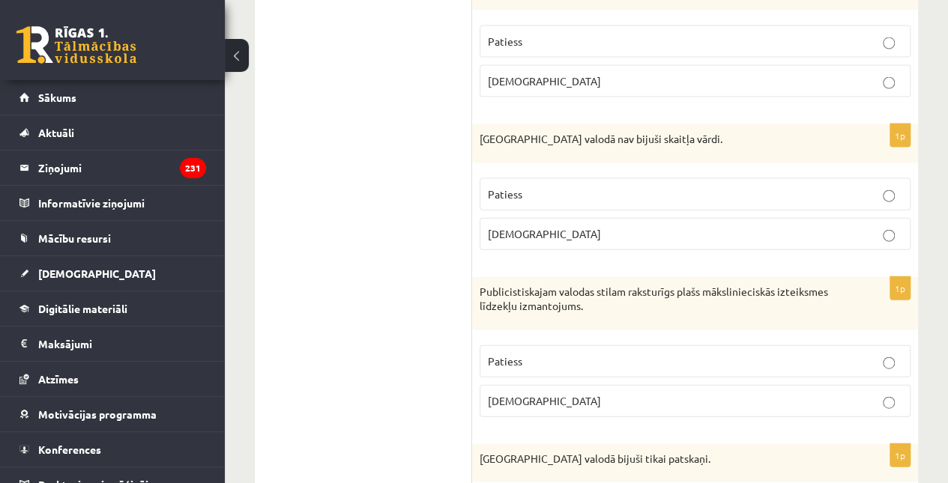
scroll to position [1729, 0]
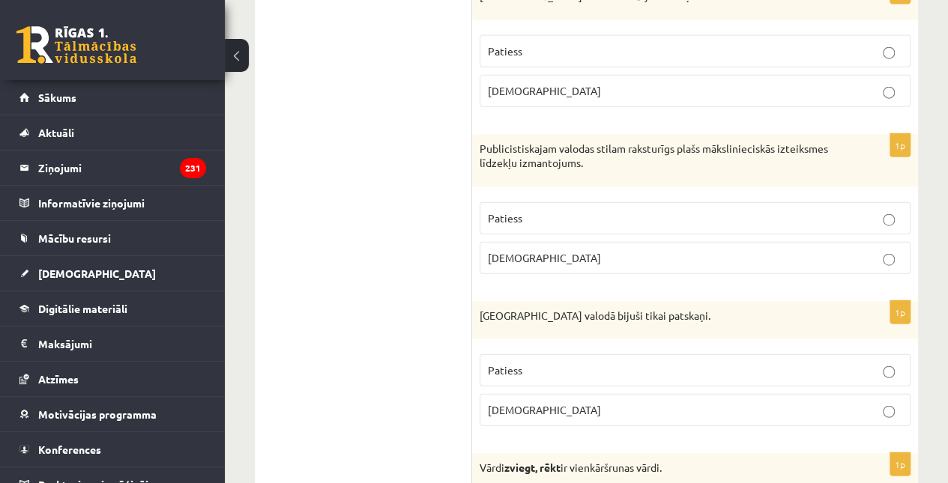
click at [539, 221] on p "Patiess" at bounding box center [695, 219] width 415 height 16
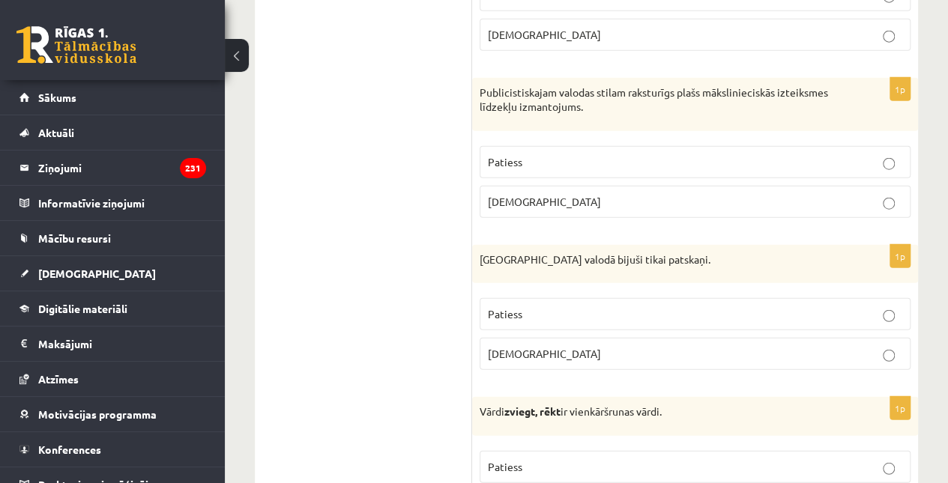
scroll to position [1955, 0]
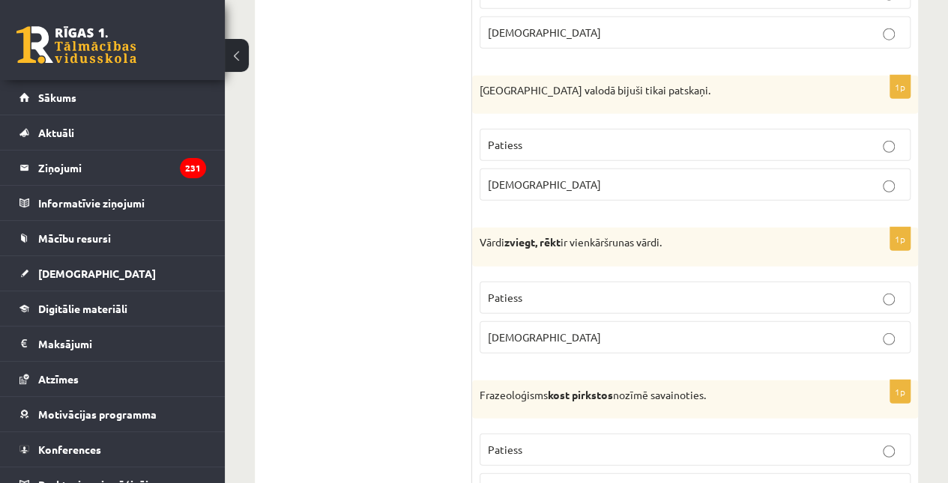
click at [514, 190] on span "Aplams" at bounding box center [544, 184] width 113 height 13
click at [514, 340] on span "Aplams" at bounding box center [544, 337] width 113 height 13
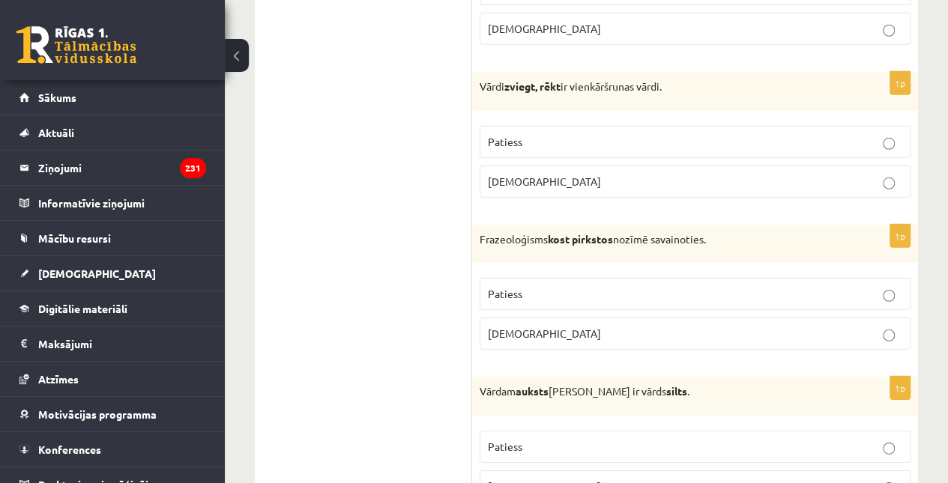
scroll to position [2146, 0]
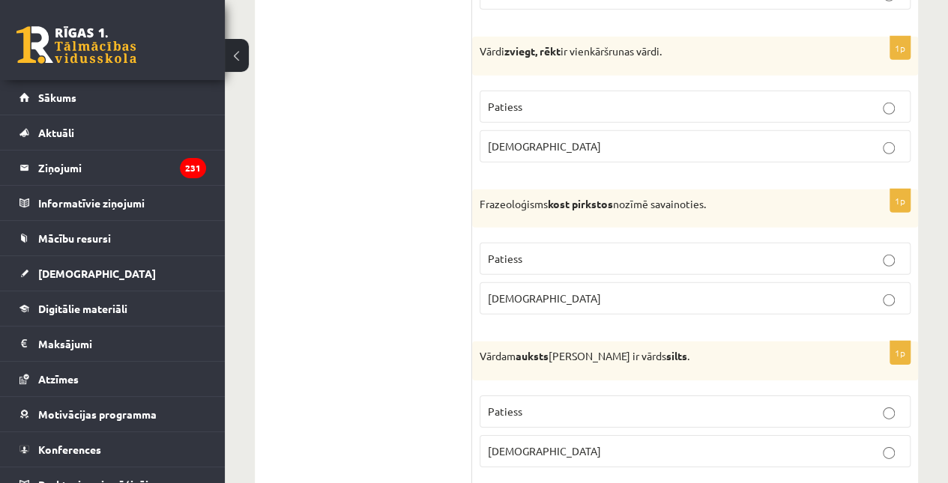
click at [509, 304] on span "Aplams" at bounding box center [544, 298] width 113 height 13
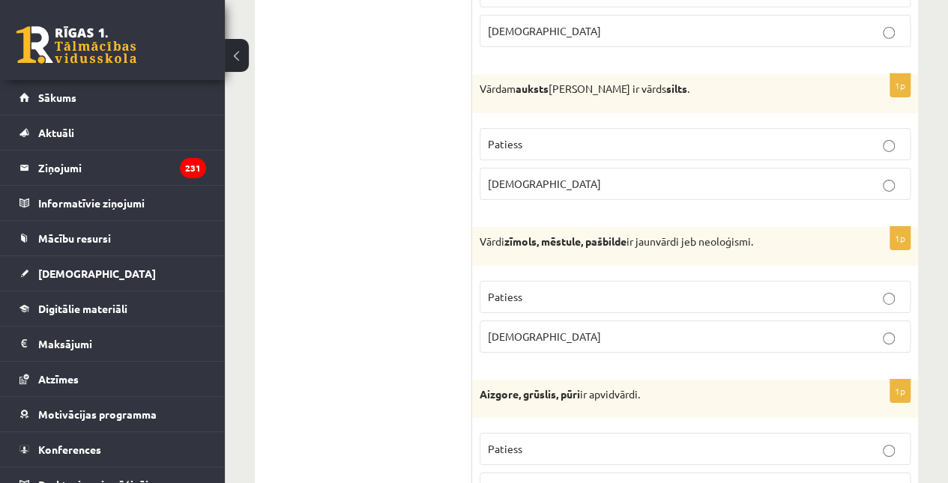
scroll to position [2352, 0]
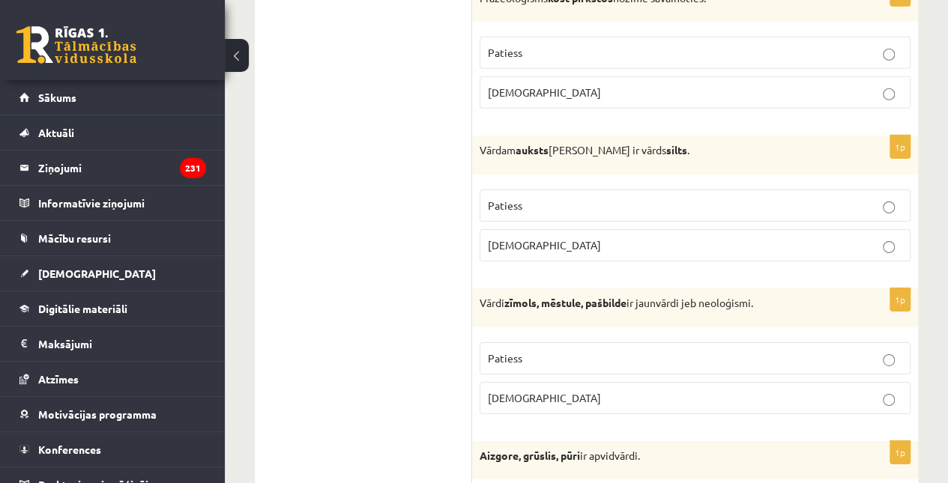
click at [495, 211] on p "Patiess" at bounding box center [695, 206] width 415 height 16
click at [502, 353] on span "Patiess" at bounding box center [505, 358] width 34 height 13
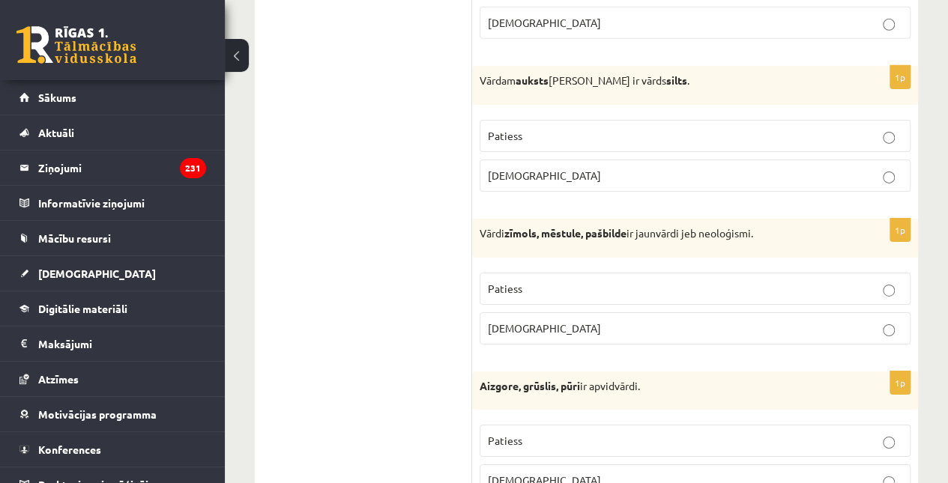
scroll to position [2597, 0]
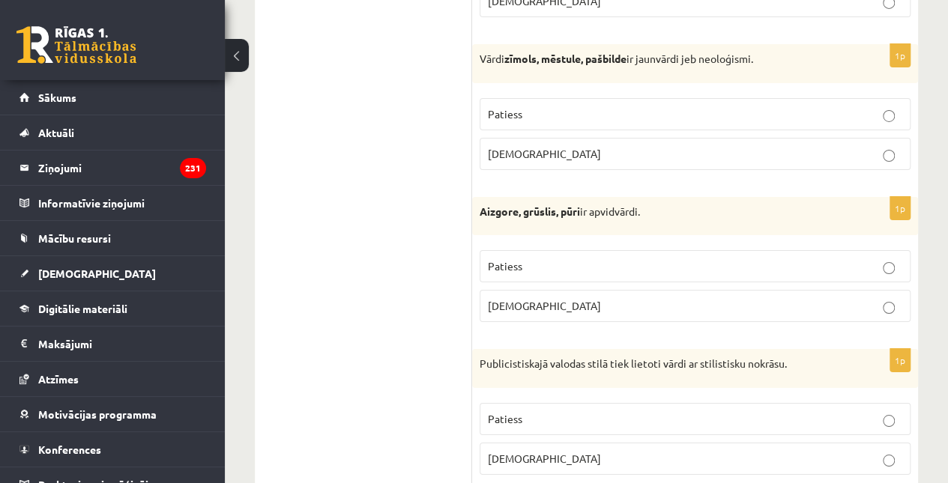
click at [502, 260] on span "Patiess" at bounding box center [505, 265] width 34 height 13
click at [502, 412] on span "Patiess" at bounding box center [505, 418] width 34 height 13
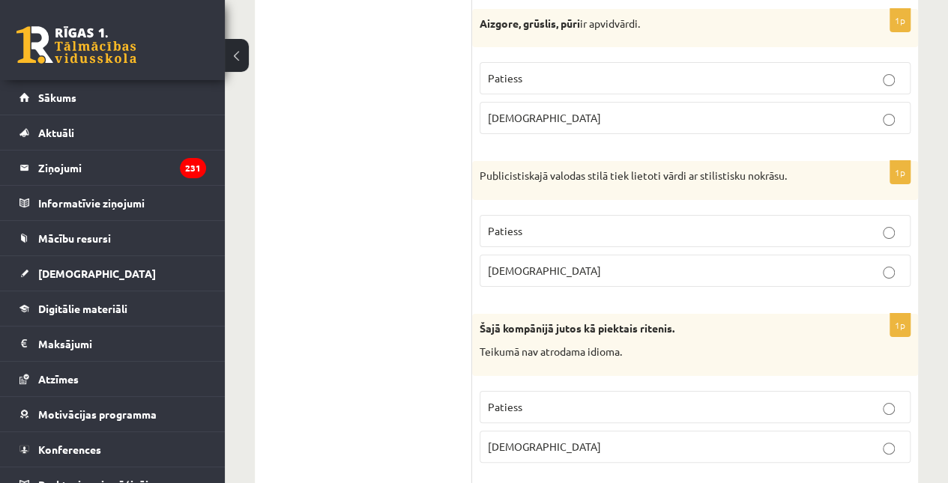
scroll to position [2799, 0]
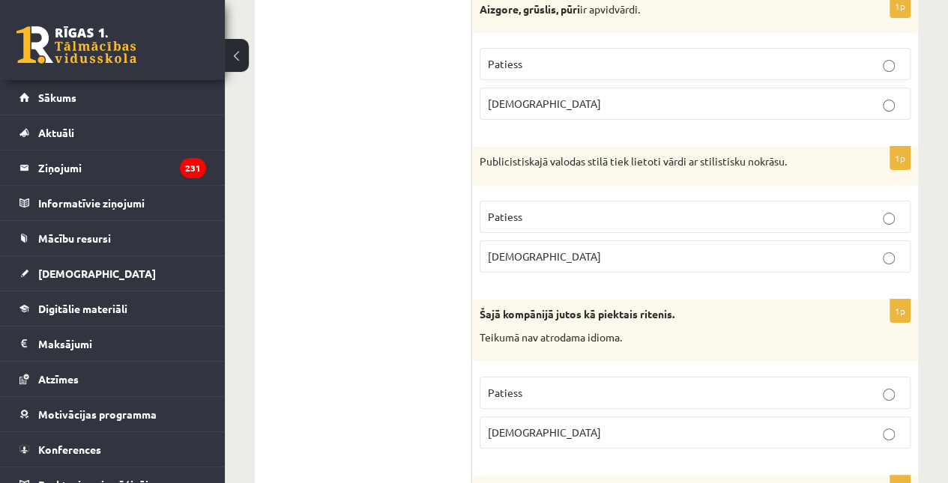
click at [558, 430] on p "Aplams" at bounding box center [695, 433] width 415 height 16
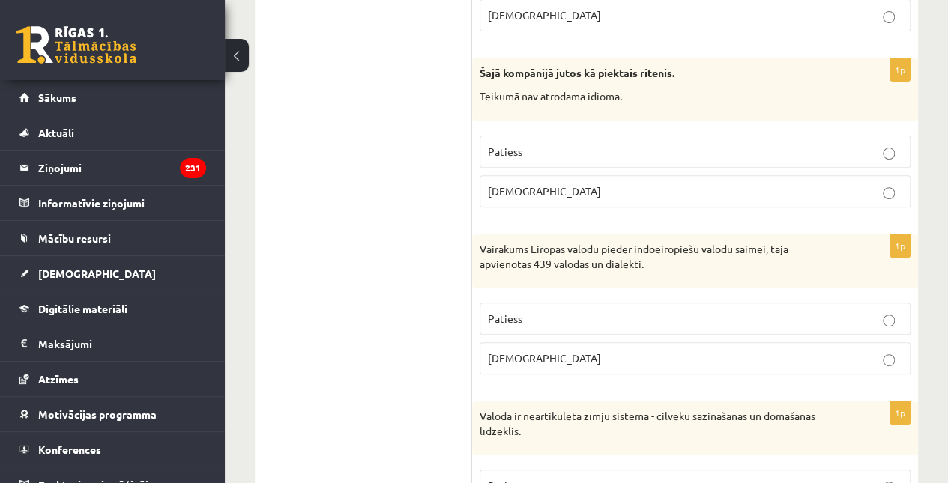
scroll to position [3079, 0]
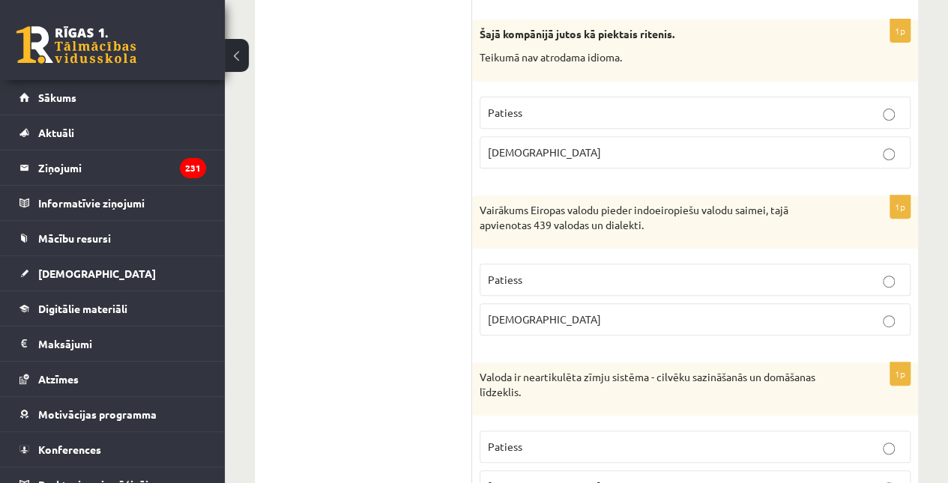
click at [562, 281] on p "Patiess" at bounding box center [695, 280] width 415 height 16
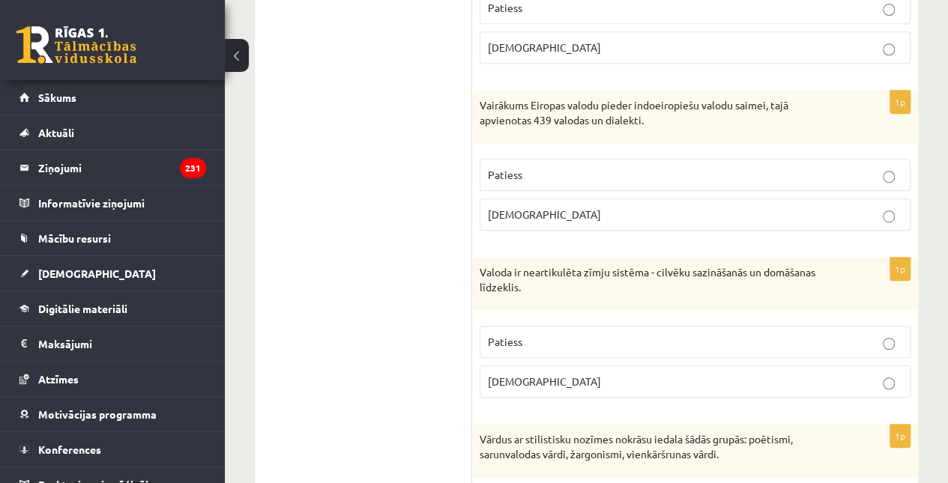
scroll to position [3263, 0]
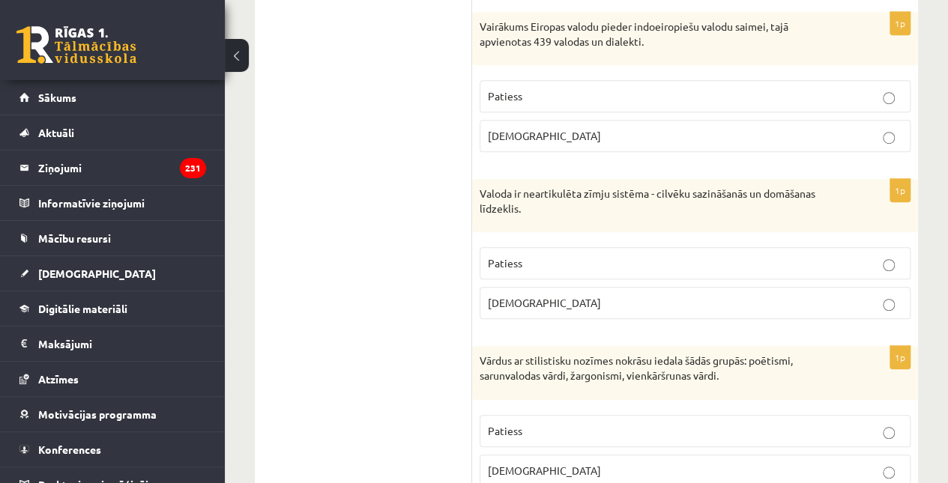
click at [541, 305] on label "Aplams" at bounding box center [695, 303] width 431 height 32
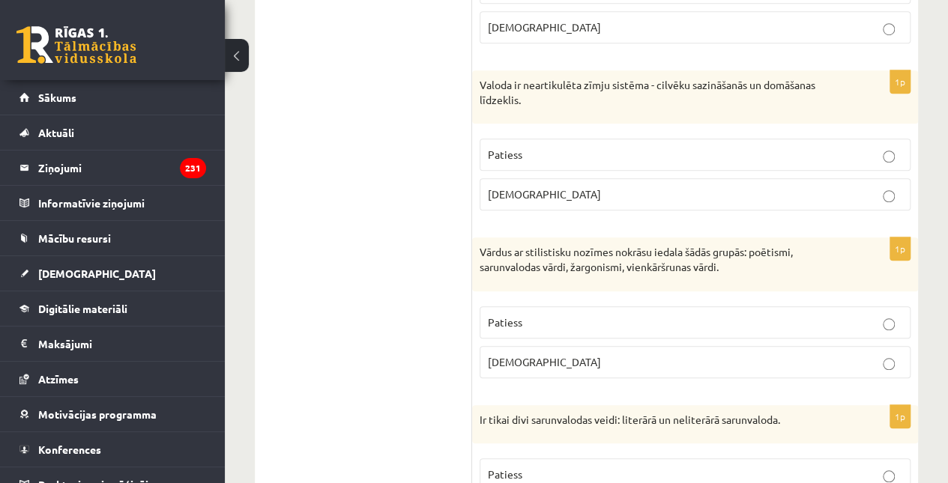
scroll to position [3423, 0]
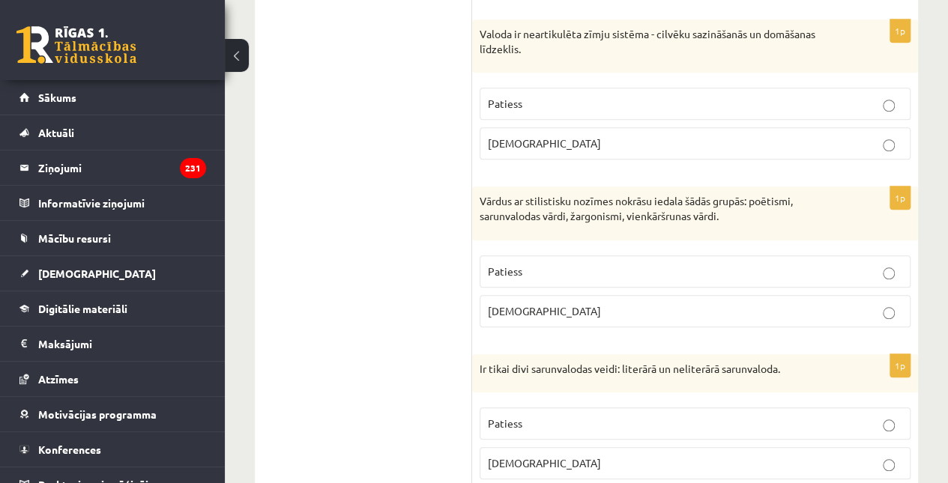
click at [540, 270] on p "Patiess" at bounding box center [695, 272] width 415 height 16
click at [540, 421] on p "Patiess" at bounding box center [695, 424] width 415 height 16
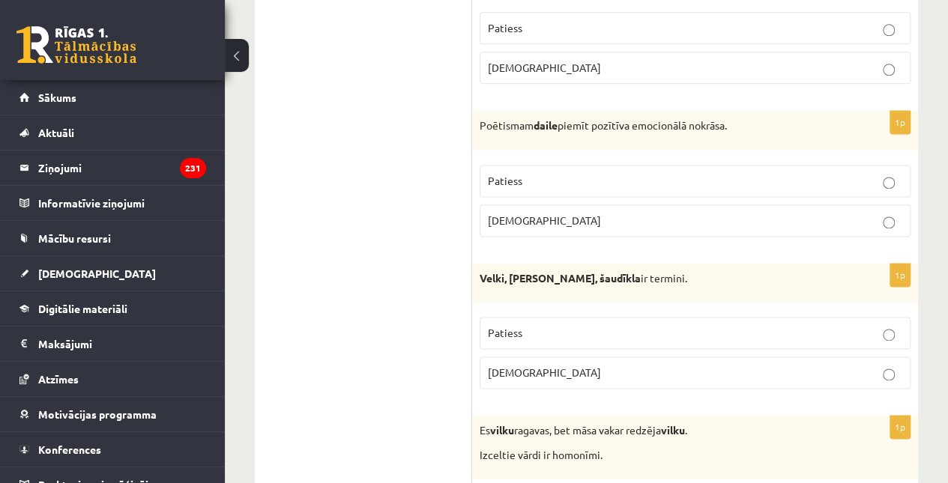
scroll to position [3855, 0]
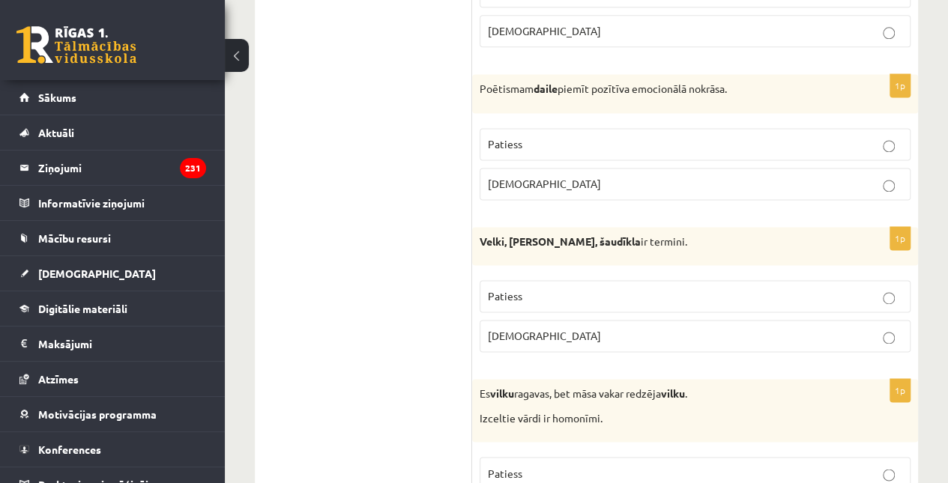
click at [513, 136] on p "Patiess" at bounding box center [695, 144] width 415 height 16
click at [540, 328] on p "Aplams" at bounding box center [695, 336] width 415 height 16
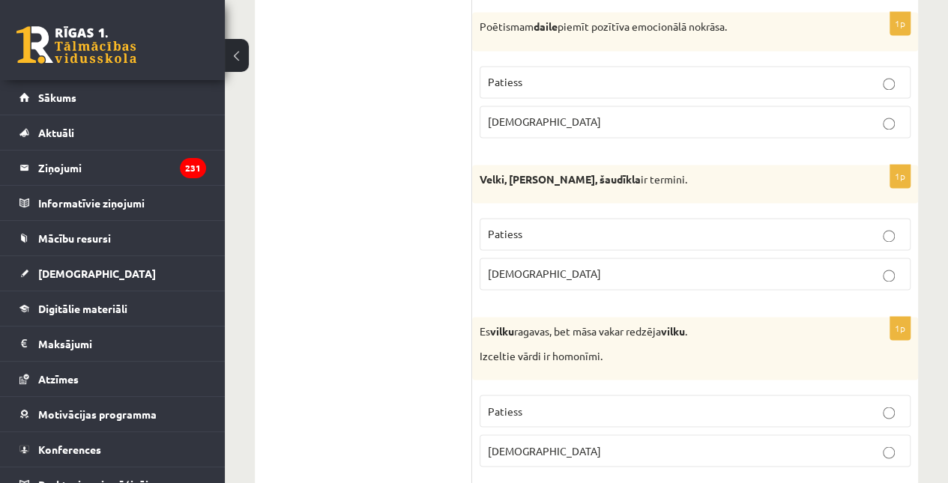
scroll to position [4078, 0]
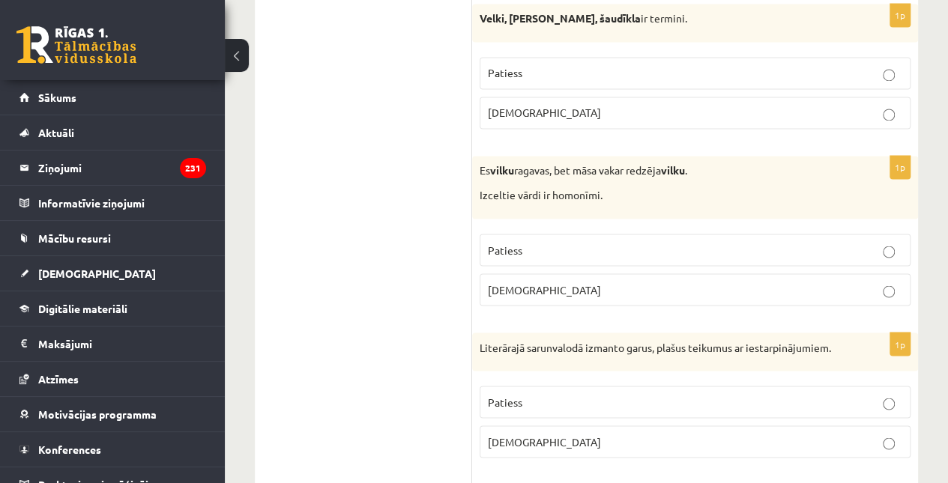
click at [540, 245] on p "Patiess" at bounding box center [695, 250] width 415 height 16
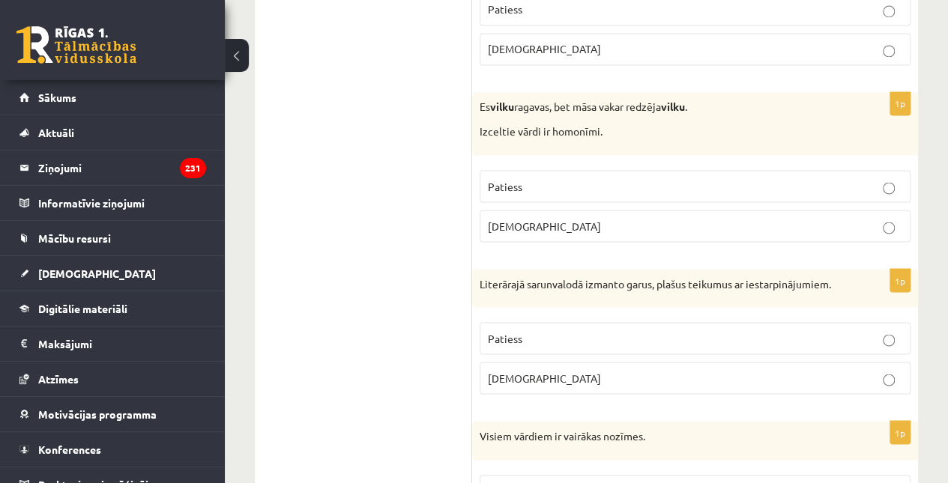
scroll to position [4291, 0]
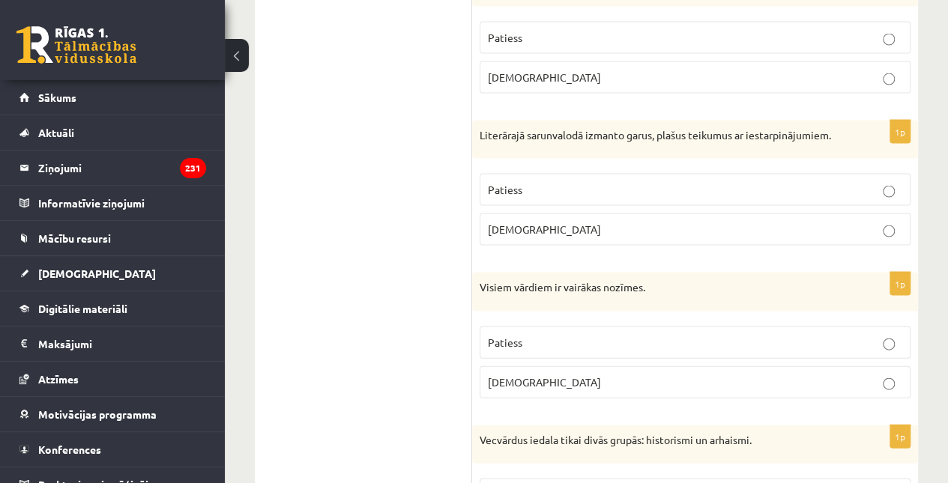
click at [601, 224] on p "Aplams" at bounding box center [695, 230] width 415 height 16
click at [601, 375] on p "Aplams" at bounding box center [695, 383] width 415 height 16
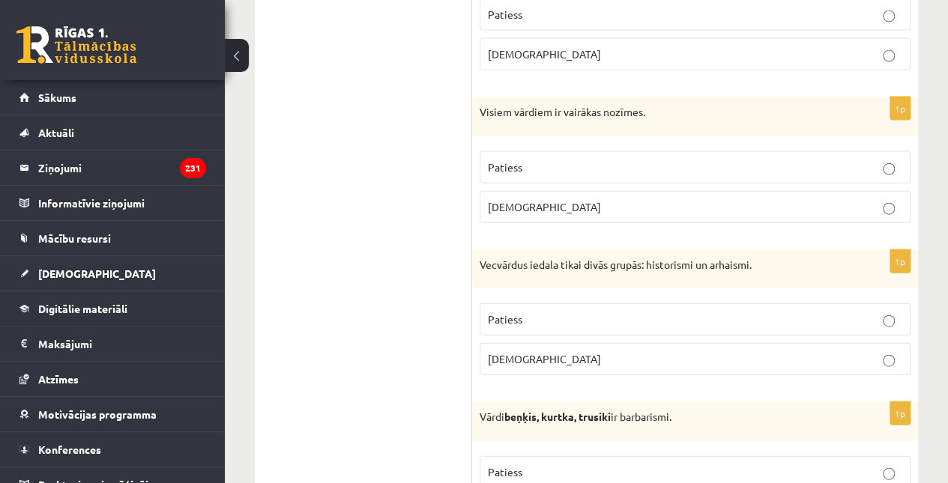
scroll to position [4551, 0]
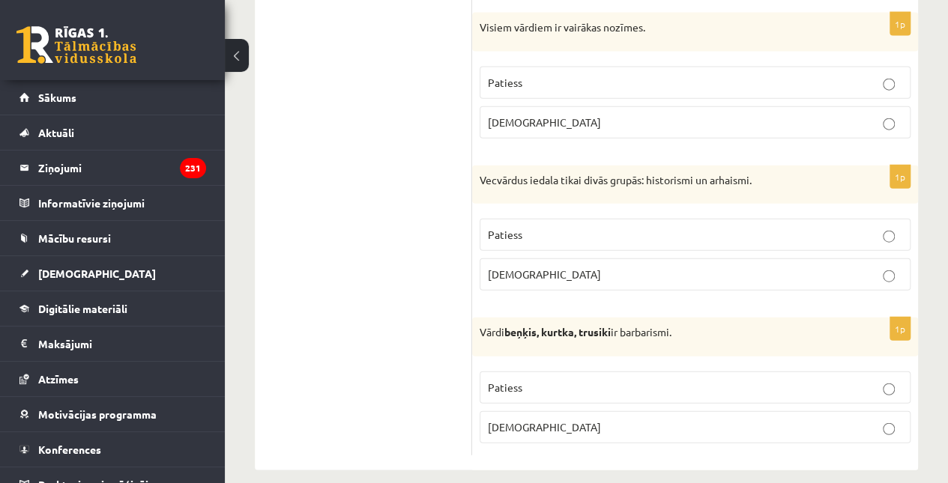
click at [601, 380] on p "Patiess" at bounding box center [695, 388] width 415 height 16
click at [601, 227] on p "Patiess" at bounding box center [695, 235] width 415 height 16
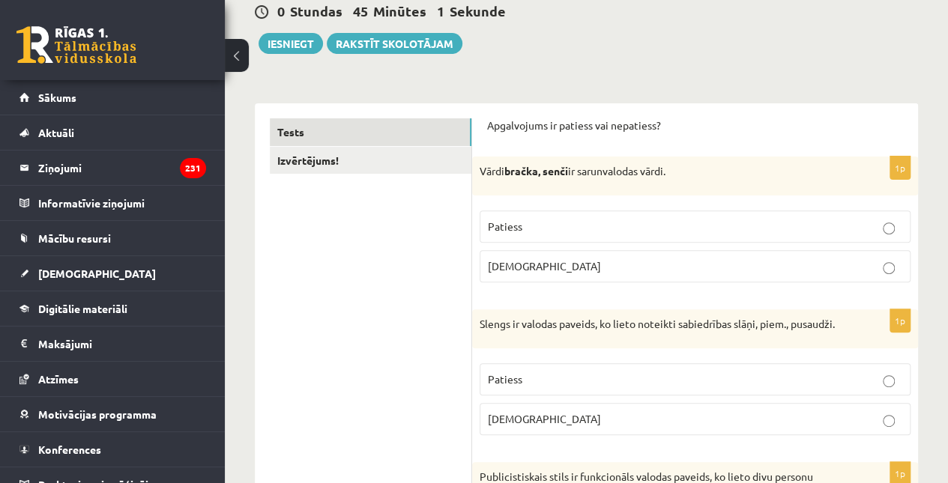
scroll to position [6, 0]
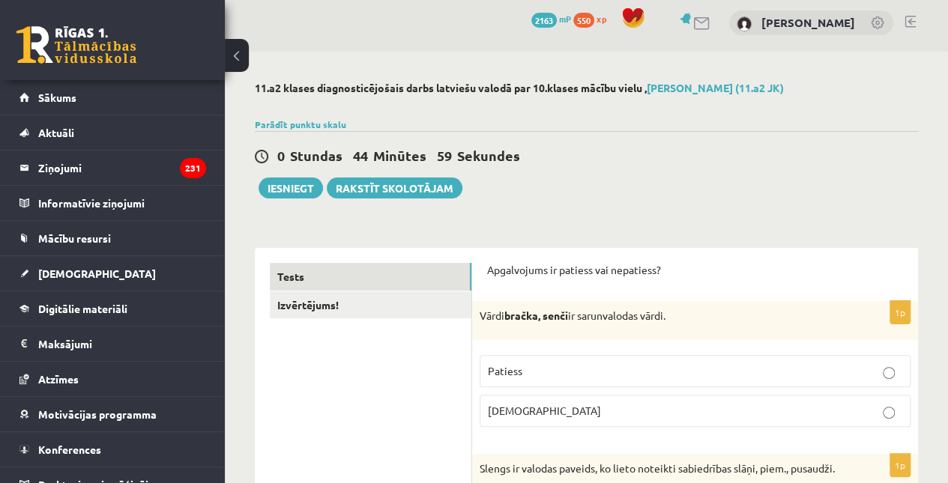
click at [383, 305] on link "Izvērtējums!" at bounding box center [371, 306] width 202 height 28
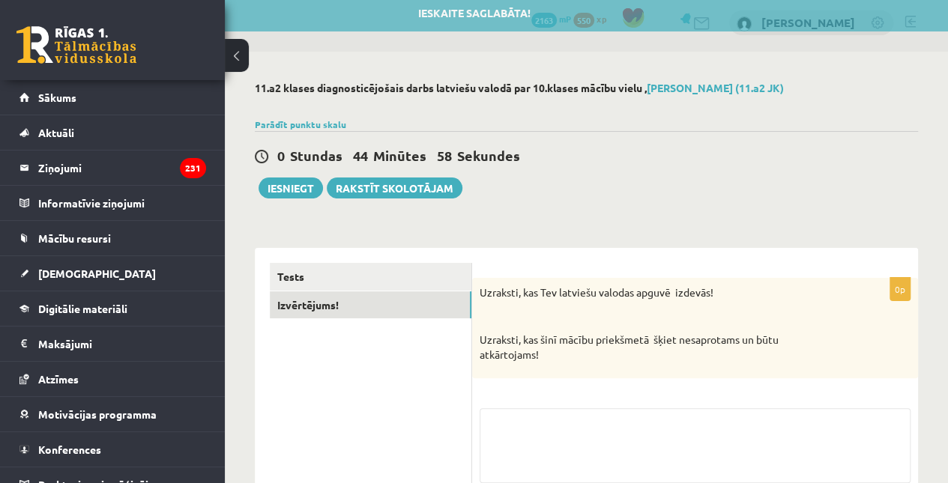
click at [354, 275] on link "Tests" at bounding box center [371, 277] width 202 height 28
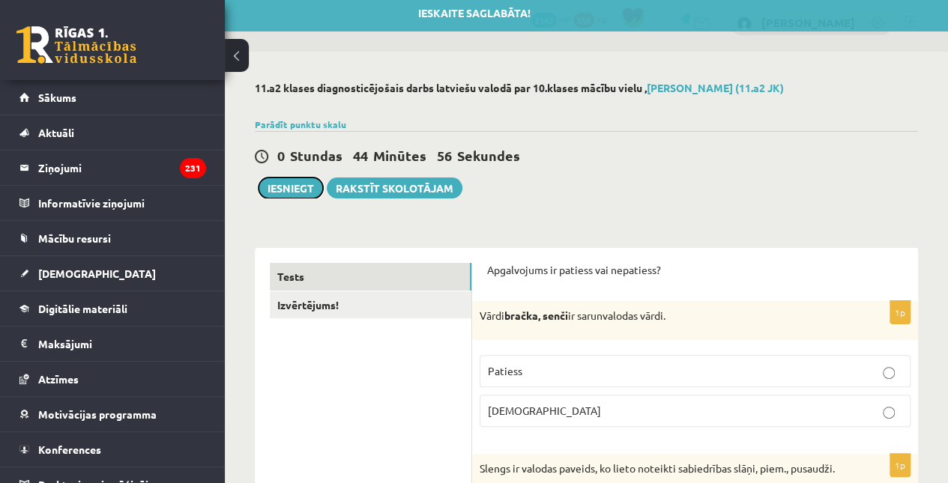
click at [288, 192] on button "Iesniegt" at bounding box center [291, 188] width 64 height 21
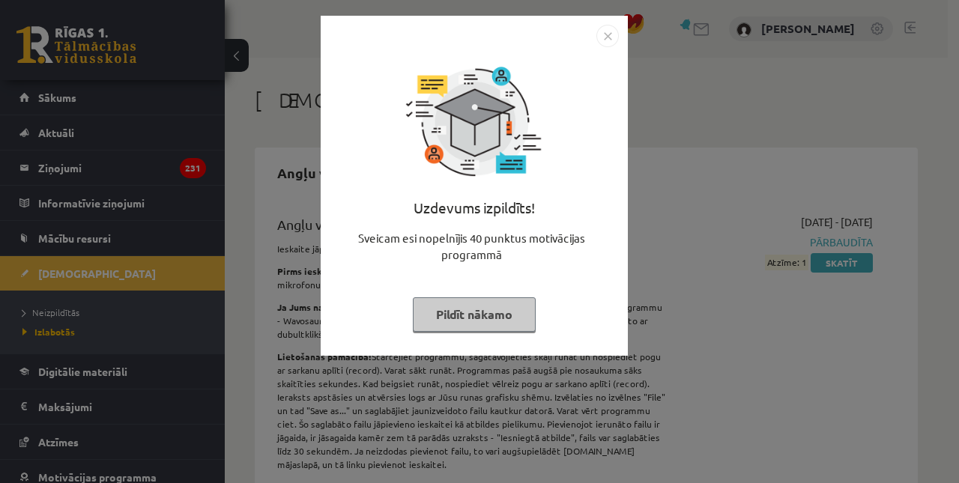
click at [595, 31] on div at bounding box center [474, 36] width 289 height 22
click at [607, 39] on img "Close" at bounding box center [608, 36] width 22 height 22
